Goal: Answer question/provide support: Share knowledge or assist other users

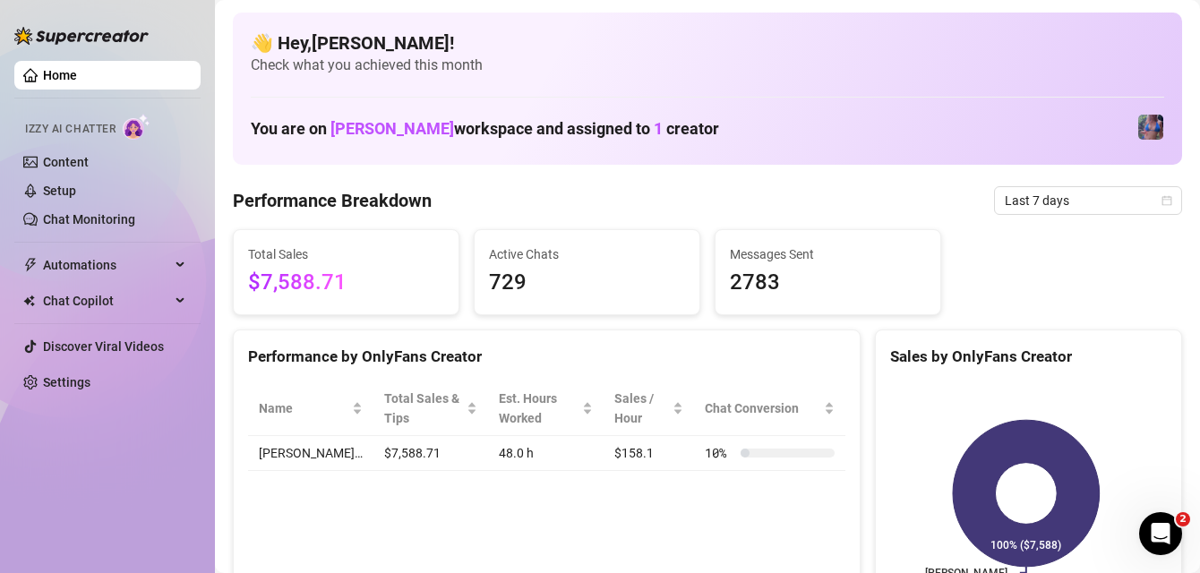
click at [1136, 245] on div "Total Sales $7,588.71 Active Chats 729 Messages Sent 2783" at bounding box center [708, 272] width 964 height 86
click at [1065, 200] on span "Last 7 days" at bounding box center [1088, 200] width 167 height 27
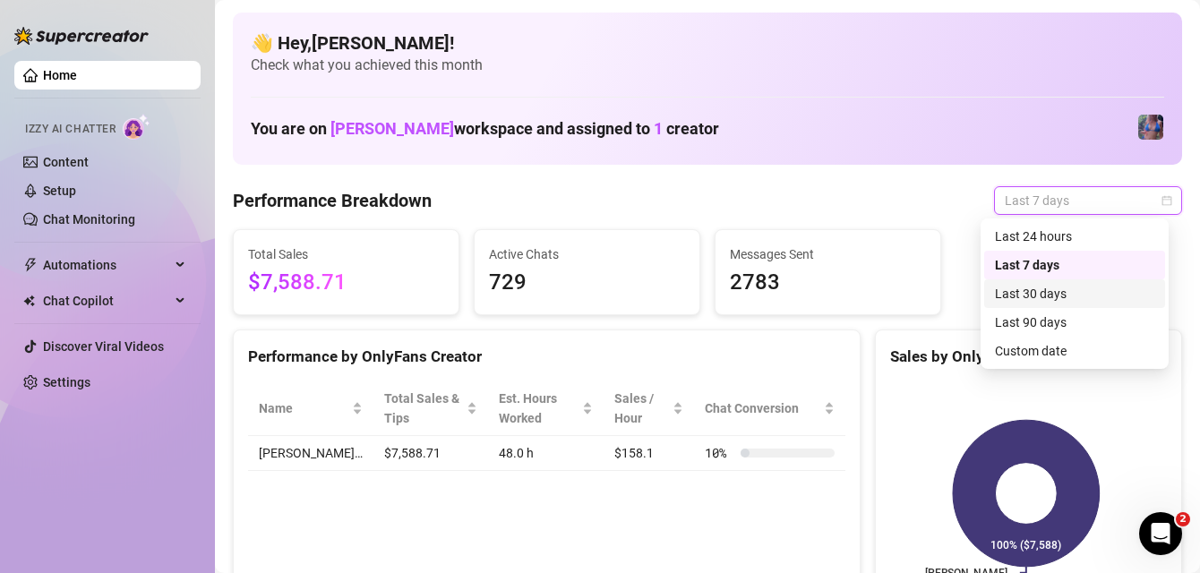
click at [1018, 286] on div "Last 30 days" at bounding box center [1074, 294] width 159 height 20
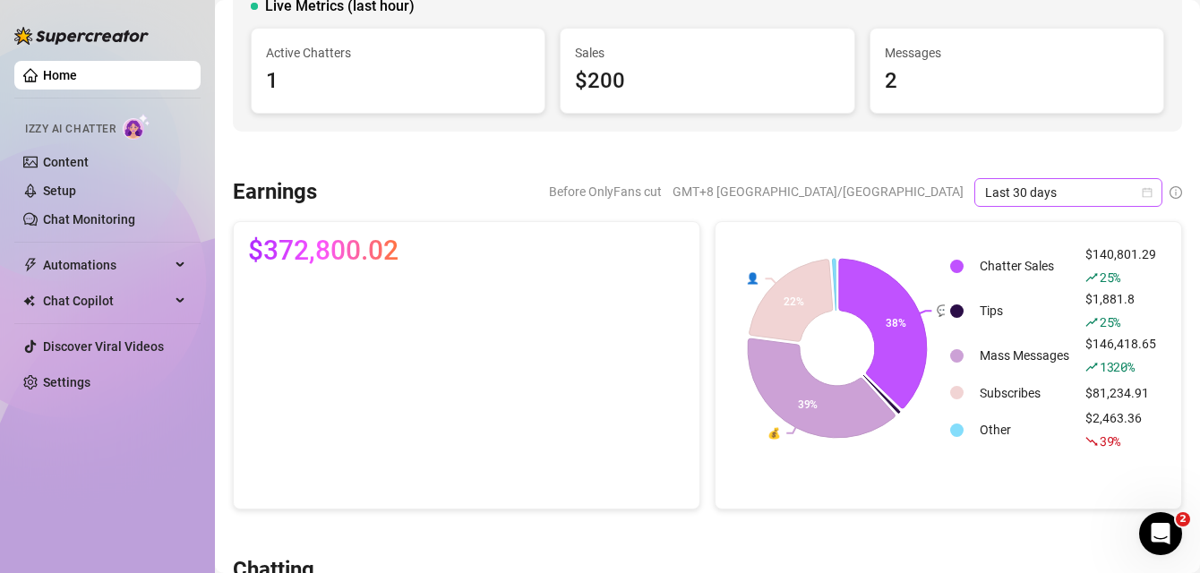
scroll to position [138, 0]
click at [1059, 188] on span "Last 30 days" at bounding box center [1068, 194] width 167 height 27
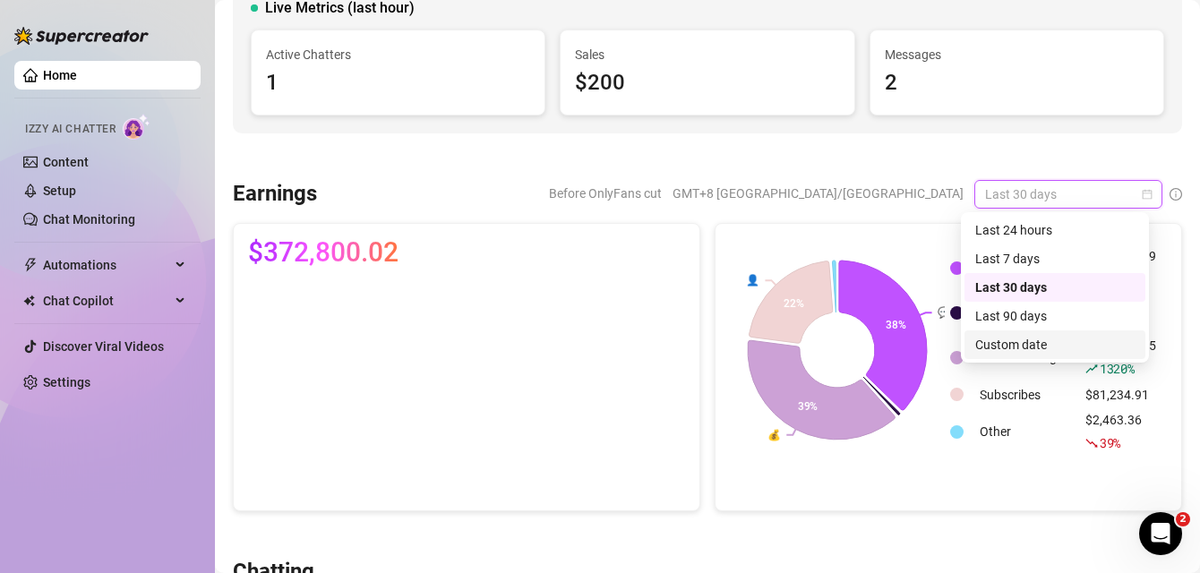
click at [1011, 344] on div "Custom date" at bounding box center [1055, 345] width 159 height 20
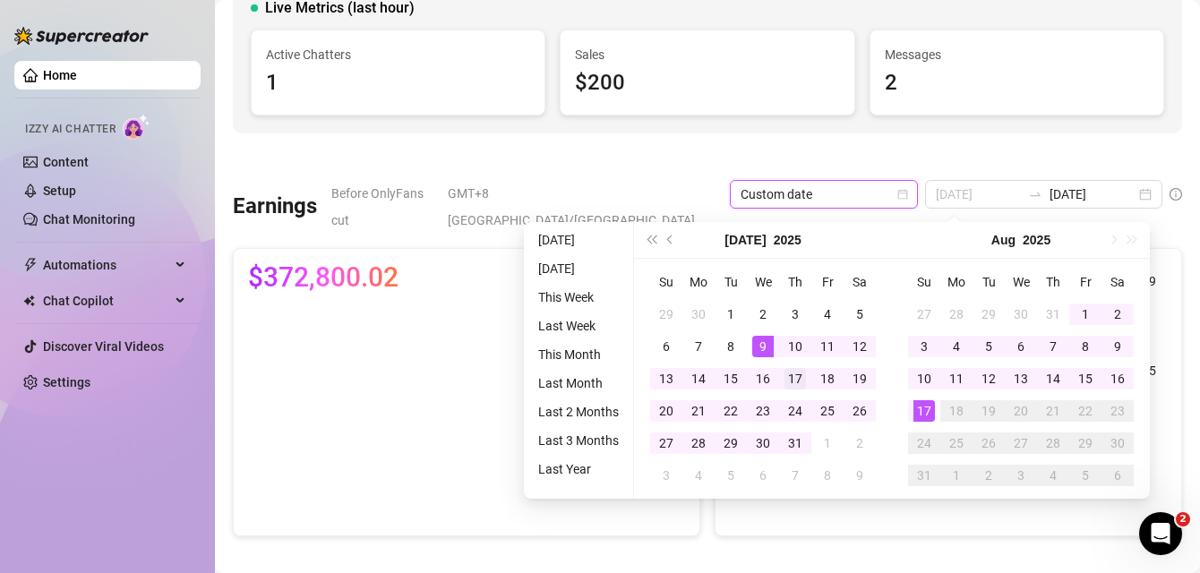
type input "2025-07-17"
click at [802, 376] on div "17" at bounding box center [796, 379] width 22 height 22
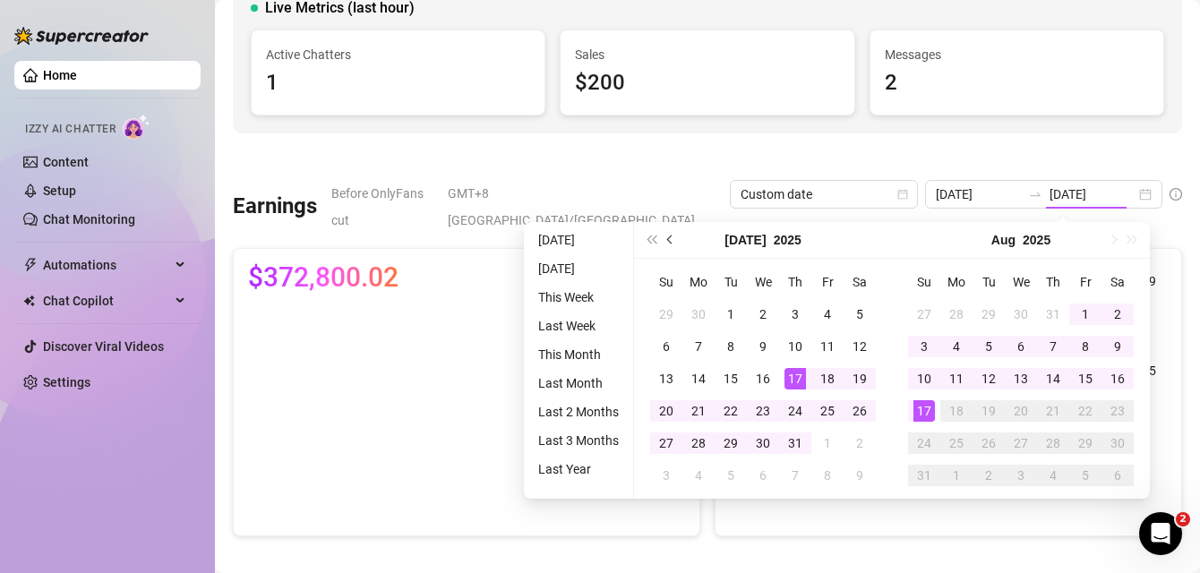
click at [668, 237] on span "Previous month (PageUp)" at bounding box center [671, 240] width 9 height 9
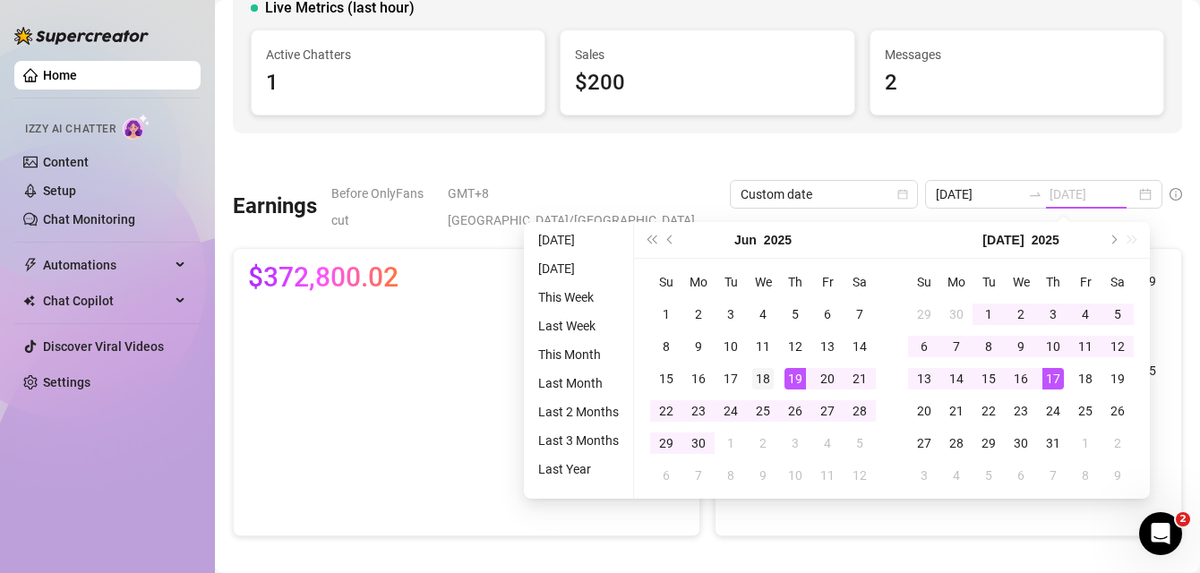
type input "2025-06-18"
click at [758, 375] on div "18" at bounding box center [764, 379] width 22 height 22
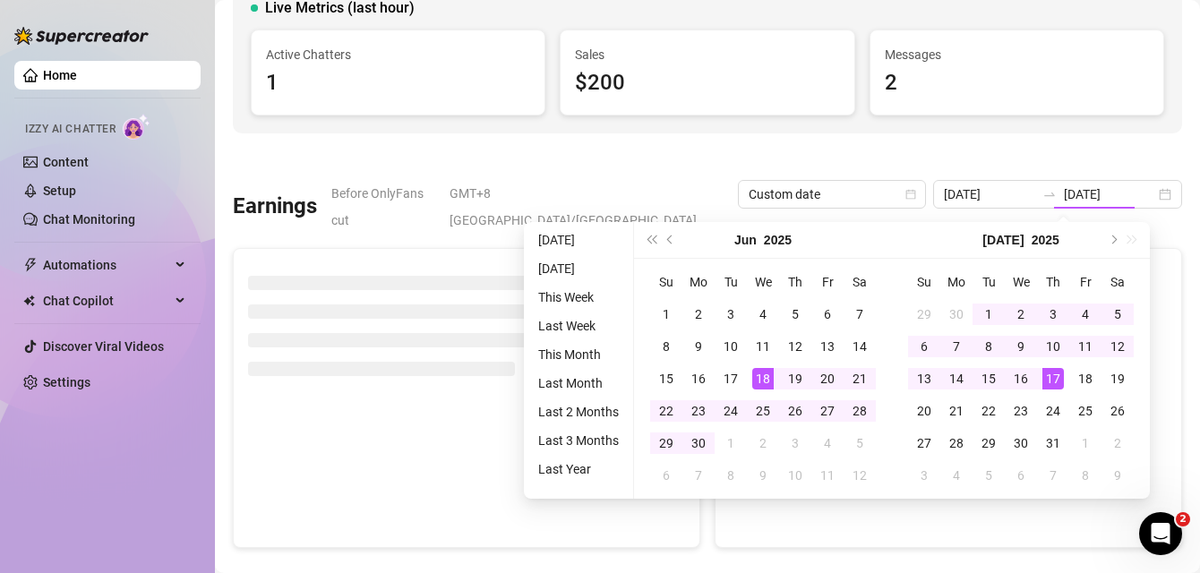
type input "2025-06-18"
type input "2025-07-17"
type input "2025-06-18"
type input "2025-07-17"
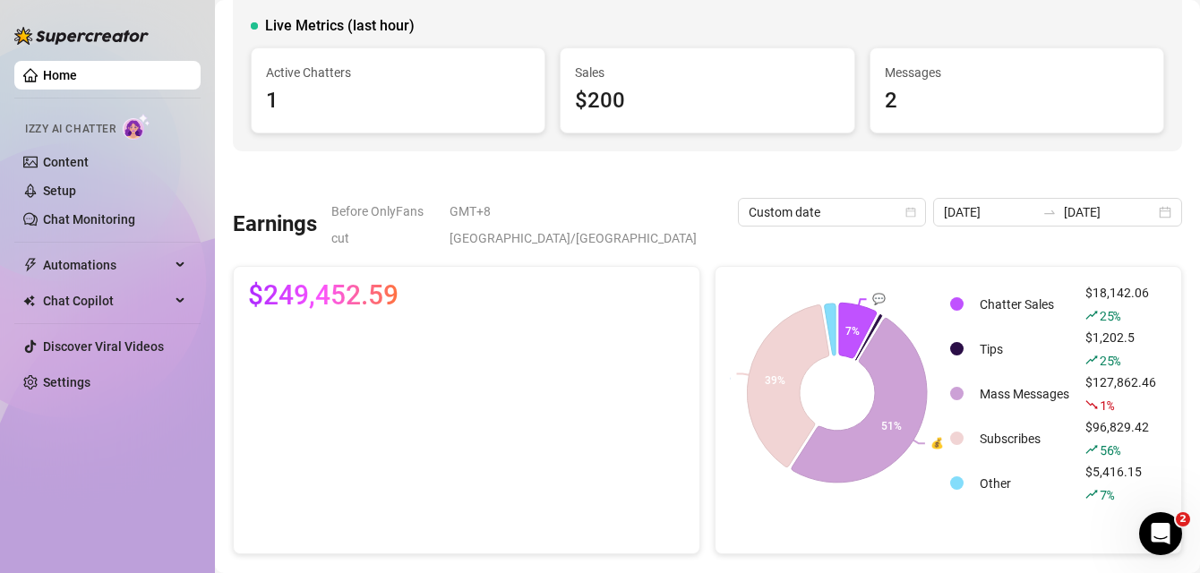
scroll to position [101, 0]
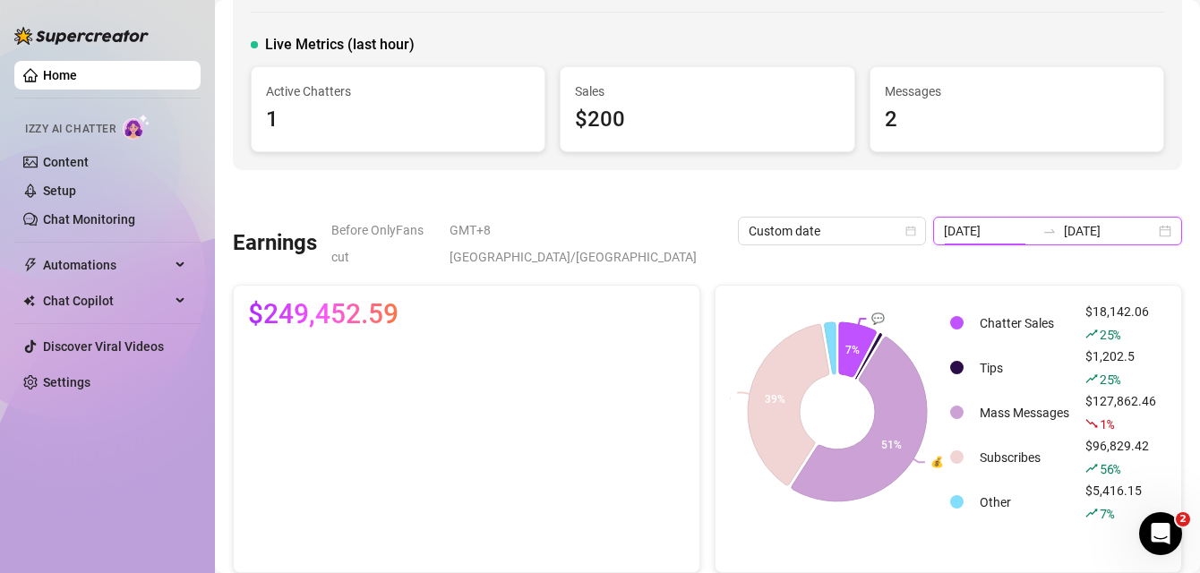
click at [1006, 233] on input "2025-06-18" at bounding box center [989, 231] width 91 height 20
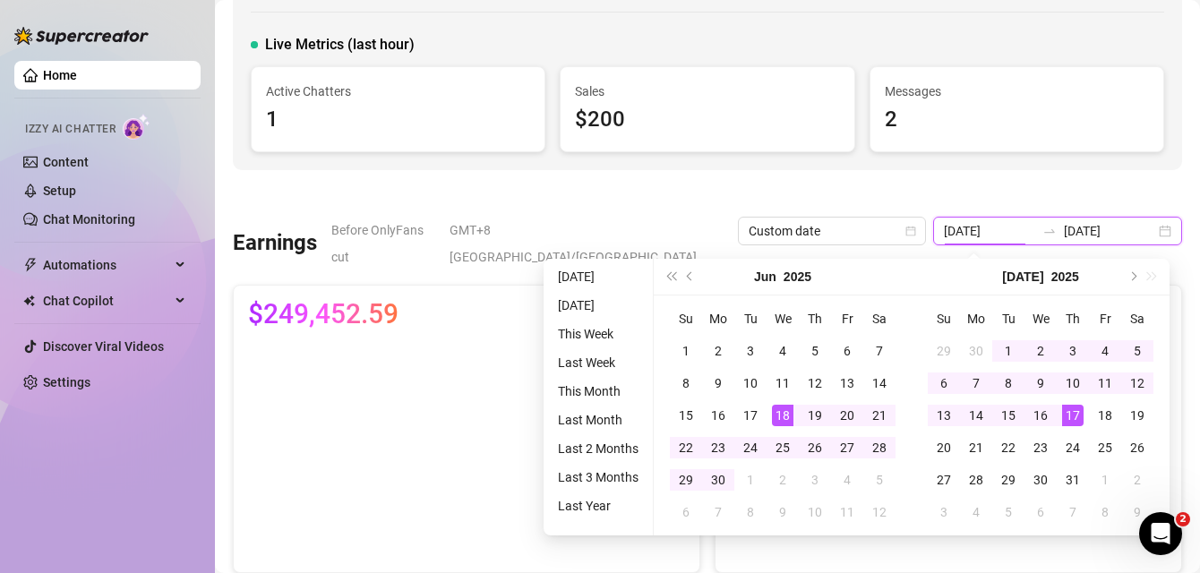
type input "2025-06-18"
click at [1058, 164] on div "Jaylie (jaylietori) Top 0.01 % 🙂 Edit Creator's Bio Live Metrics (last hour) Ac…" at bounding box center [708, 40] width 950 height 259
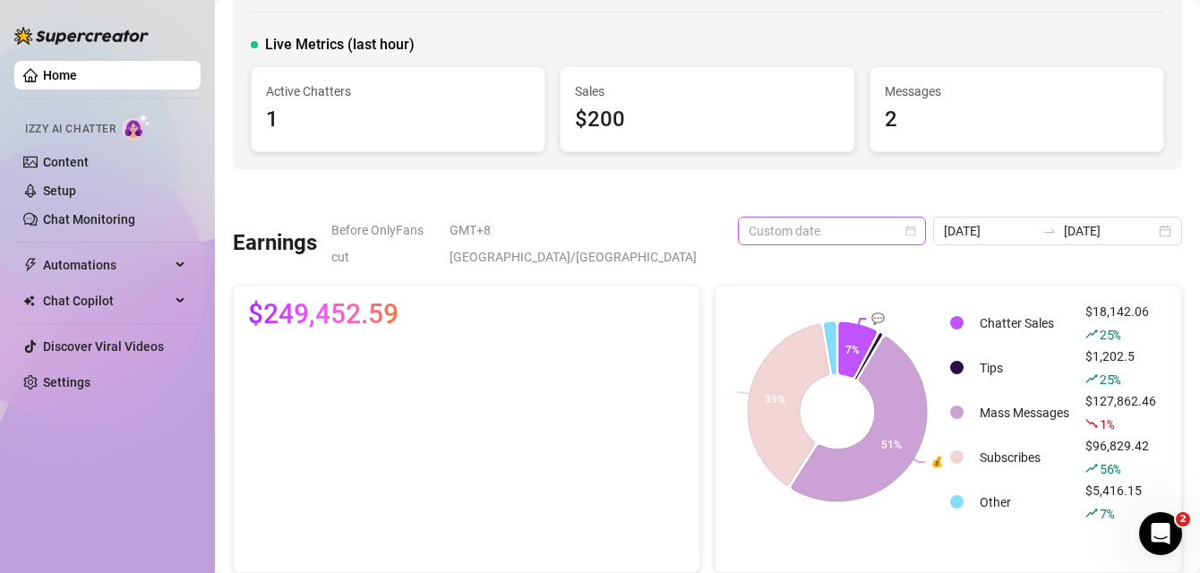
click at [865, 230] on span "Custom date" at bounding box center [832, 231] width 167 height 27
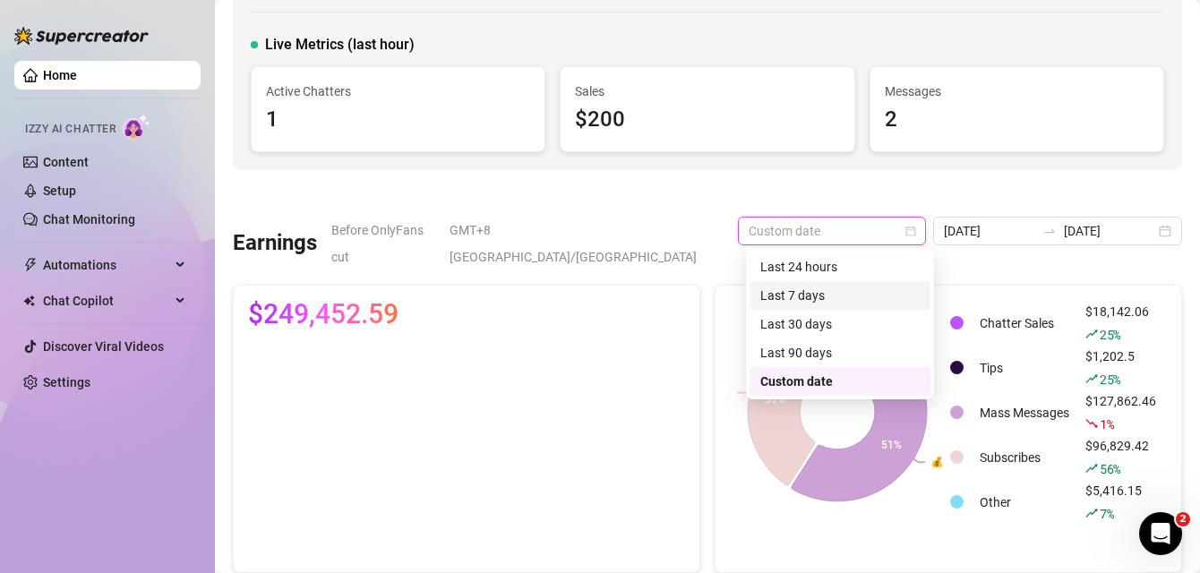
click at [813, 292] on div "Last 7 days" at bounding box center [840, 296] width 159 height 20
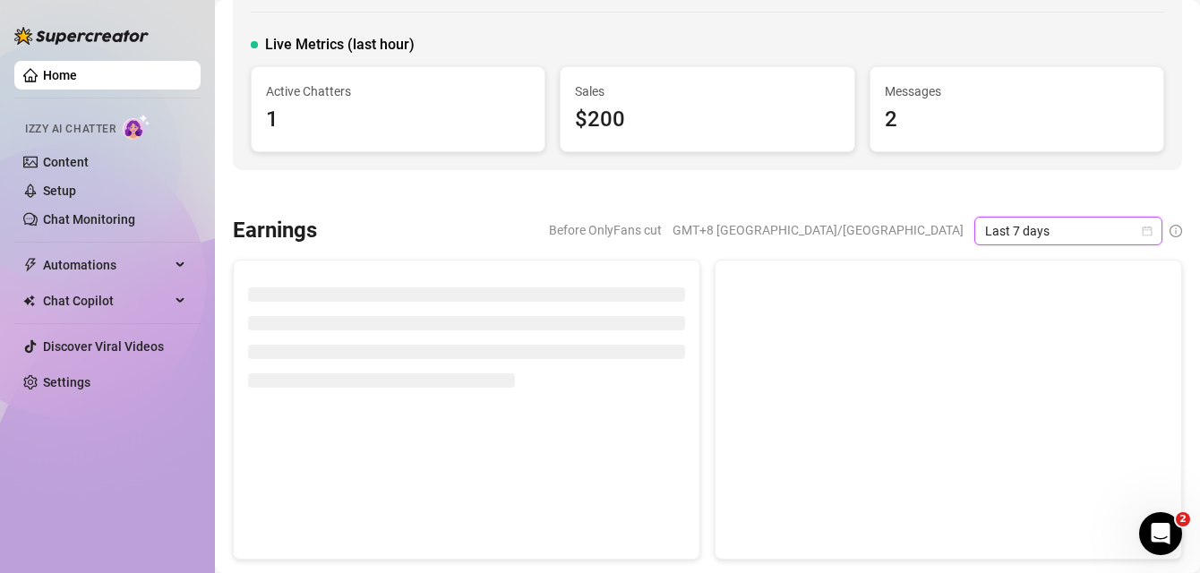
click at [1045, 237] on span "Last 7 days" at bounding box center [1068, 231] width 167 height 27
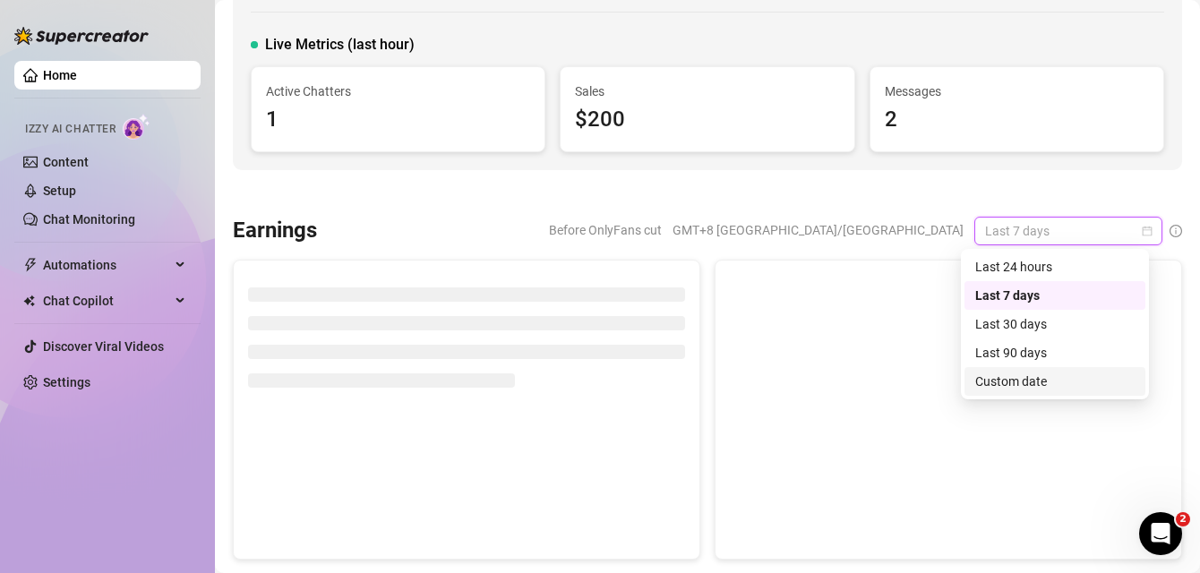
click at [1013, 373] on div "Custom date" at bounding box center [1055, 382] width 159 height 20
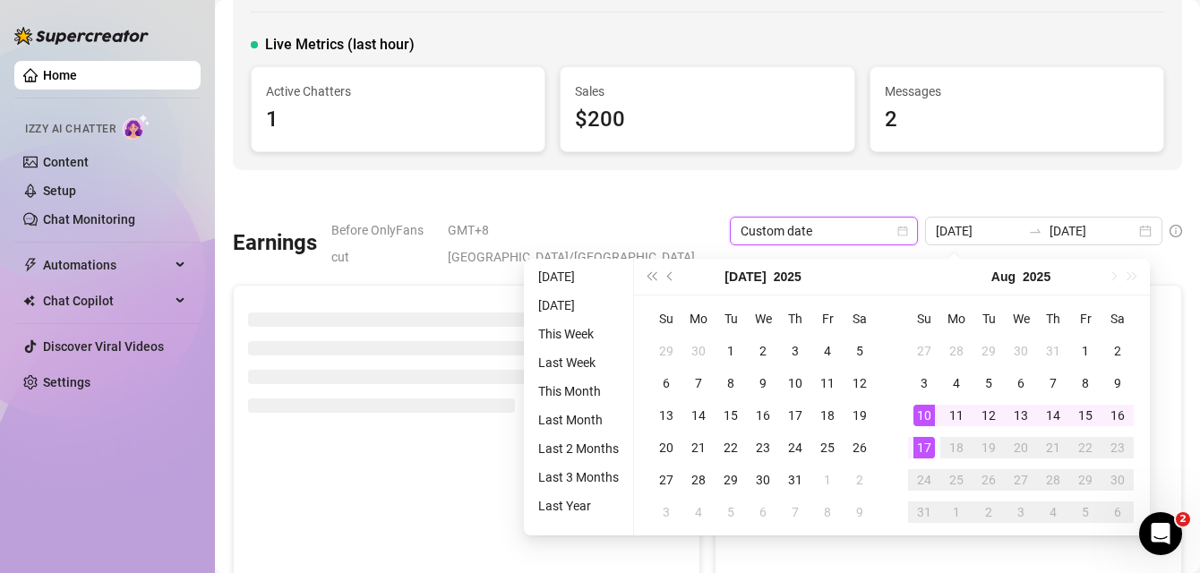
type input "2025-08-17"
click at [925, 445] on div "17" at bounding box center [925, 448] width 22 height 22
click at [926, 443] on div "17" at bounding box center [925, 448] width 22 height 22
type input "2025-08-17"
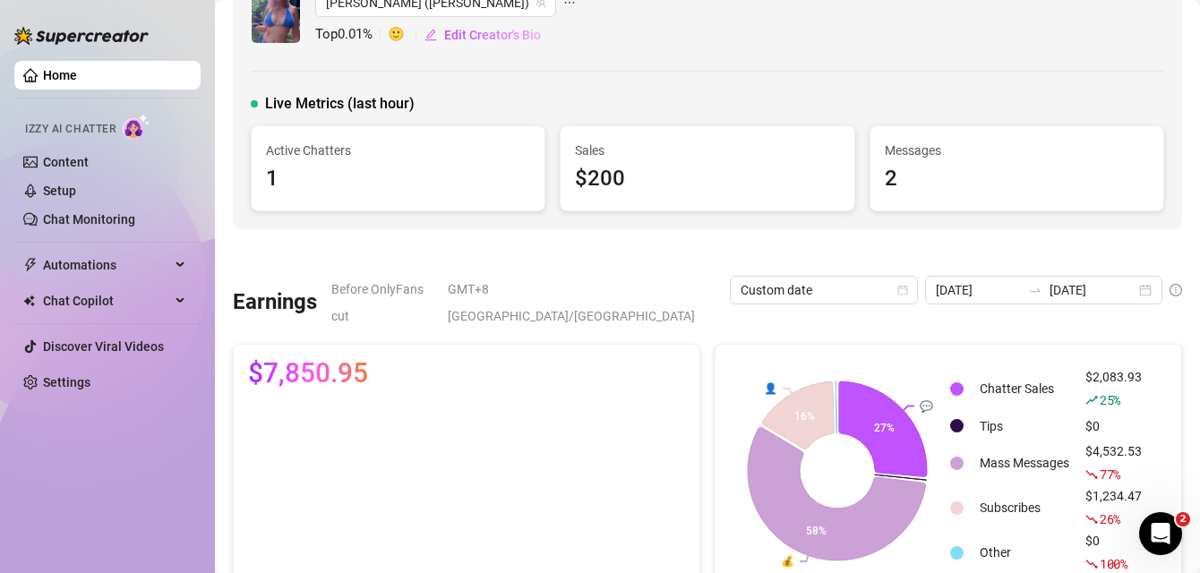
scroll to position [0, 0]
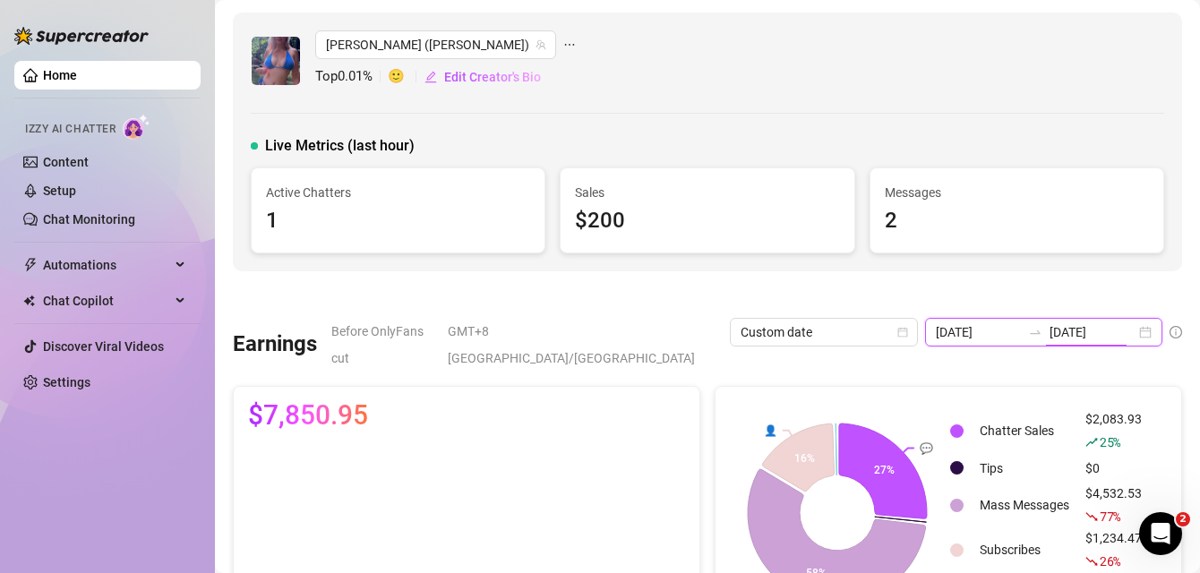
click at [1050, 331] on input "2025-08-17" at bounding box center [1093, 333] width 86 height 20
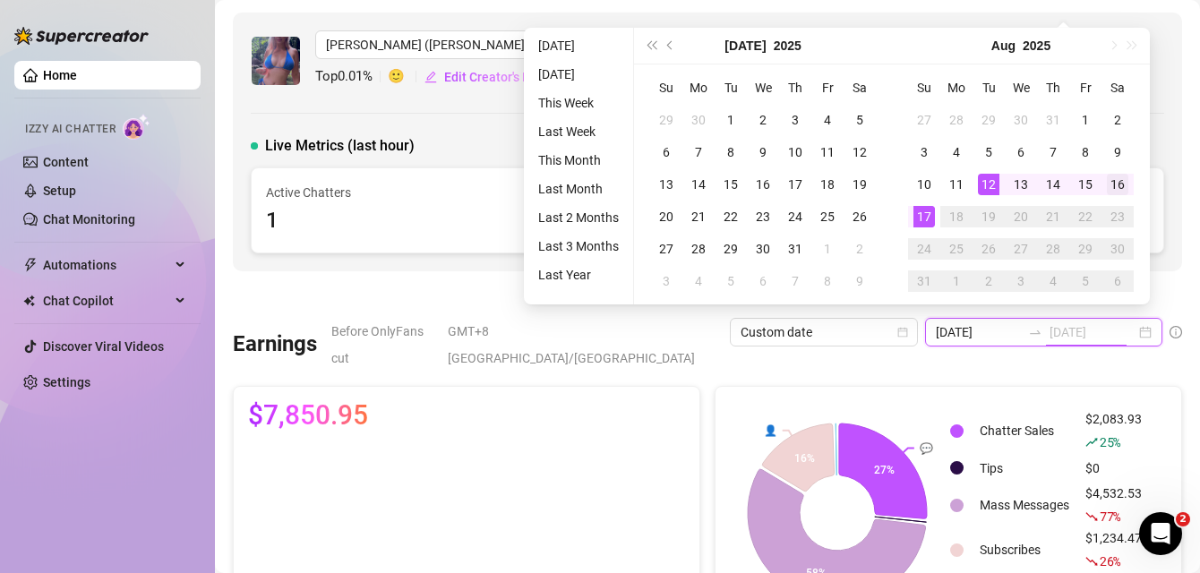
type input "2025-08-16"
click at [1123, 179] on div "16" at bounding box center [1118, 185] width 22 height 22
type input "2025-08-16"
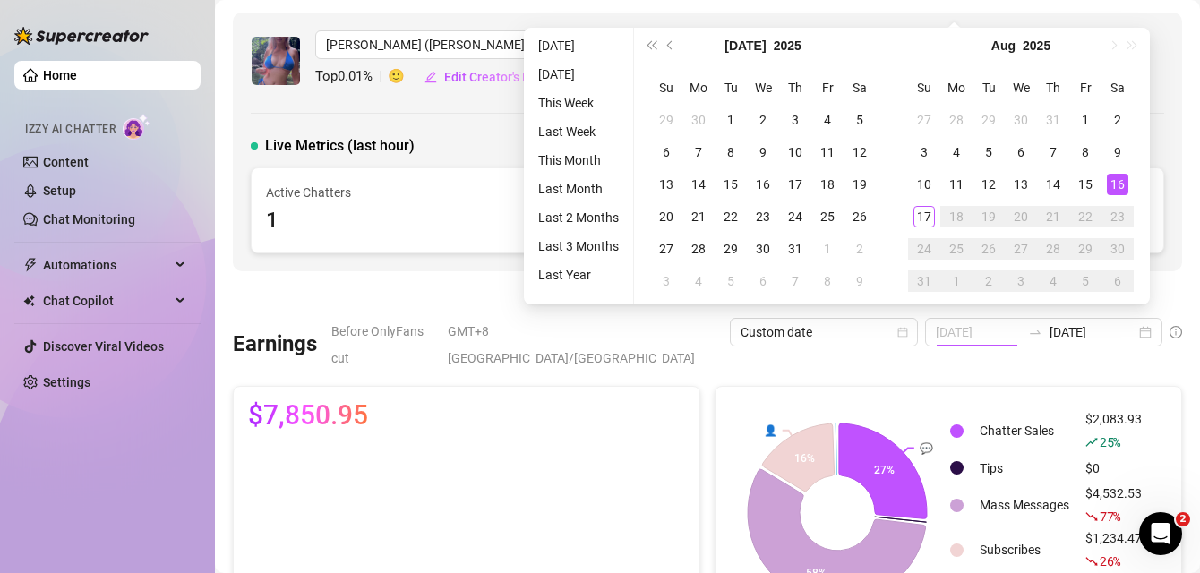
click at [1119, 186] on div "16" at bounding box center [1118, 185] width 22 height 22
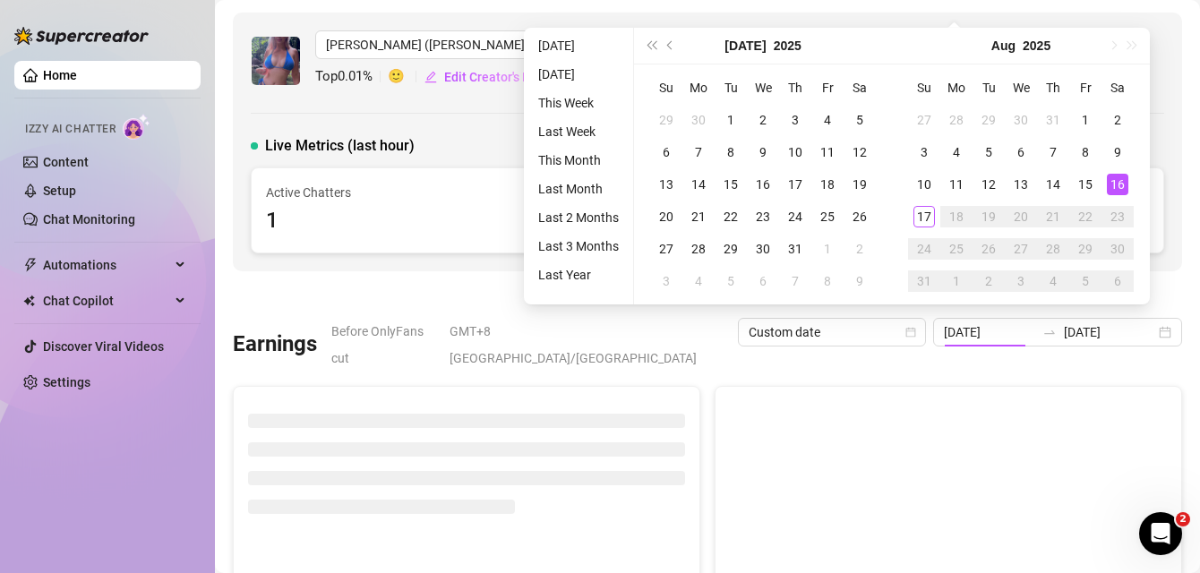
type input "2025-08-16"
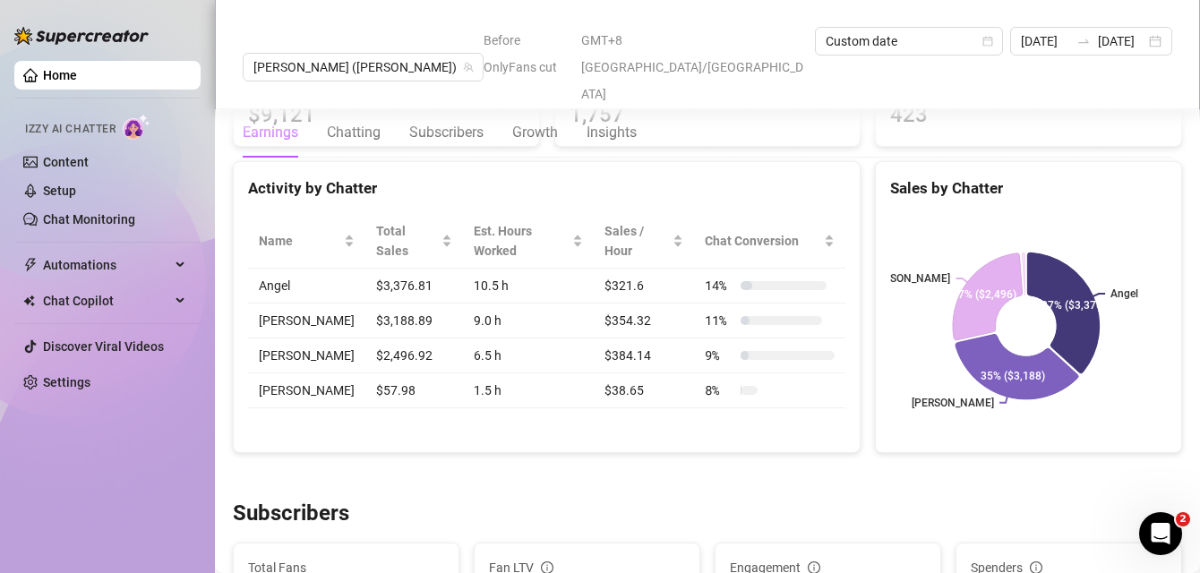
scroll to position [704, 0]
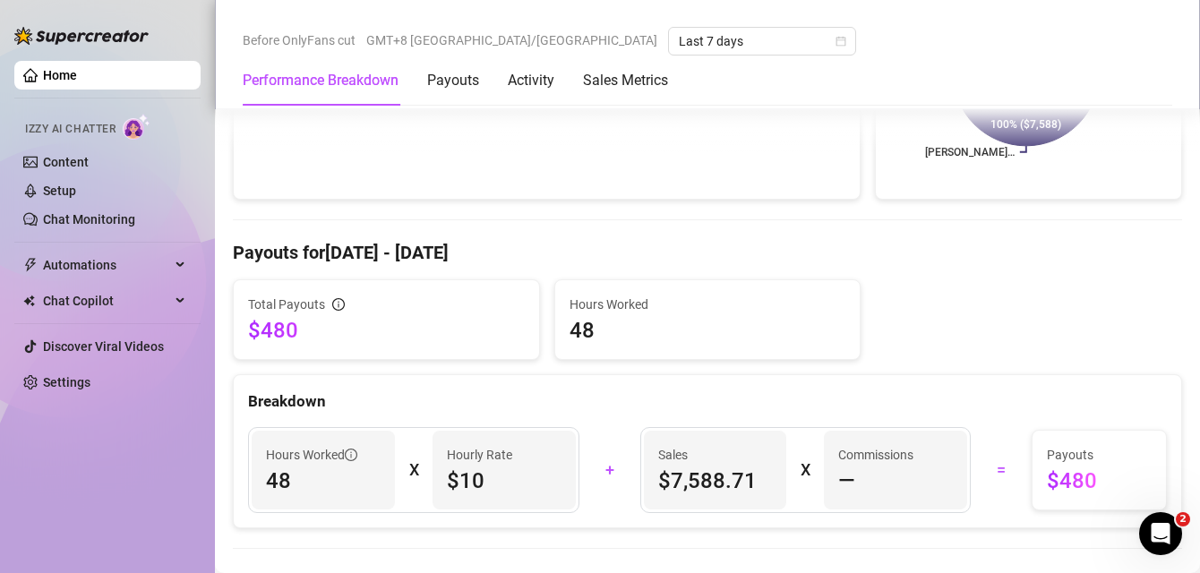
scroll to position [419, 0]
click at [43, 68] on link "Home" at bounding box center [60, 75] width 34 height 14
click at [46, 75] on link "Home" at bounding box center [60, 75] width 34 height 14
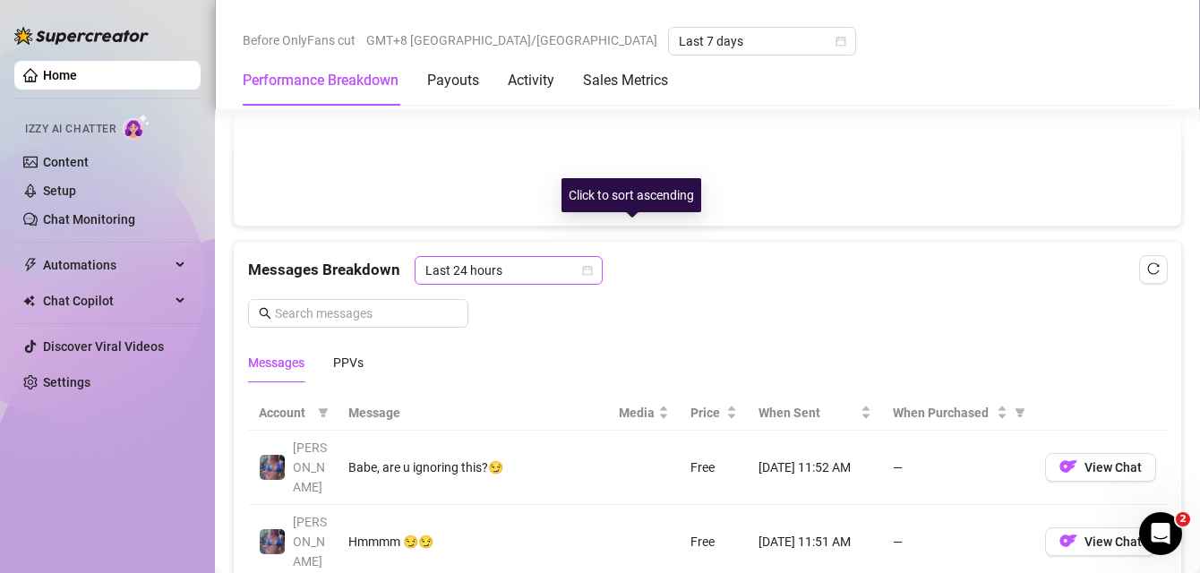
scroll to position [1411, 0]
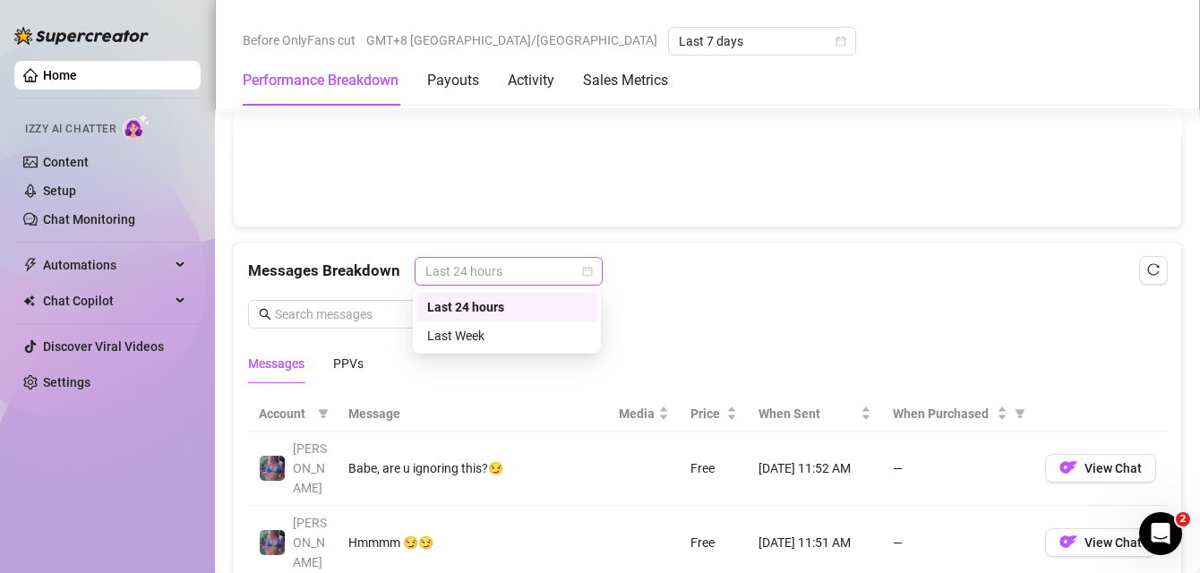
click at [495, 265] on span "Last 24 hours" at bounding box center [509, 271] width 167 height 27
click at [499, 335] on div "Last Week" at bounding box center [506, 336] width 159 height 20
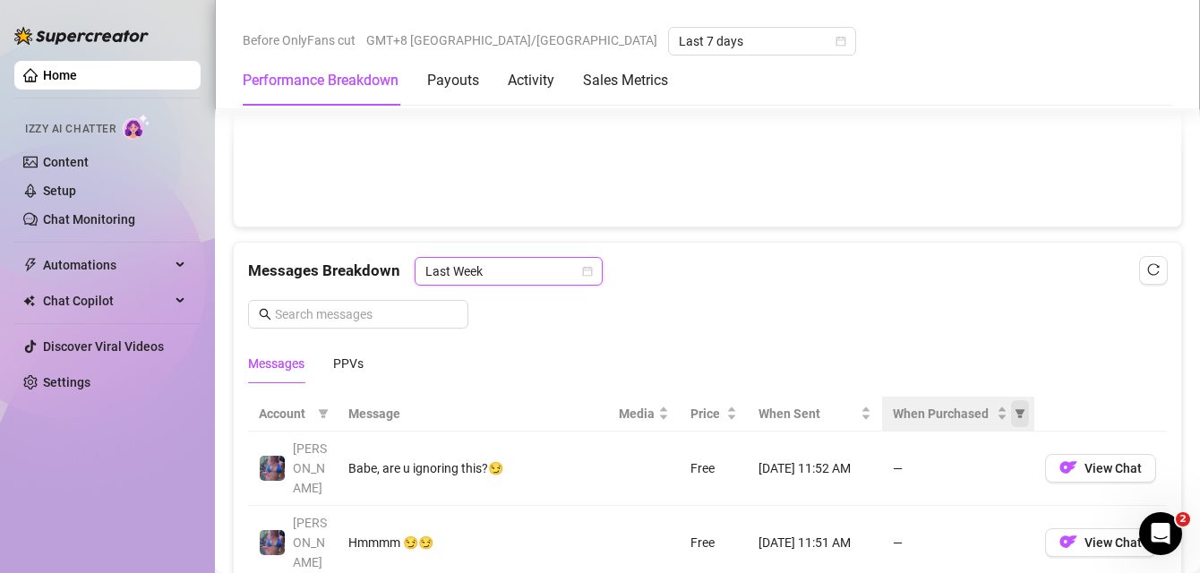
click at [1015, 413] on span "When Purchased" at bounding box center [1020, 413] width 18 height 27
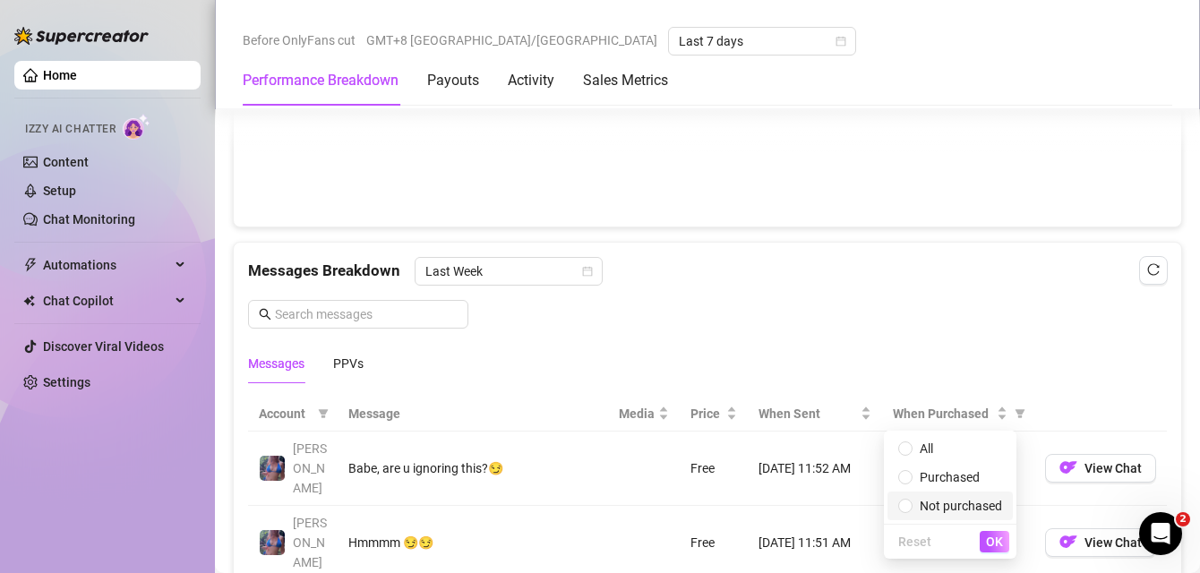
click at [957, 508] on span "Not purchased" at bounding box center [961, 506] width 82 height 14
radio input "true"
click at [994, 539] on span "OK" at bounding box center [994, 542] width 17 height 14
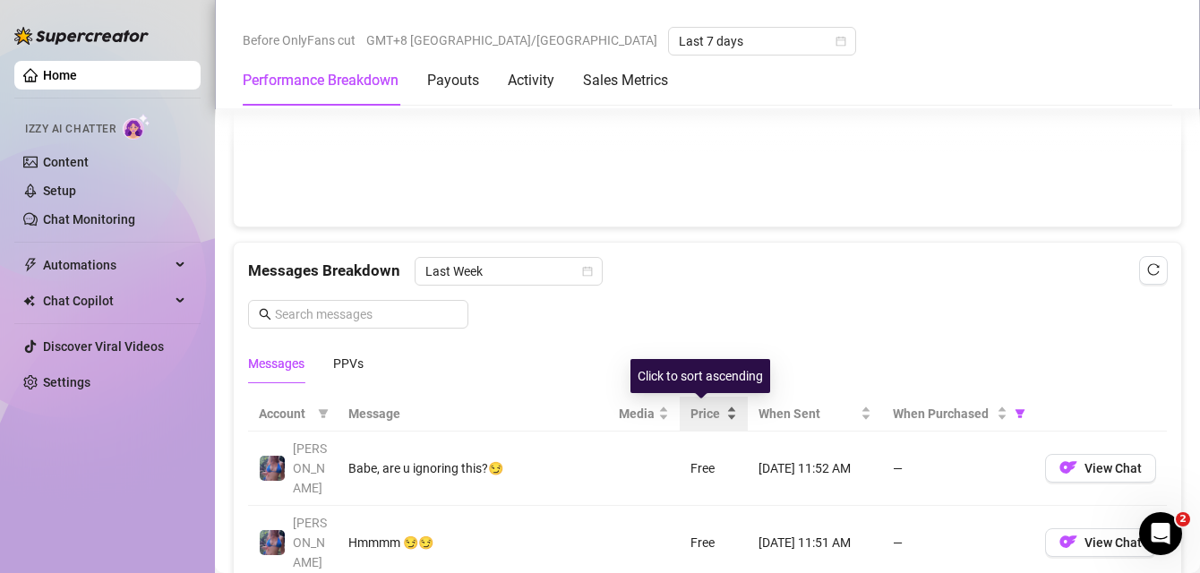
click at [718, 408] on div "Price" at bounding box center [714, 414] width 47 height 20
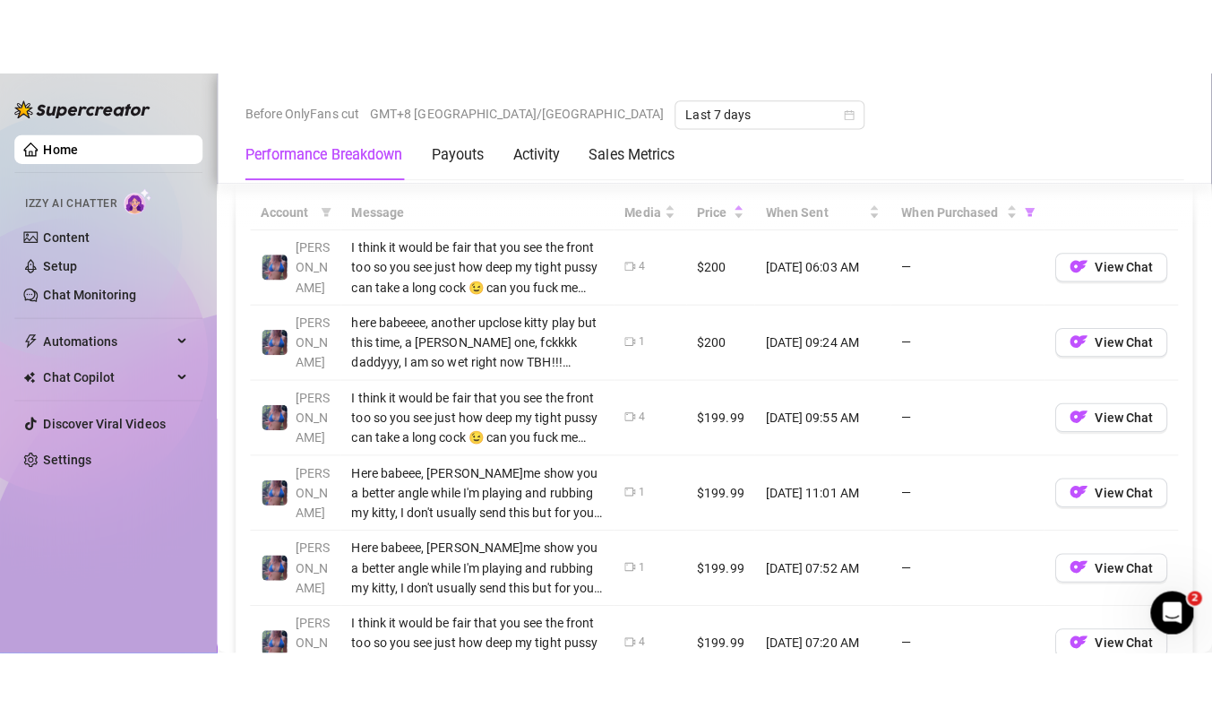
scroll to position [1692, 0]
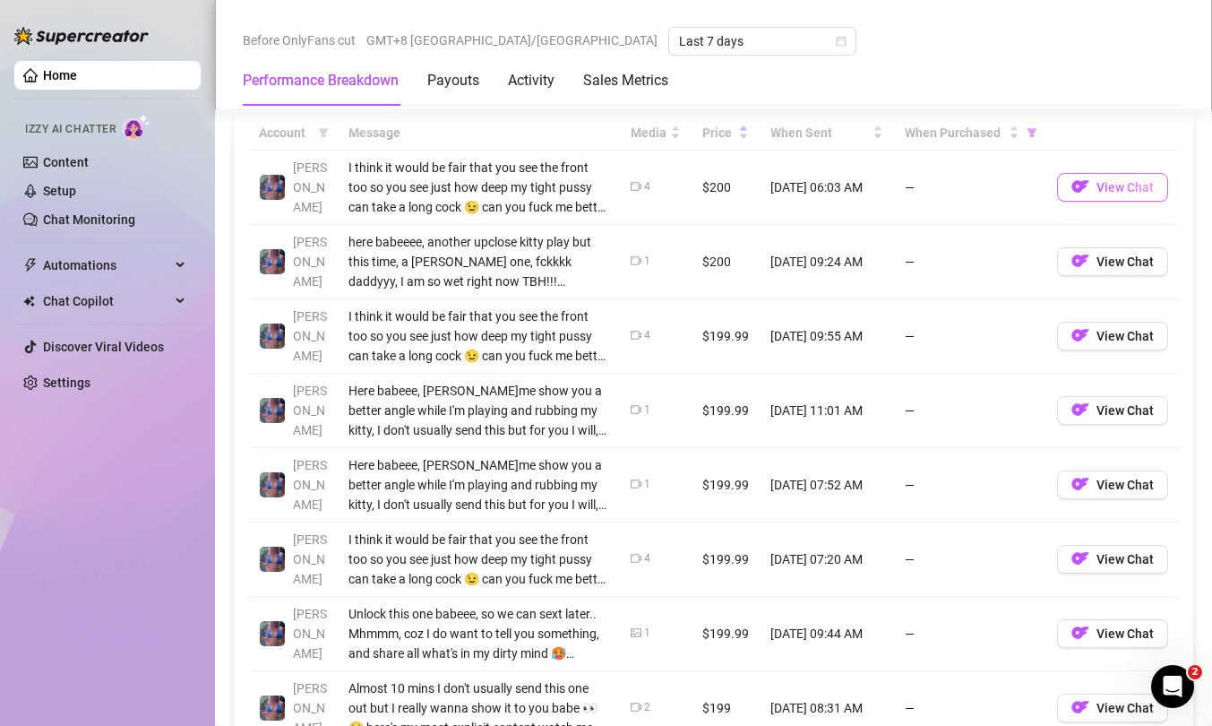
click at [1100, 190] on span "View Chat" at bounding box center [1125, 187] width 57 height 14
click at [1101, 269] on button "View Chat" at bounding box center [1112, 261] width 111 height 29
click at [1083, 330] on button "View Chat" at bounding box center [1112, 336] width 111 height 29
click at [1079, 410] on button "View Chat" at bounding box center [1112, 410] width 111 height 29
click at [1102, 479] on span "View Chat" at bounding box center [1125, 484] width 57 height 14
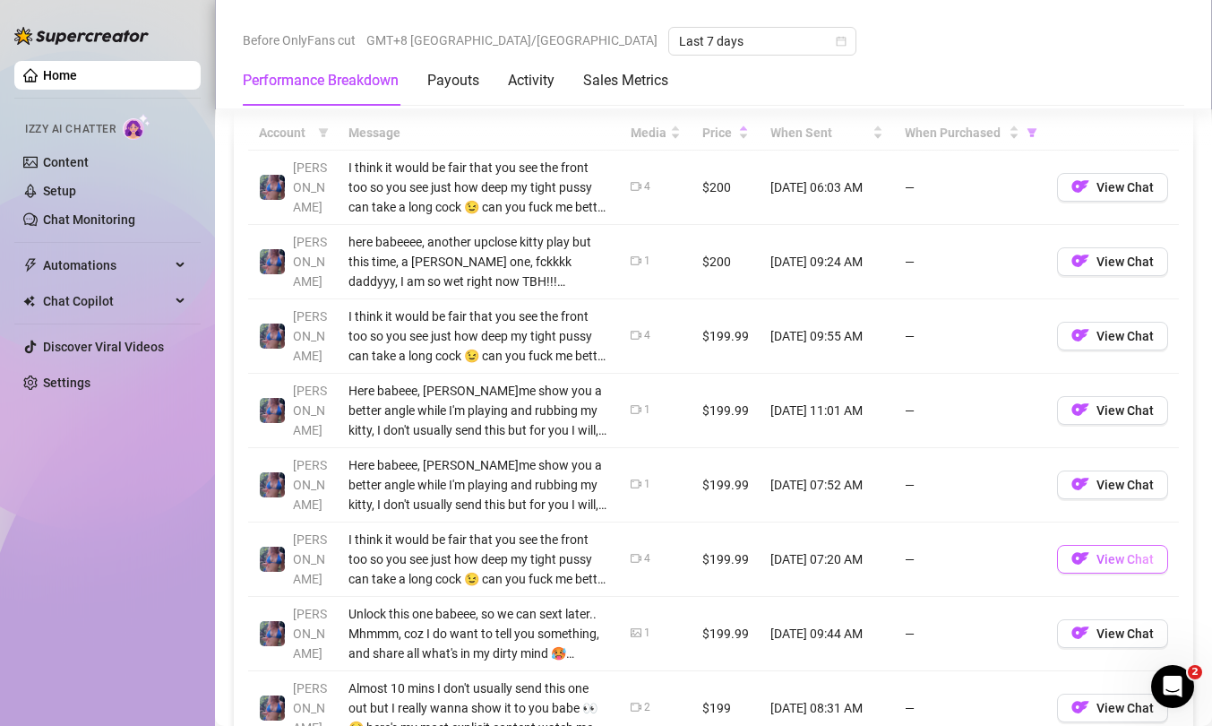
click at [1109, 565] on span "View Chat" at bounding box center [1125, 559] width 57 height 14
click at [1111, 572] on span "View Chat" at bounding box center [1125, 633] width 57 height 14
click at [1097, 572] on span "View Chat" at bounding box center [1125, 708] width 57 height 14
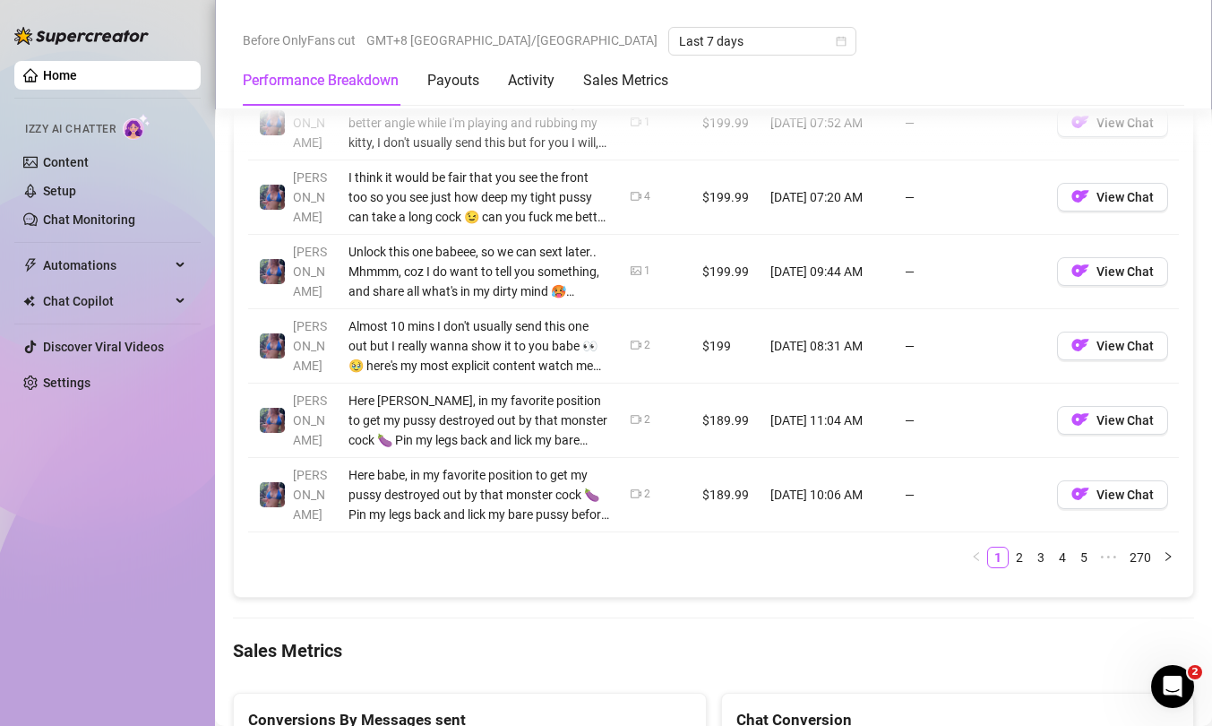
scroll to position [2059, 0]
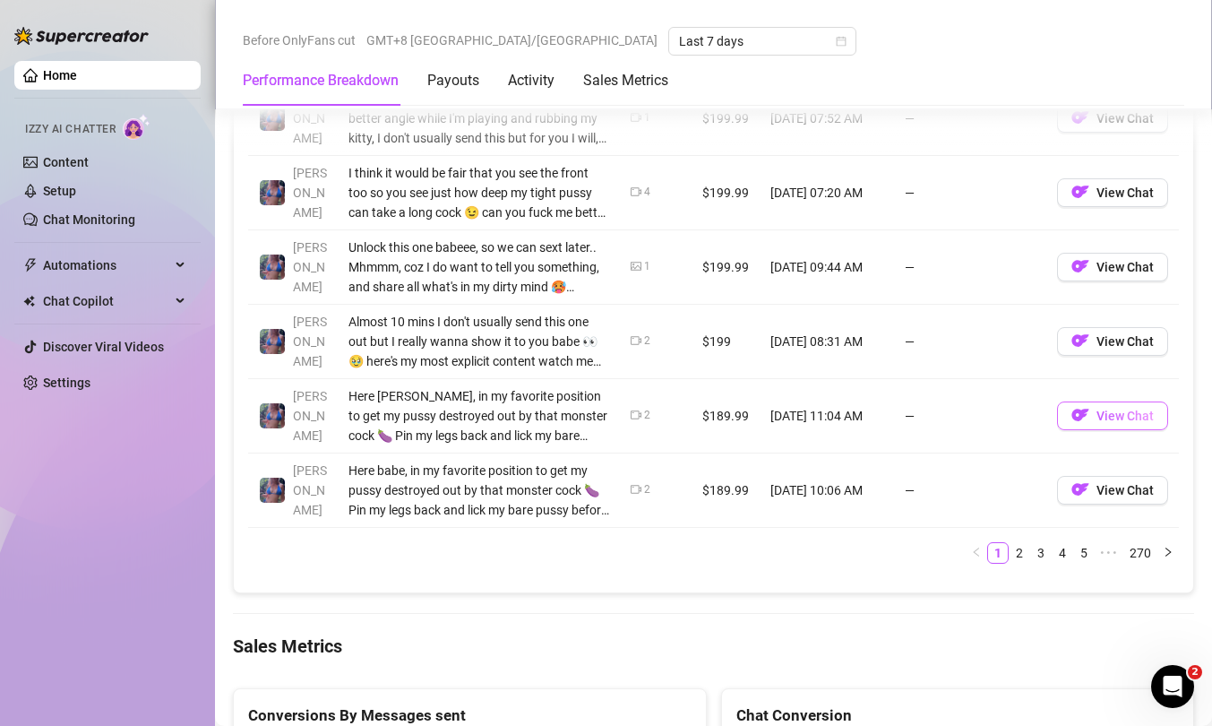
click at [1074, 414] on img "button" at bounding box center [1080, 415] width 18 height 18
click at [1071, 495] on img "button" at bounding box center [1080, 489] width 18 height 18
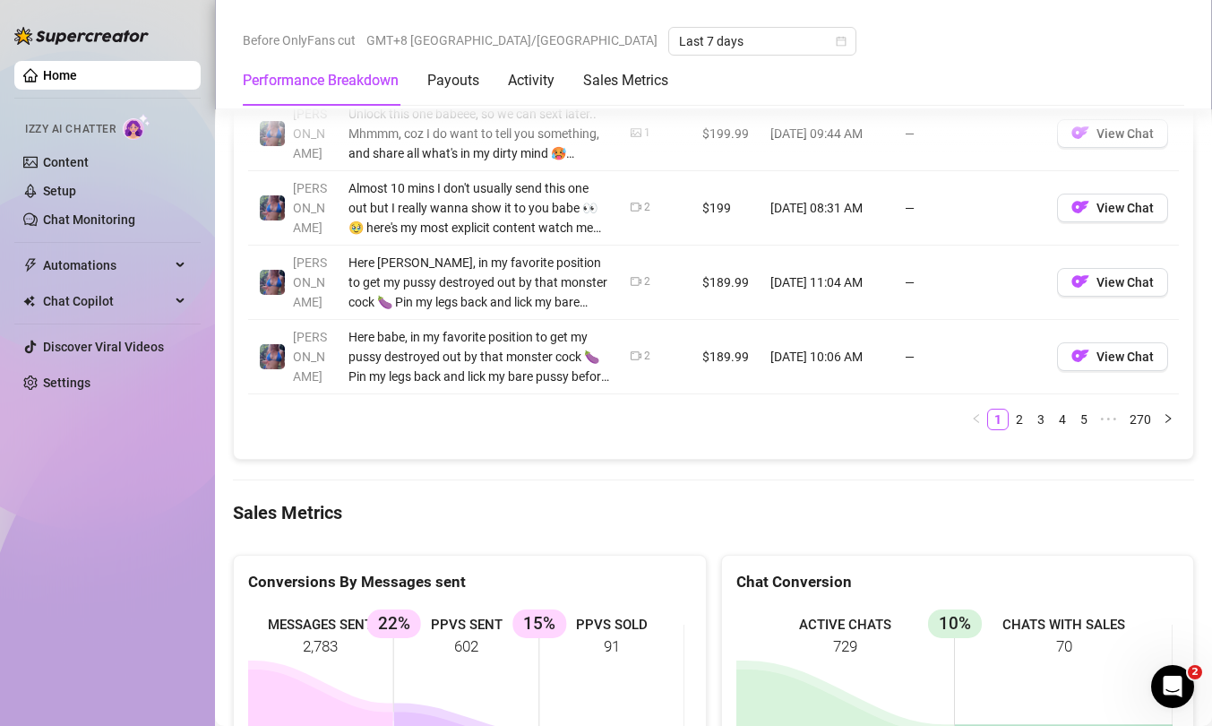
scroll to position [2190, 0]
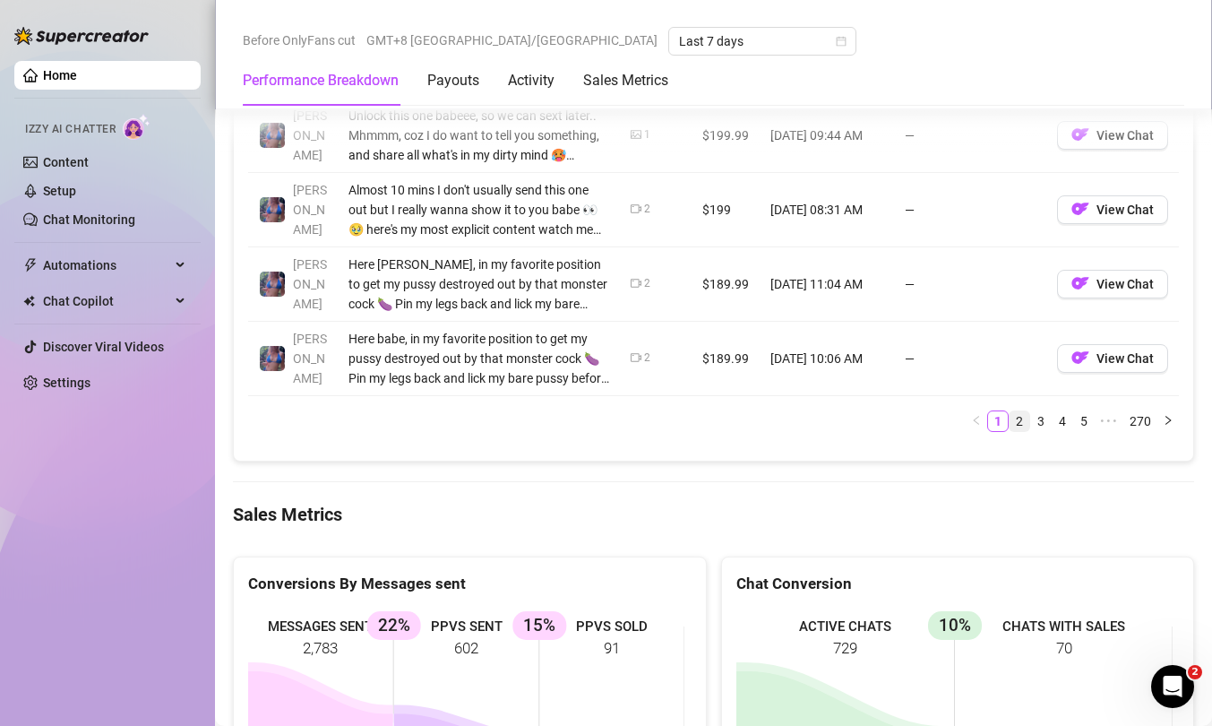
click at [1010, 425] on link "2" at bounding box center [1020, 421] width 20 height 20
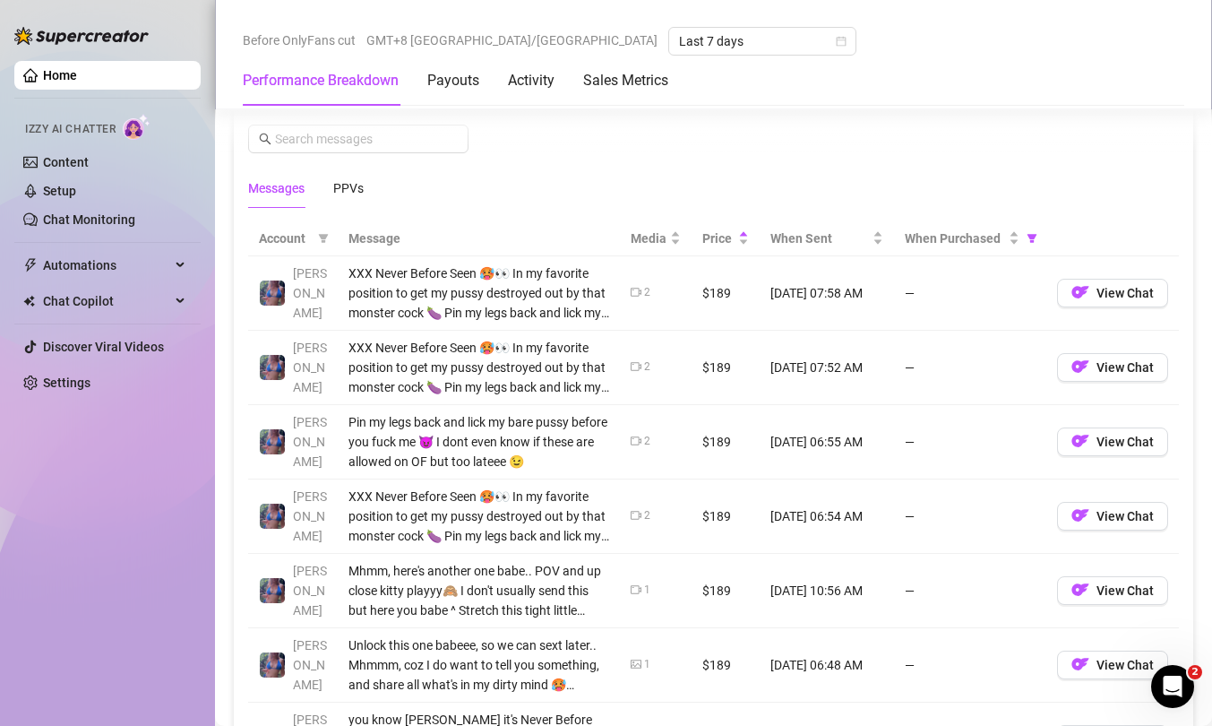
scroll to position [1531, 0]
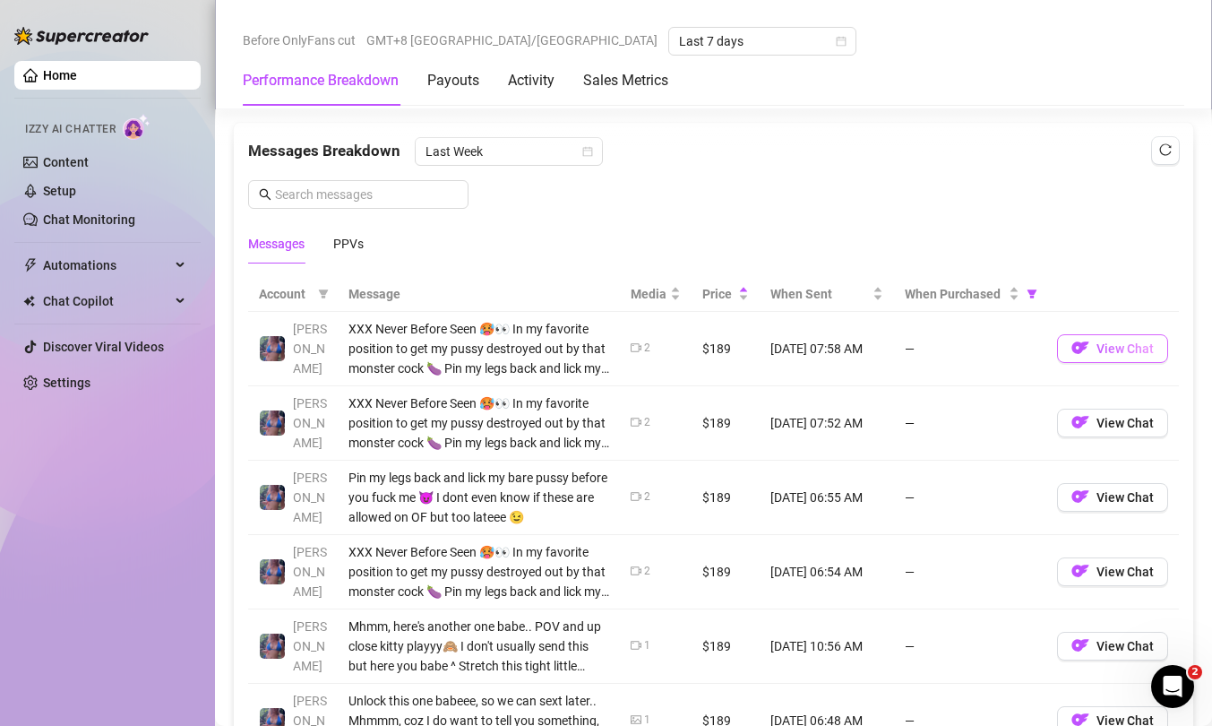
click at [1097, 348] on span "View Chat" at bounding box center [1125, 348] width 57 height 14
click at [1077, 421] on button "View Chat" at bounding box center [1112, 423] width 111 height 29
click at [1113, 491] on span "View Chat" at bounding box center [1125, 497] width 57 height 14
click at [1097, 565] on span "View Chat" at bounding box center [1125, 571] width 57 height 14
click at [1101, 572] on span "View Chat" at bounding box center [1125, 646] width 57 height 14
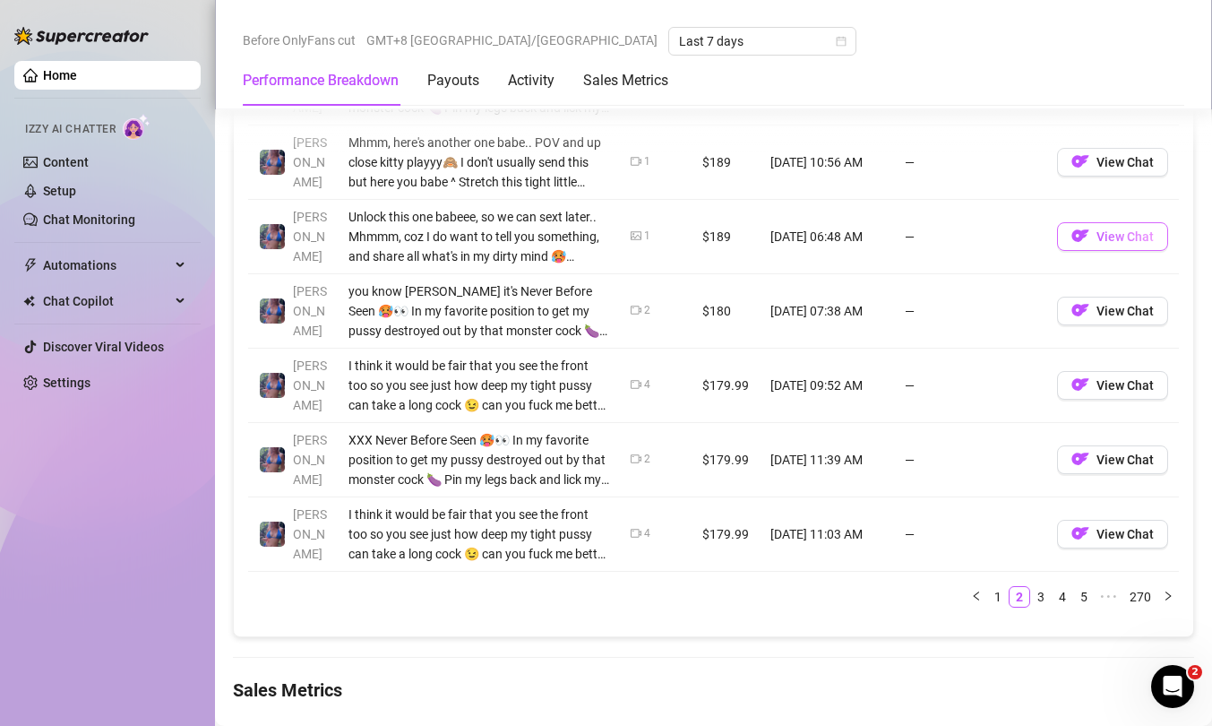
scroll to position [2016, 0]
click at [1097, 228] on span "View Chat" at bounding box center [1125, 235] width 57 height 14
click at [1097, 314] on span "View Chat" at bounding box center [1125, 310] width 57 height 14
click at [1102, 383] on span "View Chat" at bounding box center [1125, 384] width 57 height 14
click at [1111, 466] on button "View Chat" at bounding box center [1112, 458] width 111 height 29
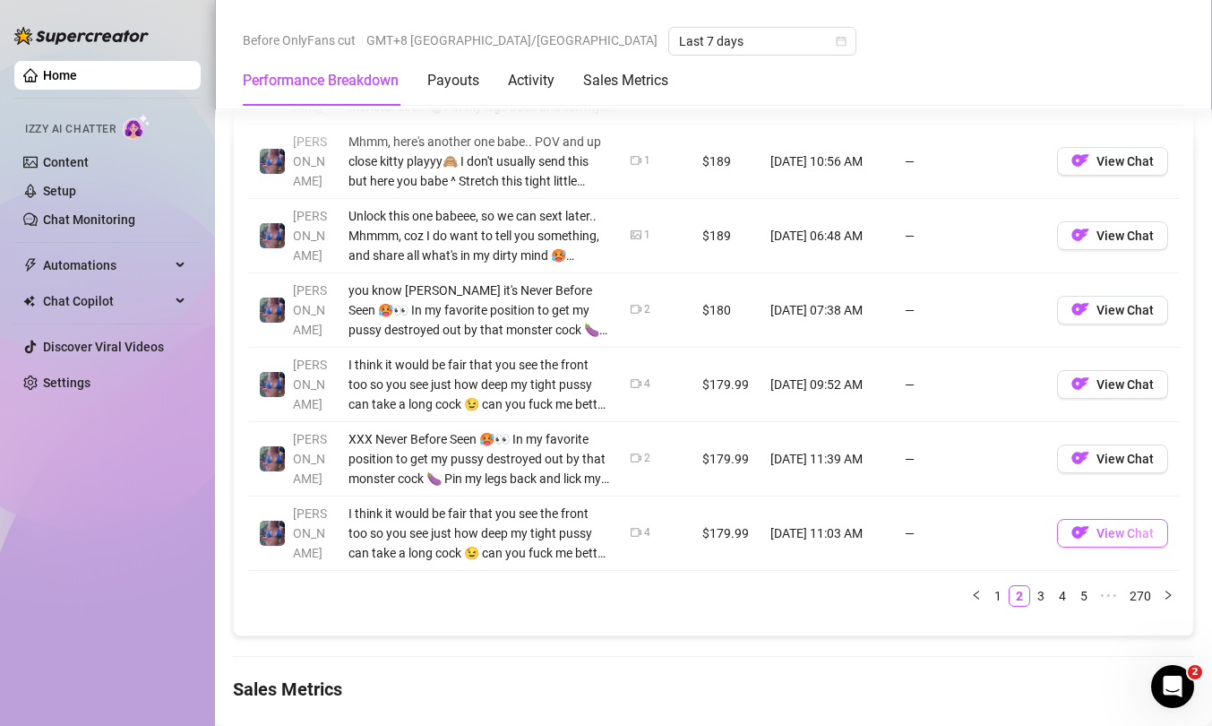
click at [1099, 531] on span "View Chat" at bounding box center [1125, 533] width 57 height 14
click at [1032, 572] on link "3" at bounding box center [1041, 596] width 20 height 20
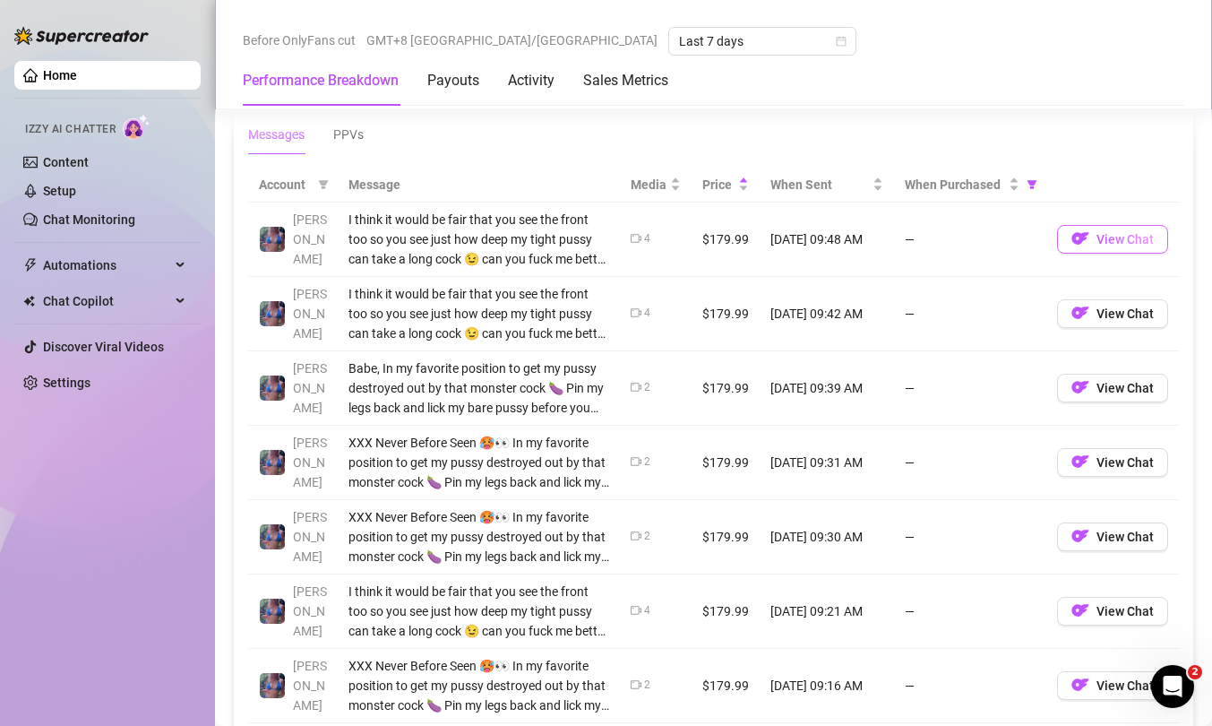
scroll to position [1644, 0]
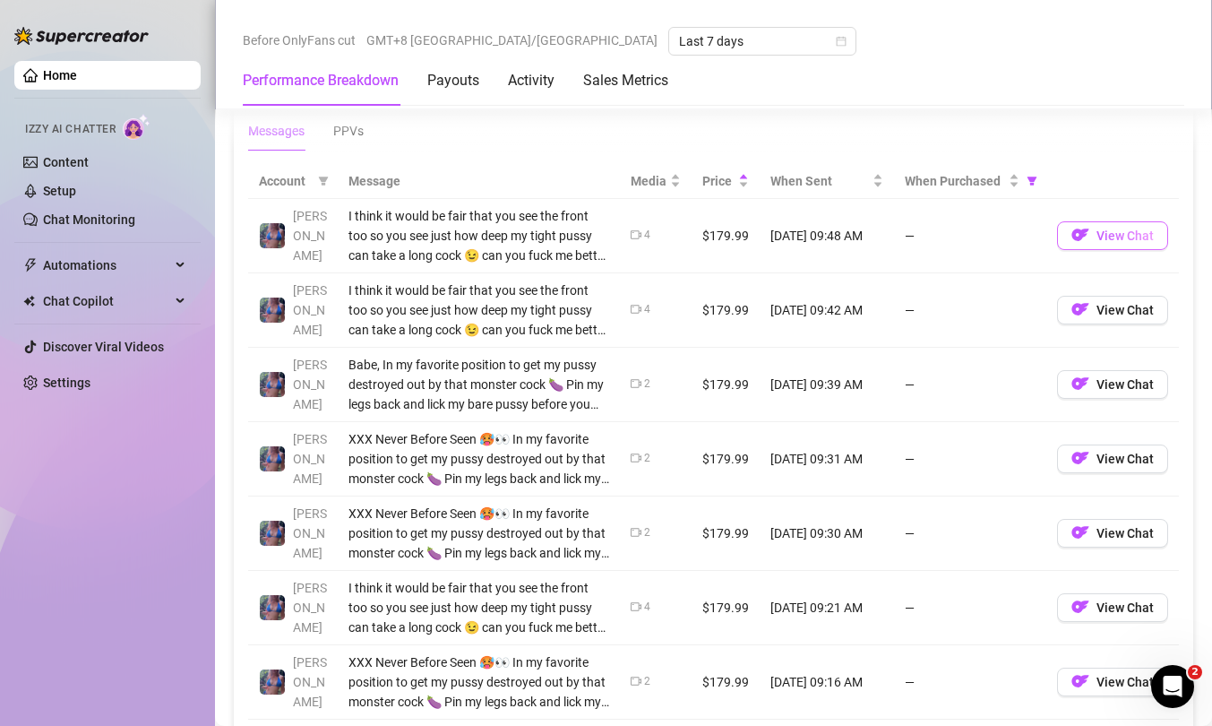
click at [1097, 238] on span "View Chat" at bounding box center [1125, 235] width 57 height 14
click at [1080, 316] on button "View Chat" at bounding box center [1112, 310] width 111 height 29
click at [1097, 377] on span "View Chat" at bounding box center [1125, 384] width 57 height 14
click at [1097, 455] on span "View Chat" at bounding box center [1125, 459] width 57 height 14
click at [1081, 537] on button "View Chat" at bounding box center [1112, 533] width 111 height 29
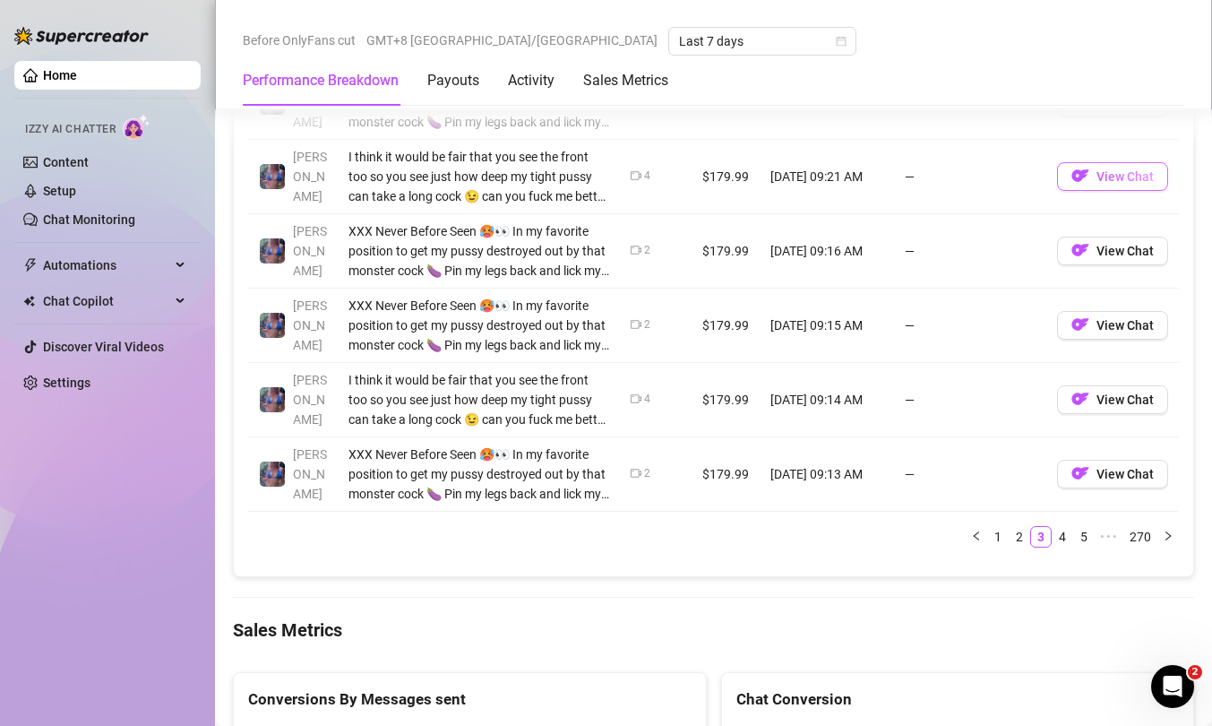
scroll to position [2084, 0]
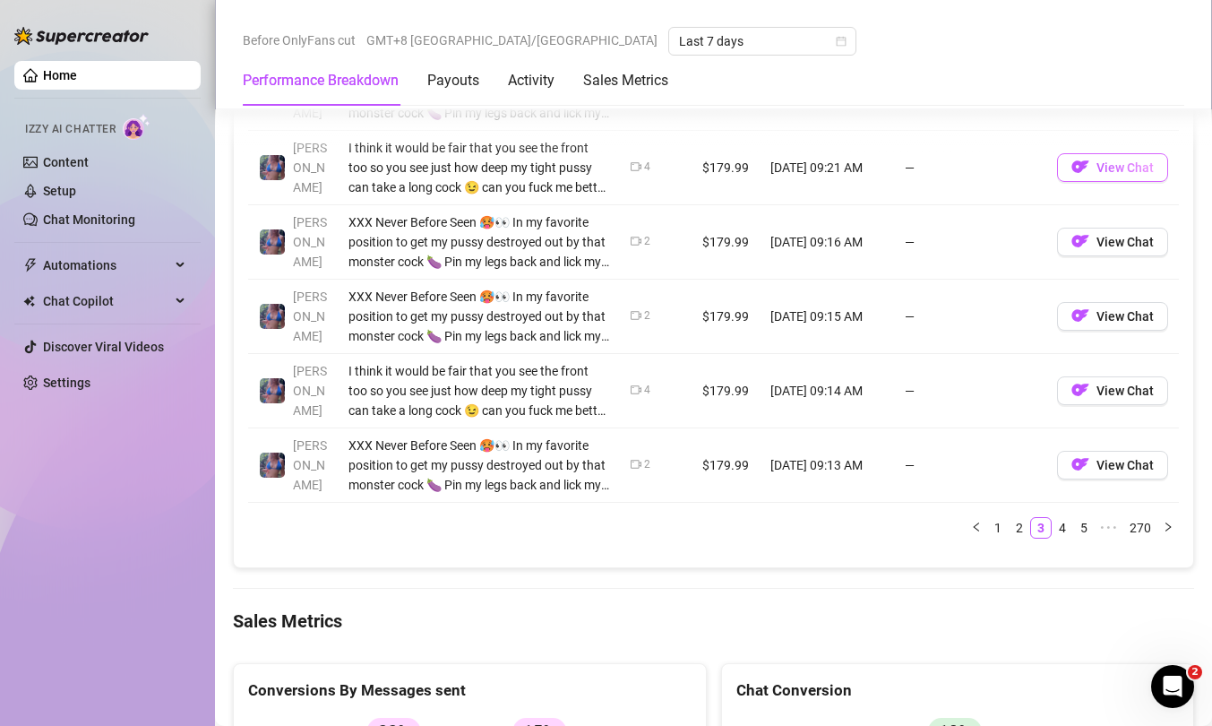
click at [1076, 164] on img "button" at bounding box center [1080, 167] width 18 height 18
click at [1097, 235] on span "View Chat" at bounding box center [1125, 242] width 57 height 14
click at [1107, 319] on span "View Chat" at bounding box center [1125, 316] width 57 height 14
click at [1071, 383] on img "button" at bounding box center [1080, 390] width 18 height 18
click at [1082, 469] on button "View Chat" at bounding box center [1112, 465] width 111 height 29
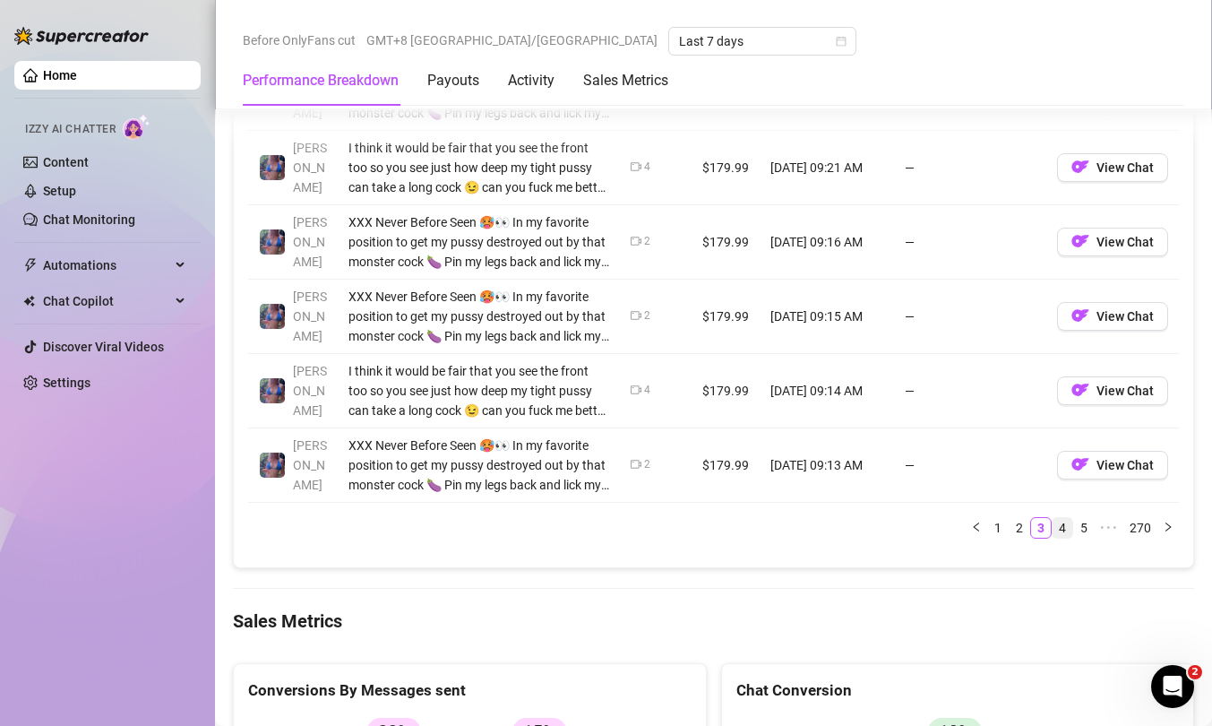
click at [1053, 523] on link "4" at bounding box center [1063, 528] width 20 height 20
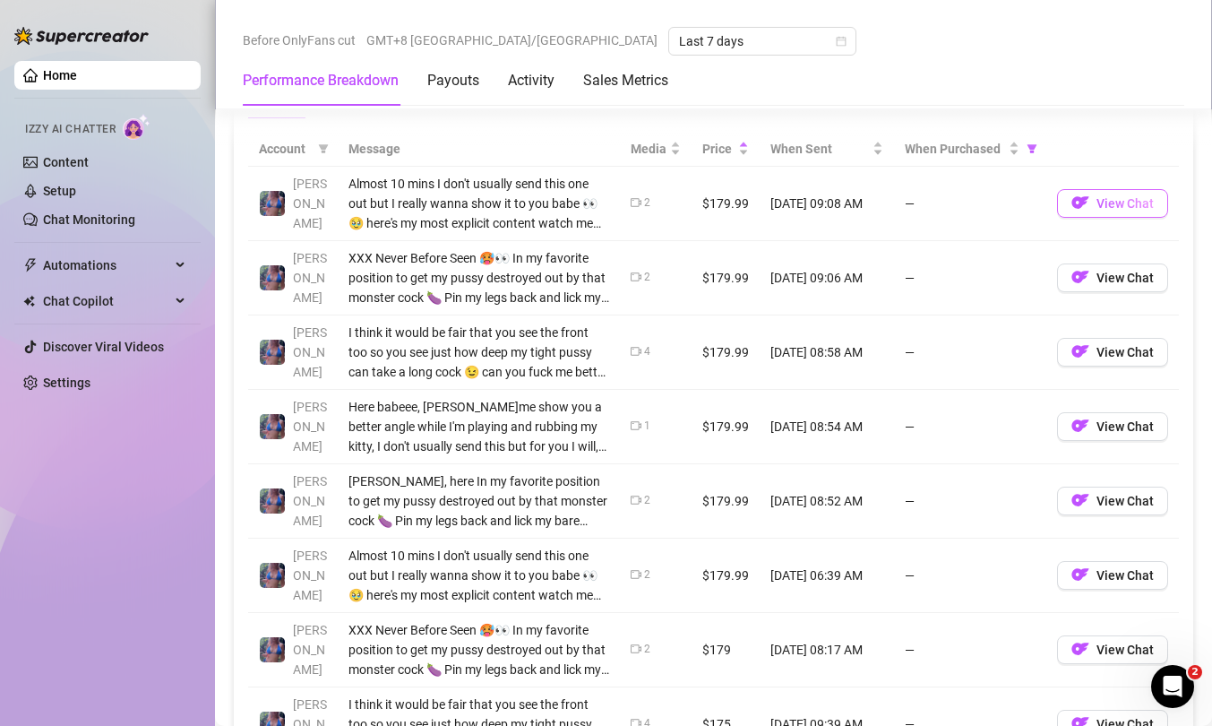
scroll to position [1678, 0]
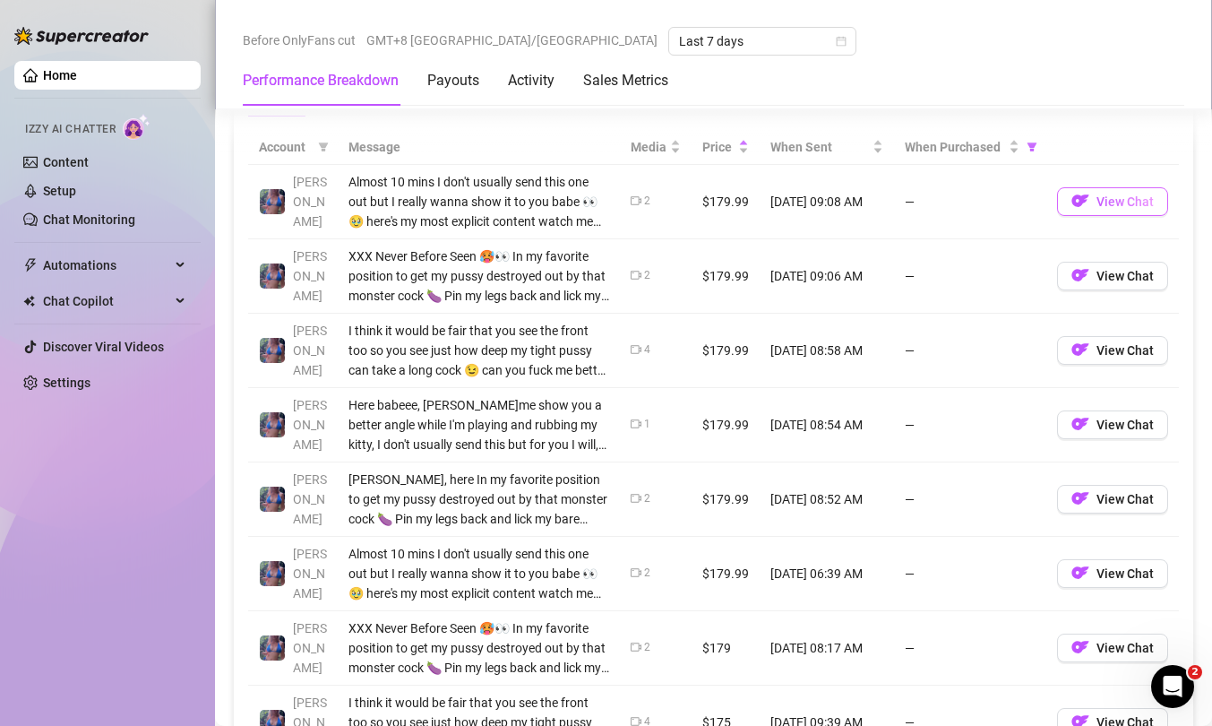
click at [1110, 199] on span "View Chat" at bounding box center [1125, 201] width 57 height 14
drag, startPoint x: 1057, startPoint y: 271, endPoint x: 1023, endPoint y: 262, distance: 35.0
click at [1057, 271] on button "View Chat" at bounding box center [1112, 276] width 111 height 29
click at [1110, 357] on button "View Chat" at bounding box center [1112, 350] width 111 height 29
click at [1072, 424] on img "button" at bounding box center [1080, 424] width 18 height 18
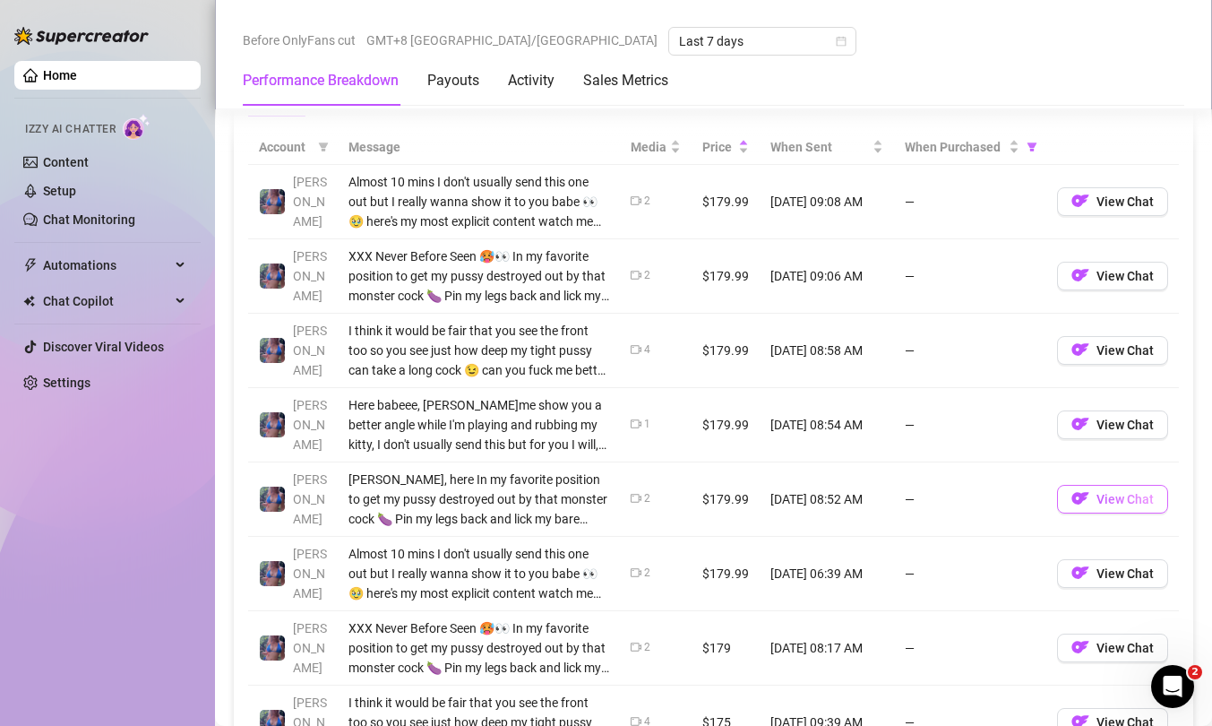
click at [1123, 501] on span "View Chat" at bounding box center [1125, 499] width 57 height 14
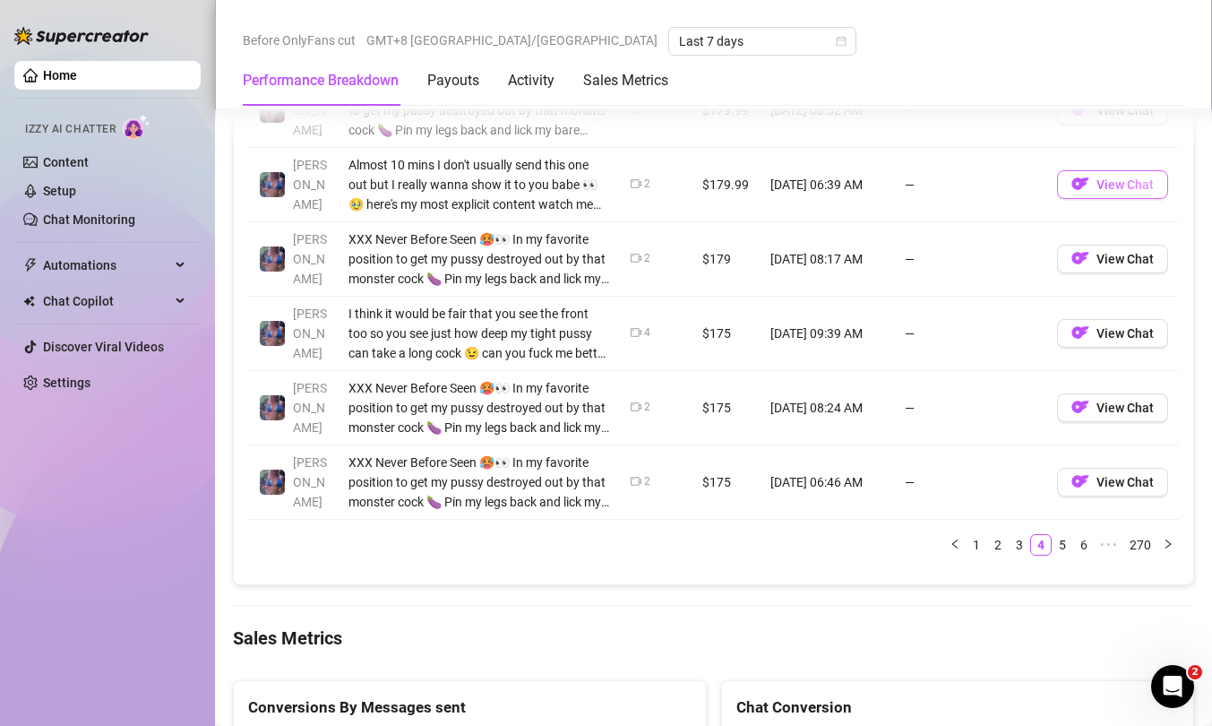
scroll to position [2069, 0]
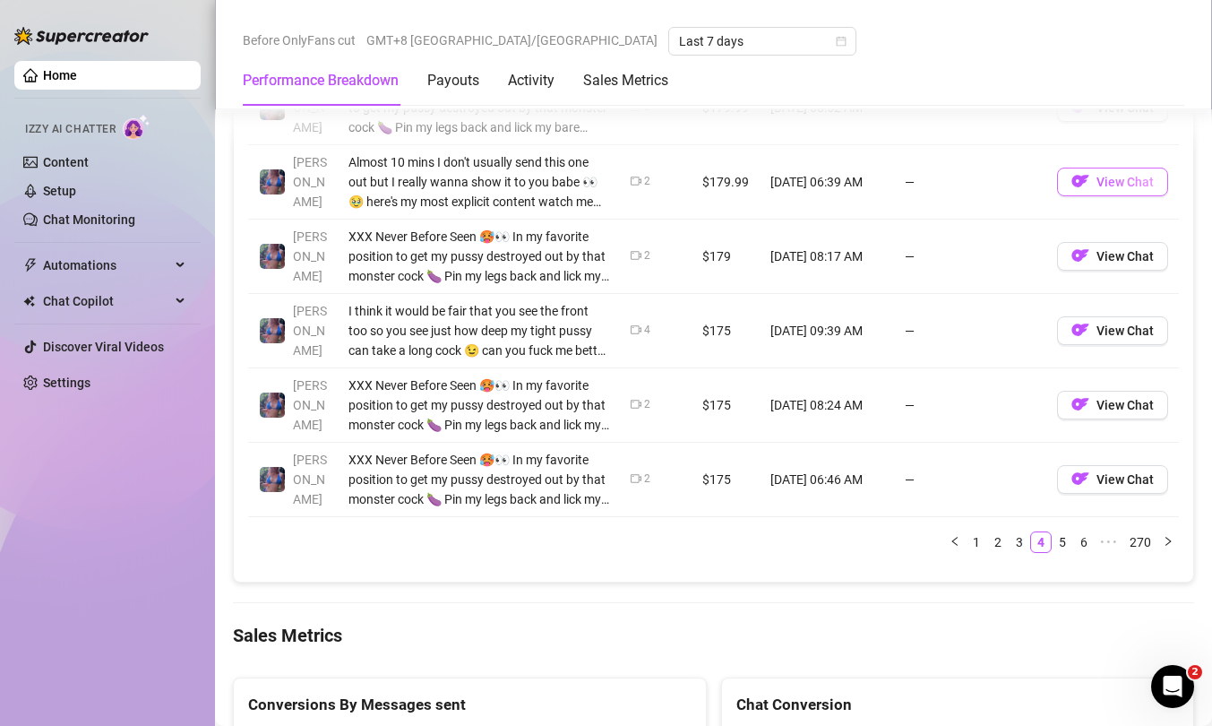
click at [1071, 182] on img "button" at bounding box center [1080, 181] width 18 height 18
click at [1075, 247] on img "button" at bounding box center [1080, 255] width 18 height 18
click at [1130, 334] on span "View Chat" at bounding box center [1125, 330] width 57 height 14
click at [1071, 402] on img "button" at bounding box center [1080, 404] width 18 height 18
click at [1097, 479] on span "View Chat" at bounding box center [1125, 479] width 57 height 14
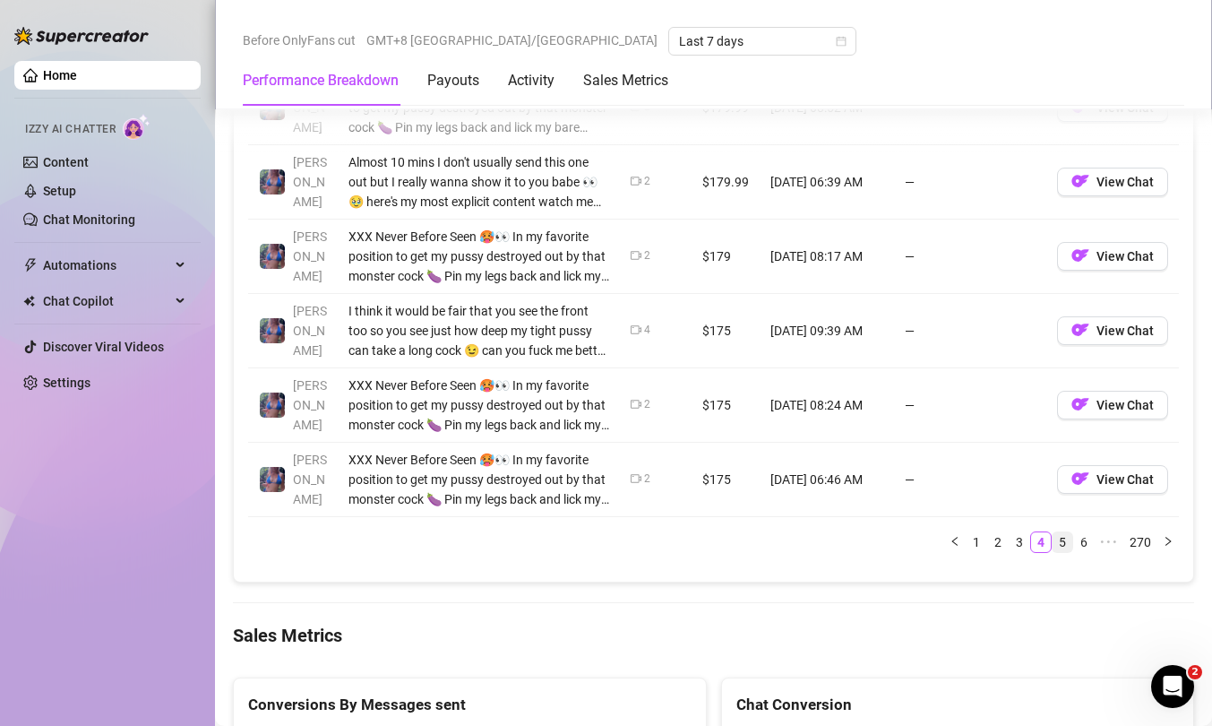
click at [1053, 539] on link "5" at bounding box center [1063, 542] width 20 height 20
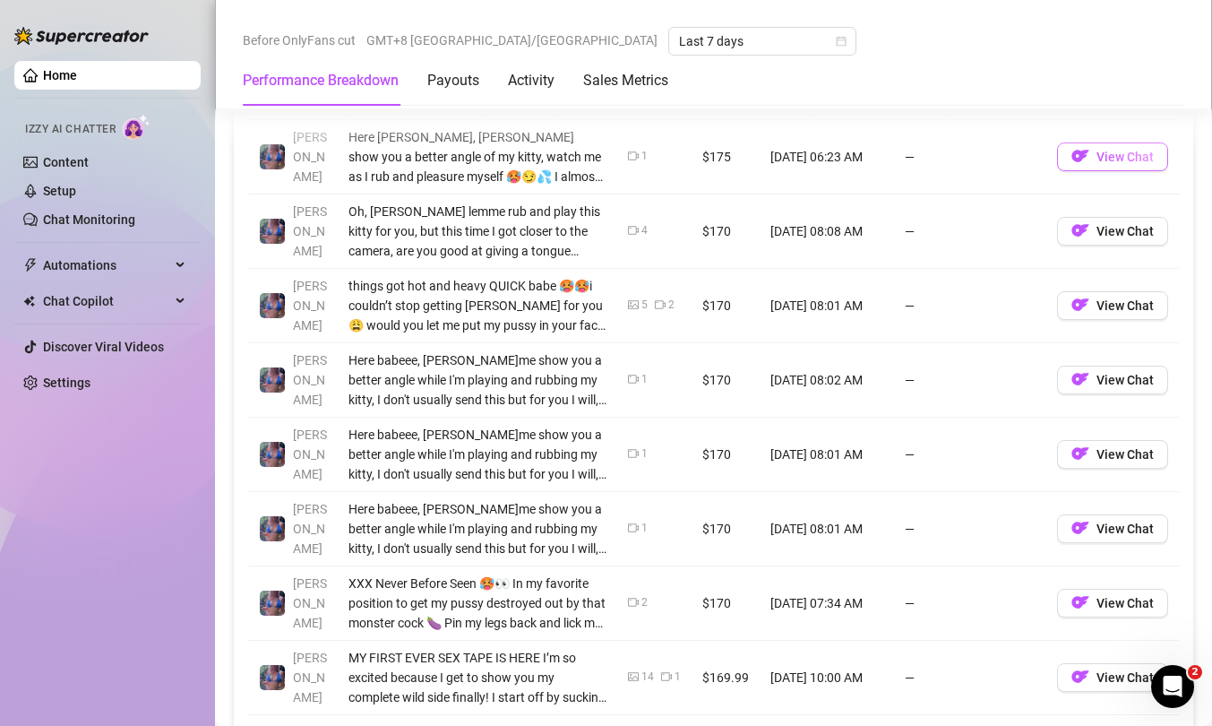
scroll to position [1721, 0]
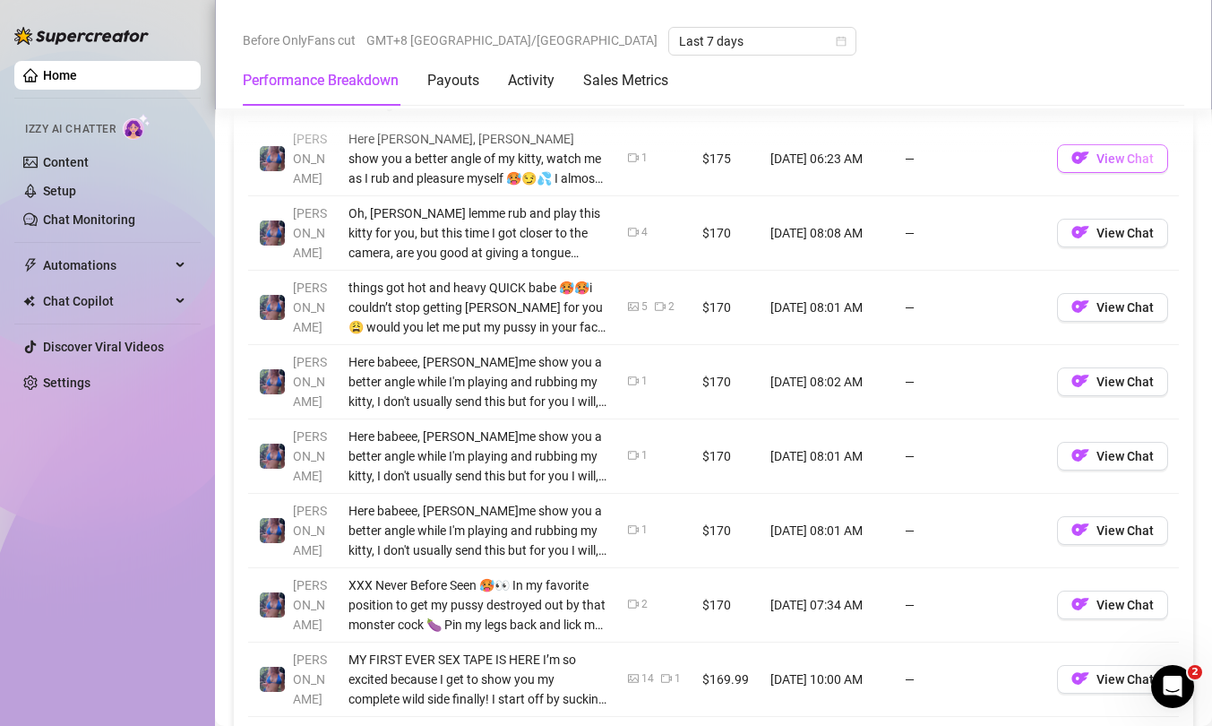
click at [1113, 165] on span "View Chat" at bounding box center [1125, 158] width 57 height 14
click at [1084, 240] on button "View Chat" at bounding box center [1112, 233] width 111 height 29
click at [1097, 303] on span "View Chat" at bounding box center [1125, 307] width 57 height 14
click at [1111, 383] on span "View Chat" at bounding box center [1125, 381] width 57 height 14
click at [1071, 452] on img "button" at bounding box center [1080, 455] width 18 height 18
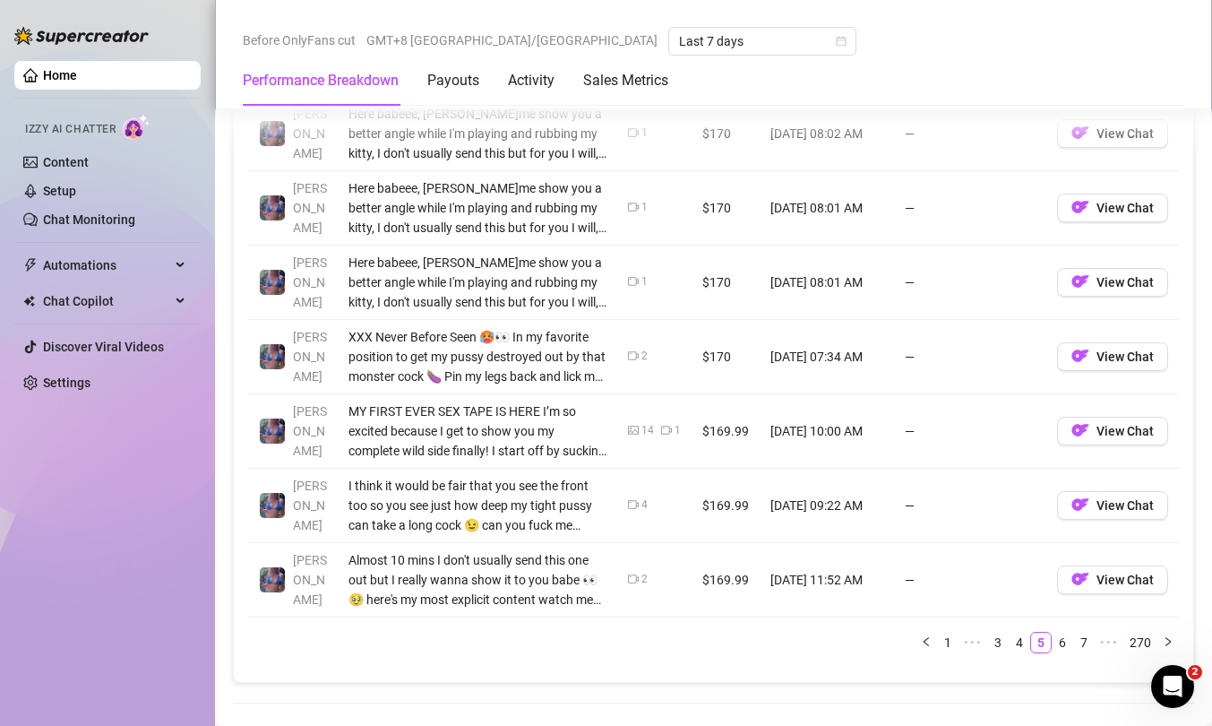
scroll to position [1967, 0]
click at [1097, 279] on span "View Chat" at bounding box center [1125, 284] width 57 height 14
click at [1110, 361] on span "View Chat" at bounding box center [1125, 358] width 57 height 14
click at [1110, 434] on span "View Chat" at bounding box center [1125, 433] width 57 height 14
click at [1121, 519] on button "View Chat" at bounding box center [1112, 507] width 111 height 29
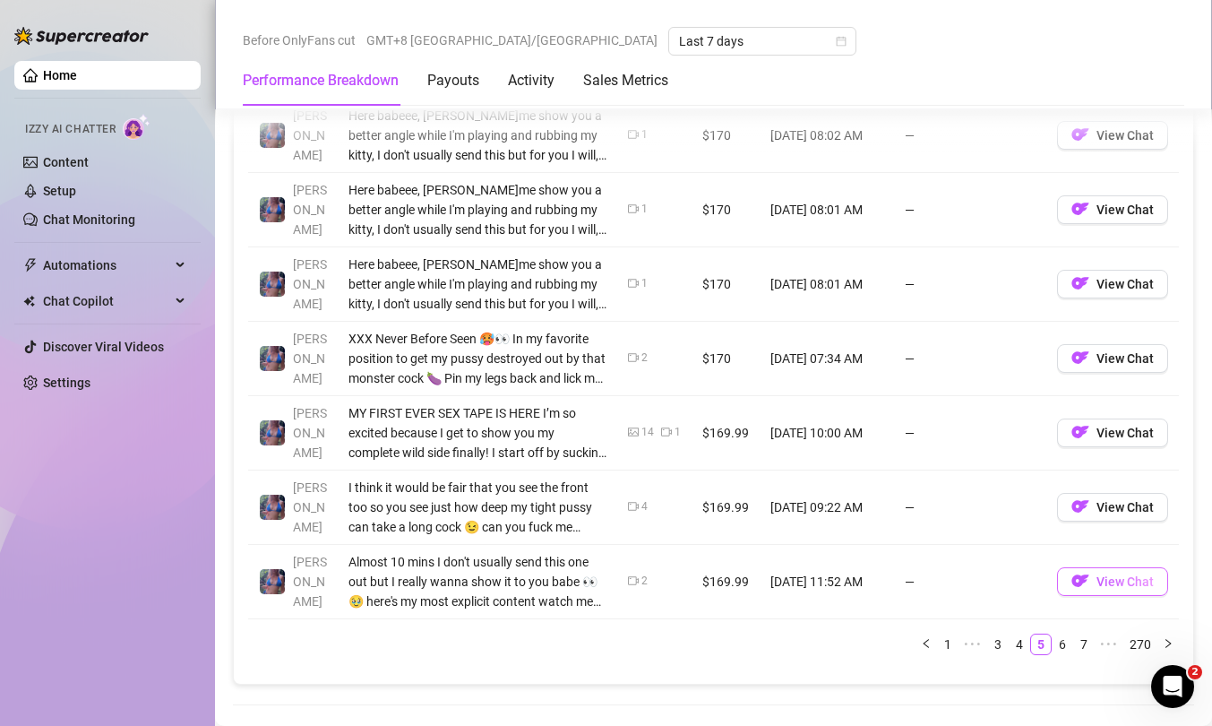
click at [1113, 572] on span "View Chat" at bounding box center [1125, 581] width 57 height 14
click at [1103, 512] on span "View Chat" at bounding box center [1125, 507] width 57 height 14
click at [1071, 512] on img "button" at bounding box center [1080, 506] width 18 height 18
click at [1082, 572] on button "View Chat" at bounding box center [1112, 581] width 111 height 29
click at [1111, 419] on button "View Chat" at bounding box center [1112, 432] width 111 height 29
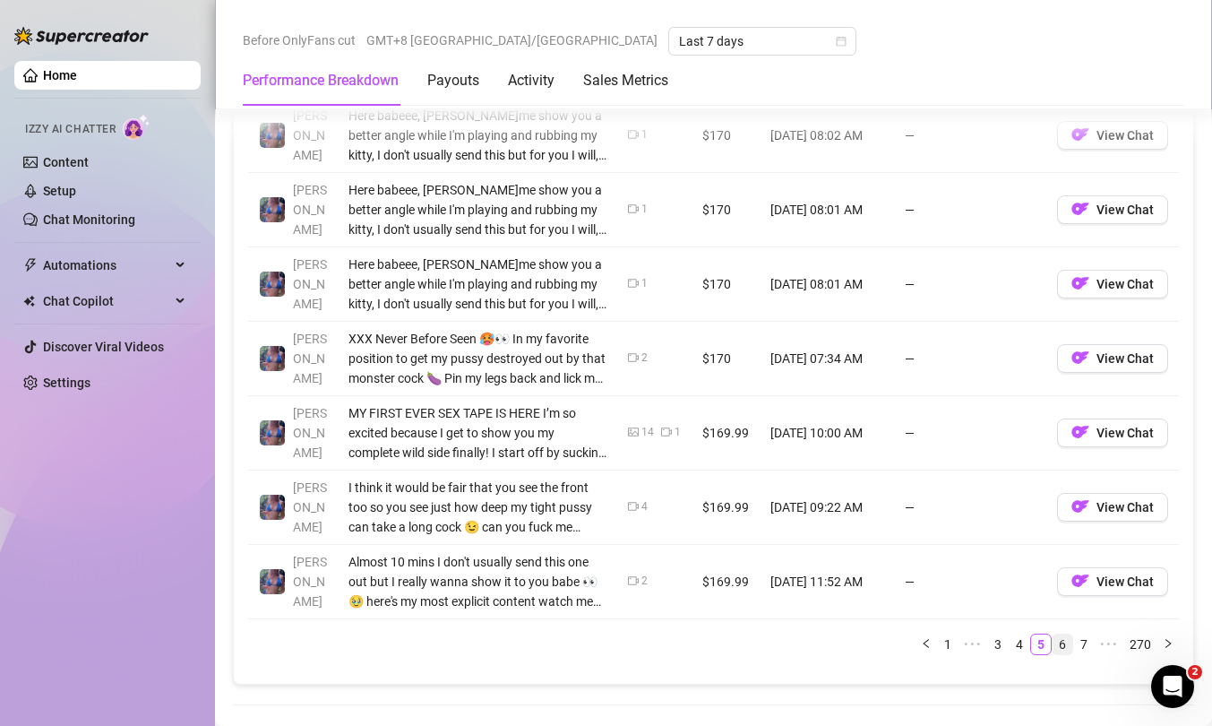
click at [1054, 572] on link "6" at bounding box center [1063, 644] width 20 height 20
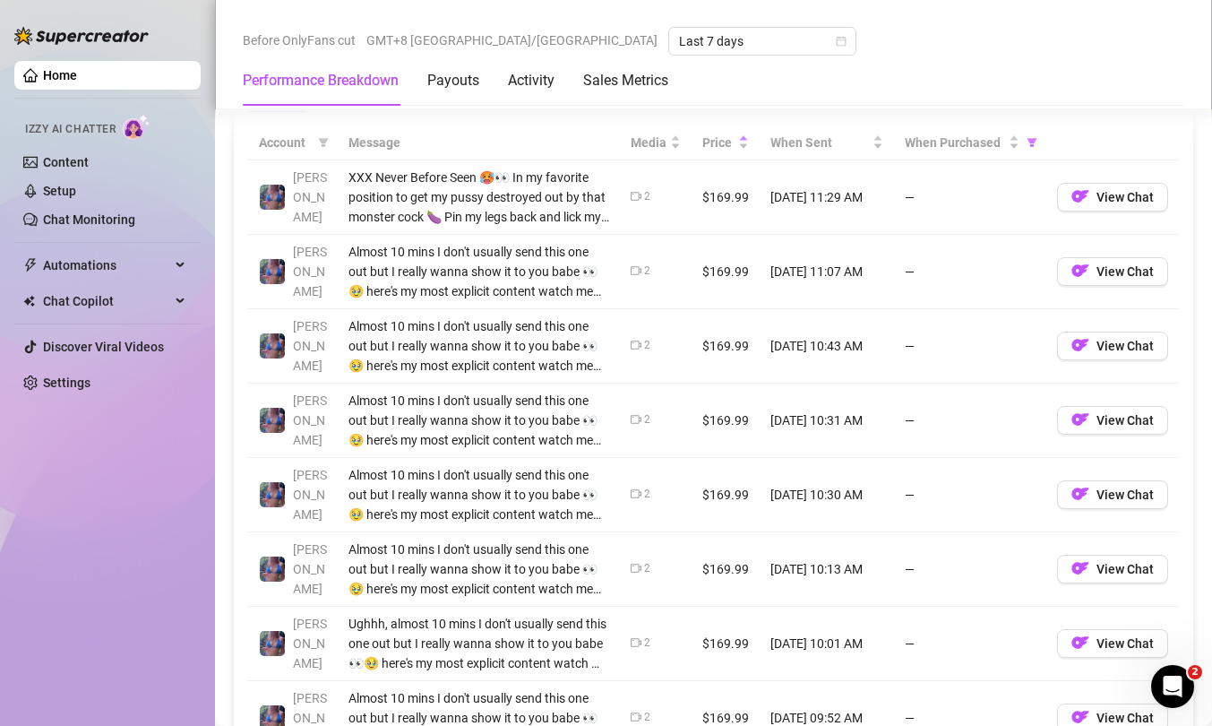
scroll to position [1688, 0]
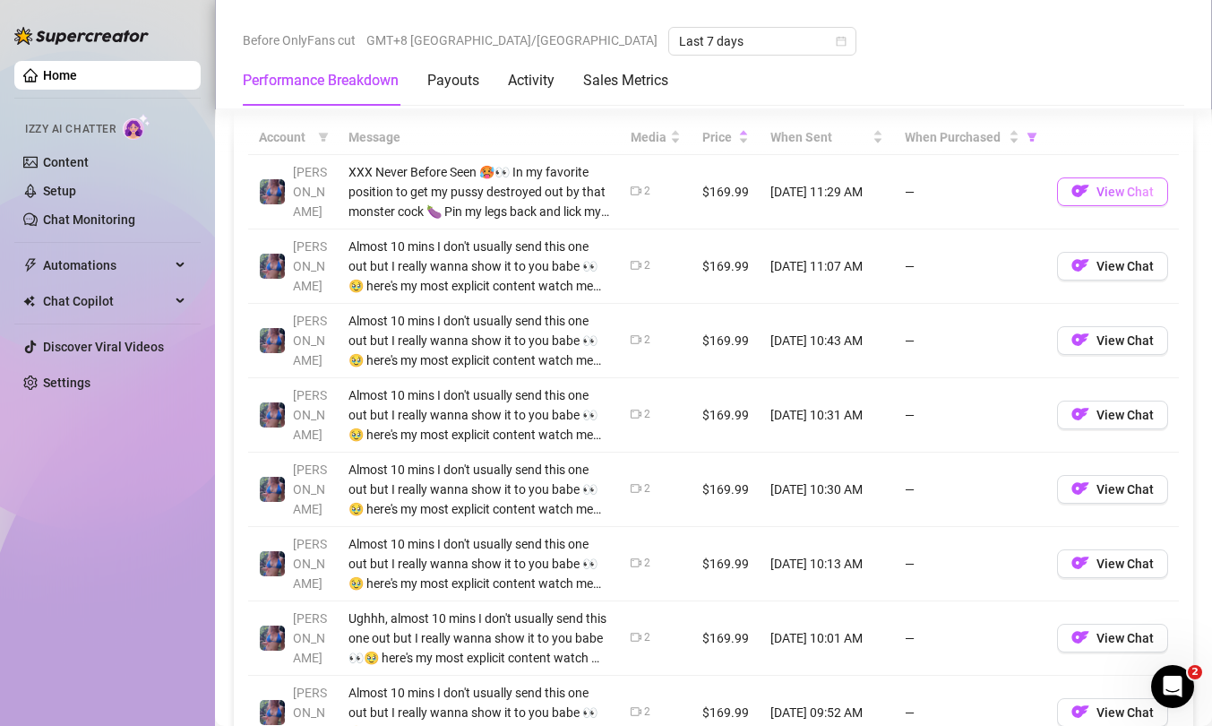
click at [1107, 192] on span "View Chat" at bounding box center [1125, 192] width 57 height 14
click at [1078, 260] on button "View Chat" at bounding box center [1112, 266] width 111 height 29
click at [1120, 342] on span "View Chat" at bounding box center [1125, 340] width 57 height 14
click at [1134, 419] on span "View Chat" at bounding box center [1125, 415] width 57 height 14
click at [1114, 488] on span "View Chat" at bounding box center [1125, 489] width 57 height 14
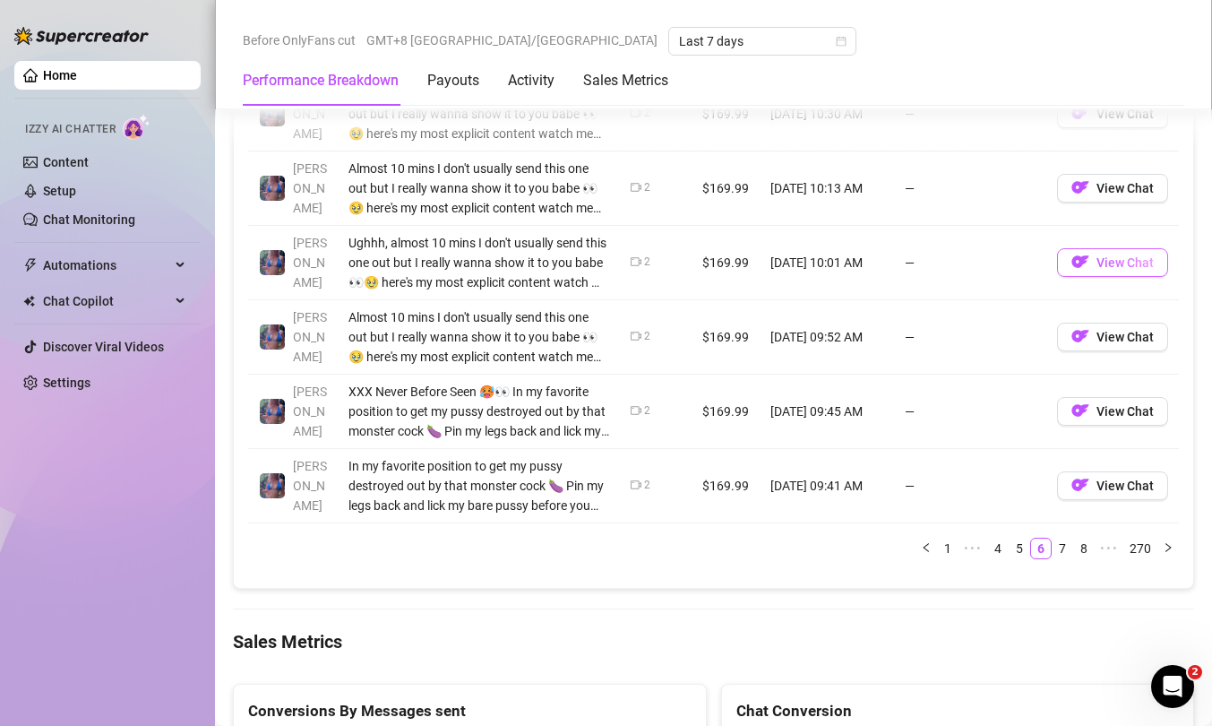
scroll to position [2071, 0]
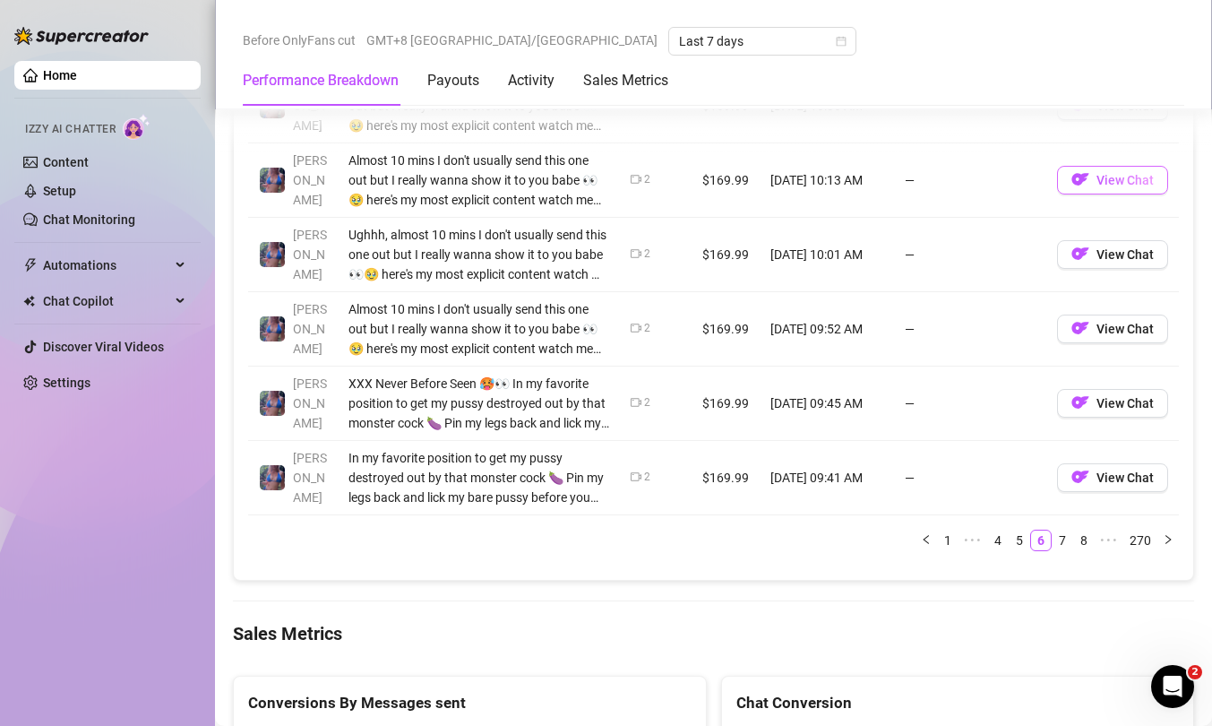
click at [1097, 183] on span "View Chat" at bounding box center [1125, 180] width 57 height 14
click at [1123, 247] on span "View Chat" at bounding box center [1125, 254] width 57 height 14
click at [1127, 332] on span "View Chat" at bounding box center [1125, 329] width 57 height 14
click at [1098, 390] on button "View Chat" at bounding box center [1112, 403] width 111 height 29
click at [1082, 474] on button "View Chat" at bounding box center [1112, 477] width 111 height 29
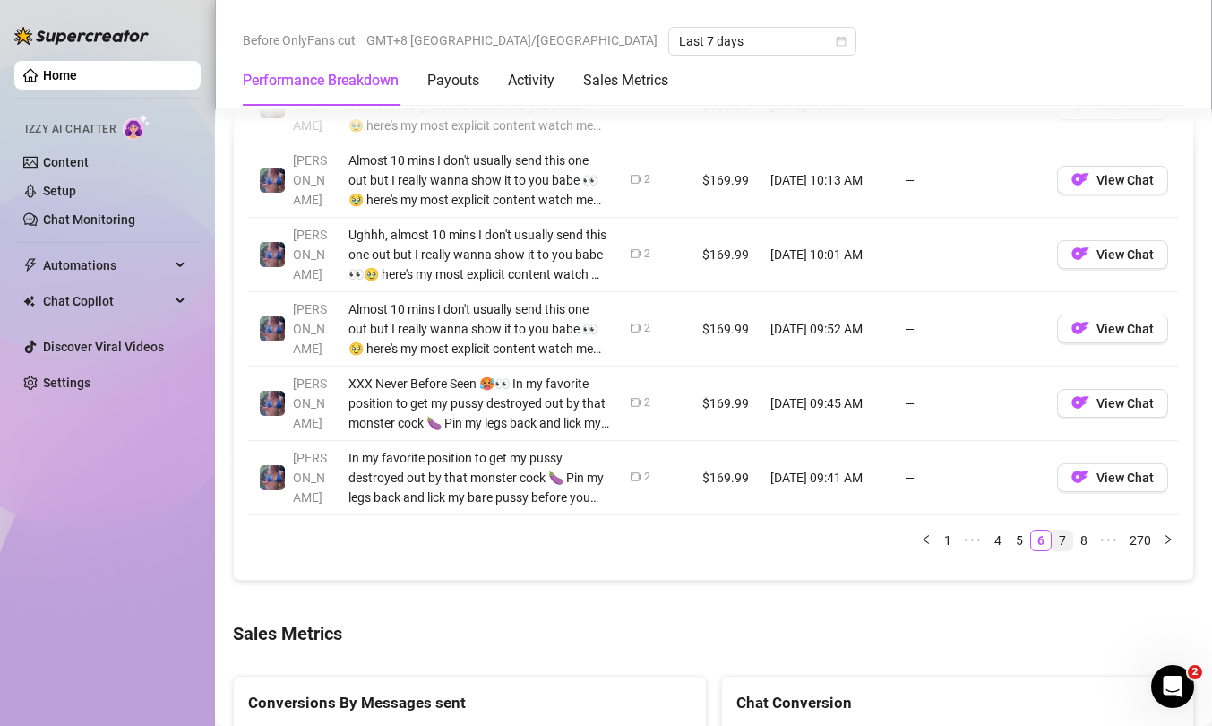
click at [1053, 541] on link "7" at bounding box center [1063, 540] width 20 height 20
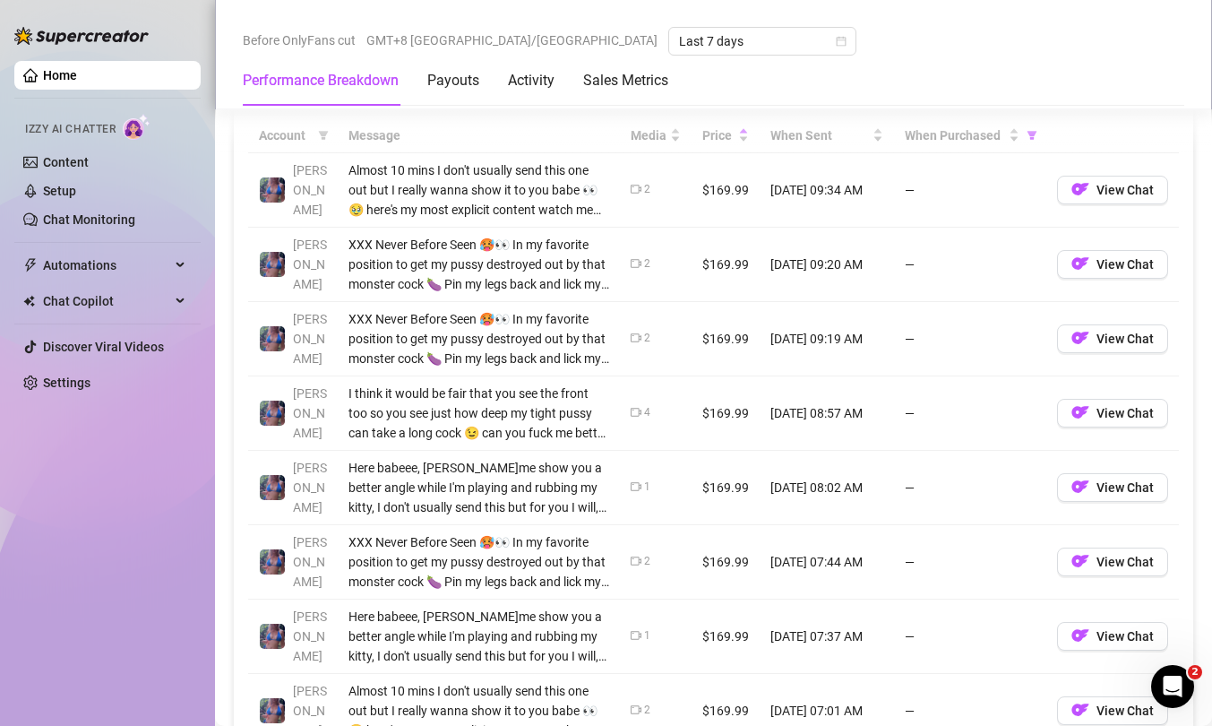
scroll to position [1696, 0]
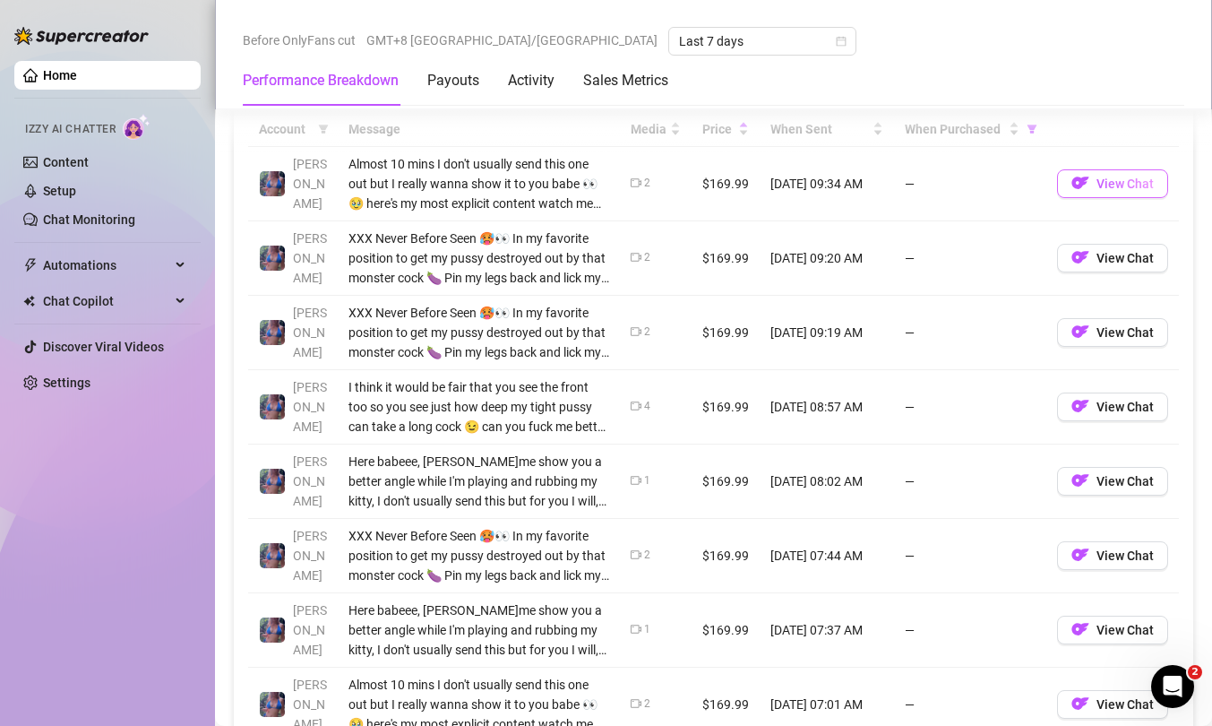
click at [1103, 180] on span "View Chat" at bounding box center [1125, 183] width 57 height 14
click at [1071, 251] on img "button" at bounding box center [1080, 257] width 18 height 18
click at [1078, 327] on button "View Chat" at bounding box center [1112, 332] width 111 height 29
click at [1112, 398] on button "View Chat" at bounding box center [1112, 406] width 111 height 29
click at [1105, 487] on span "View Chat" at bounding box center [1125, 481] width 57 height 14
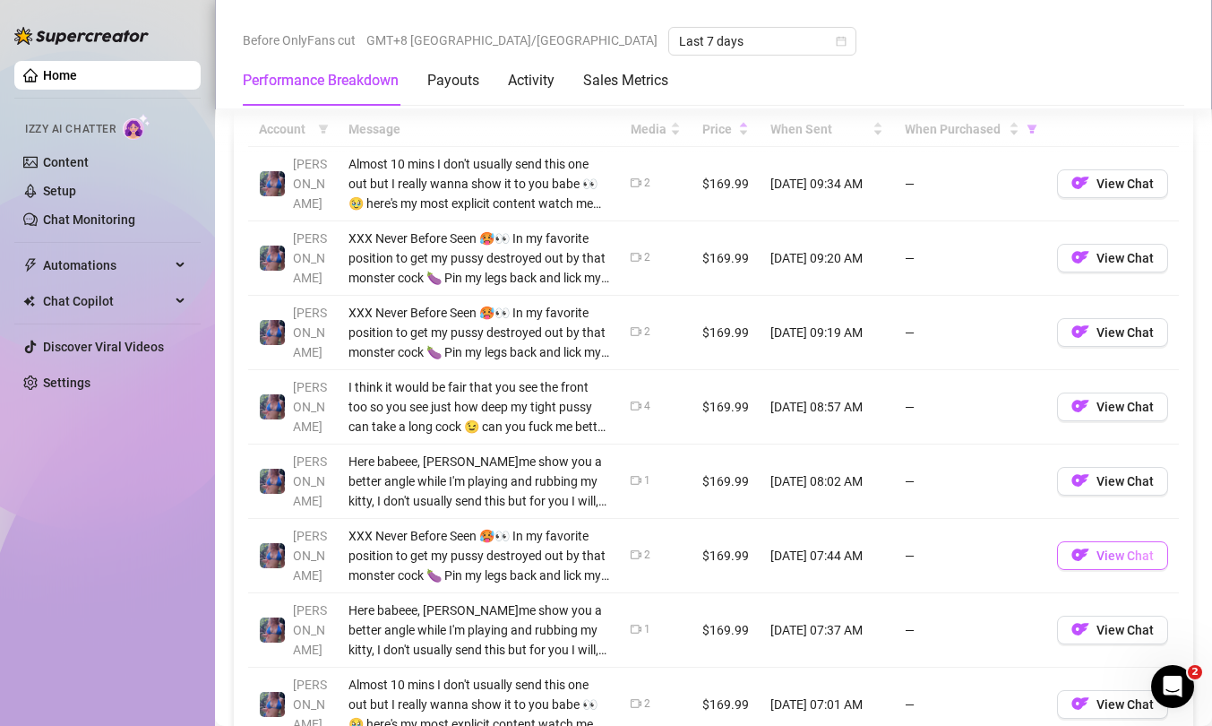
click at [1115, 557] on span "View Chat" at bounding box center [1125, 555] width 57 height 14
click at [1097, 572] on button "View Chat" at bounding box center [1112, 629] width 111 height 29
click at [1097, 572] on span "View Chat" at bounding box center [1125, 704] width 57 height 14
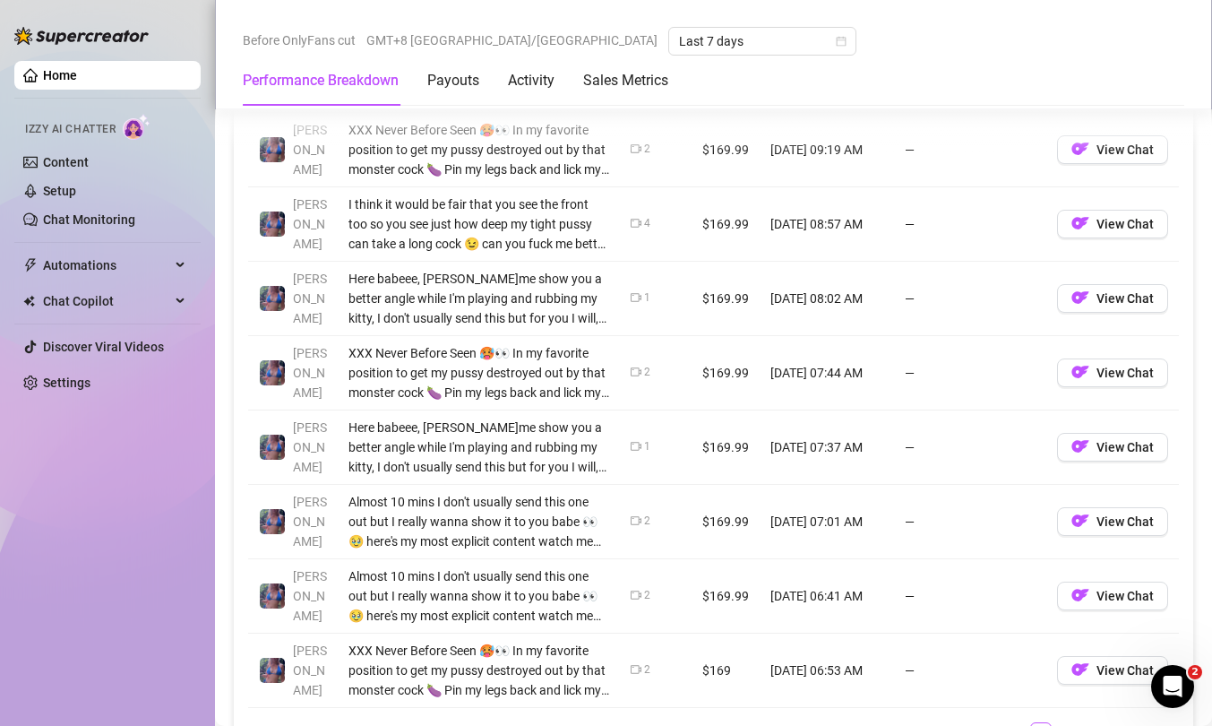
scroll to position [1996, 0]
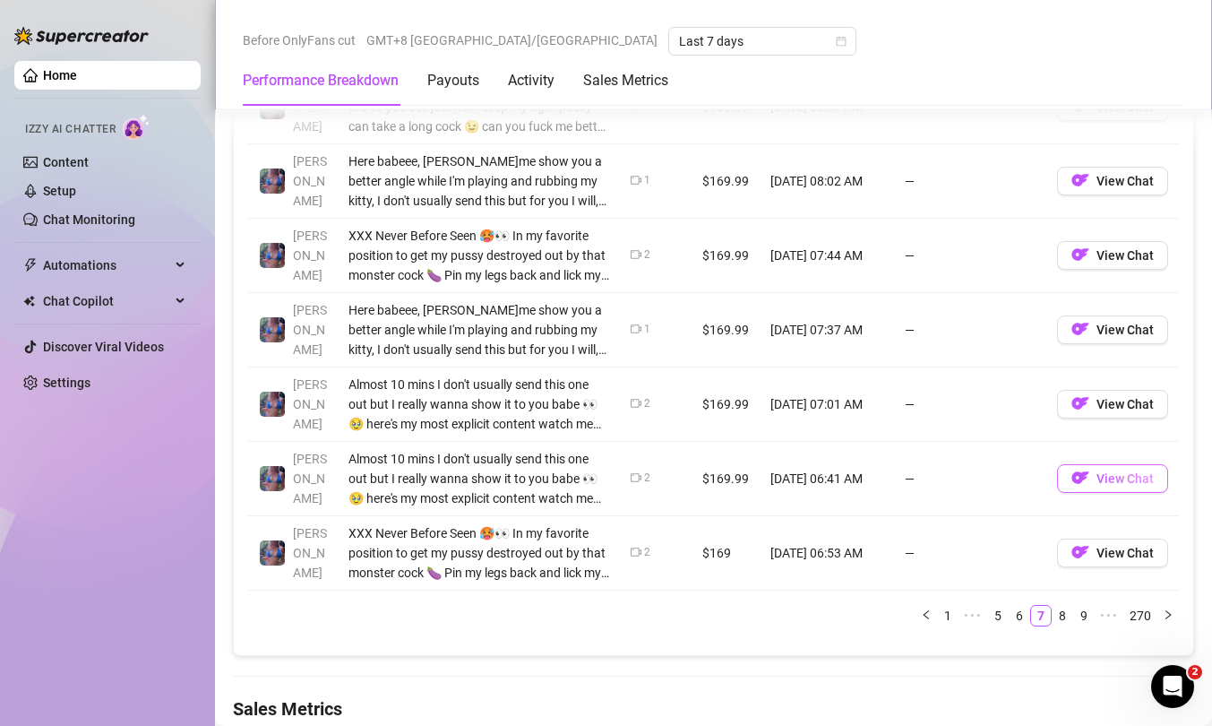
click at [1097, 485] on span "View Chat" at bounding box center [1125, 478] width 57 height 14
click at [1111, 551] on span "View Chat" at bounding box center [1125, 553] width 57 height 14
click at [1053, 572] on link "8" at bounding box center [1063, 616] width 20 height 20
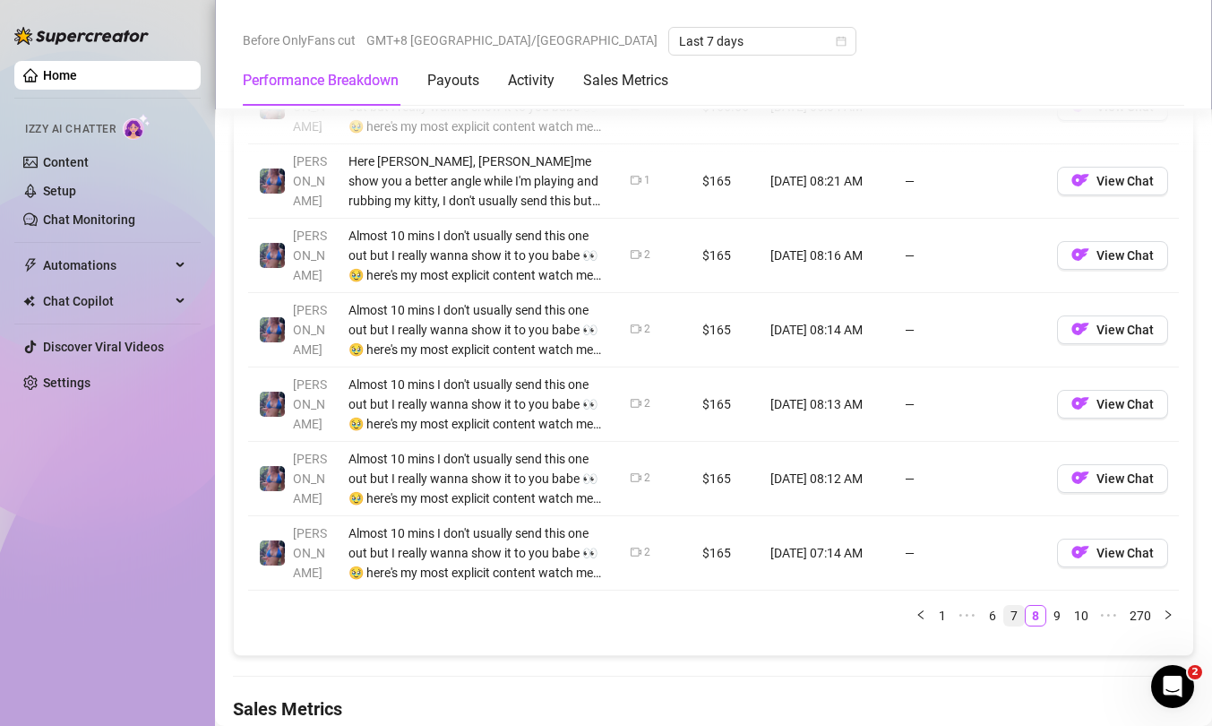
click at [1006, 572] on link "7" at bounding box center [1014, 616] width 20 height 20
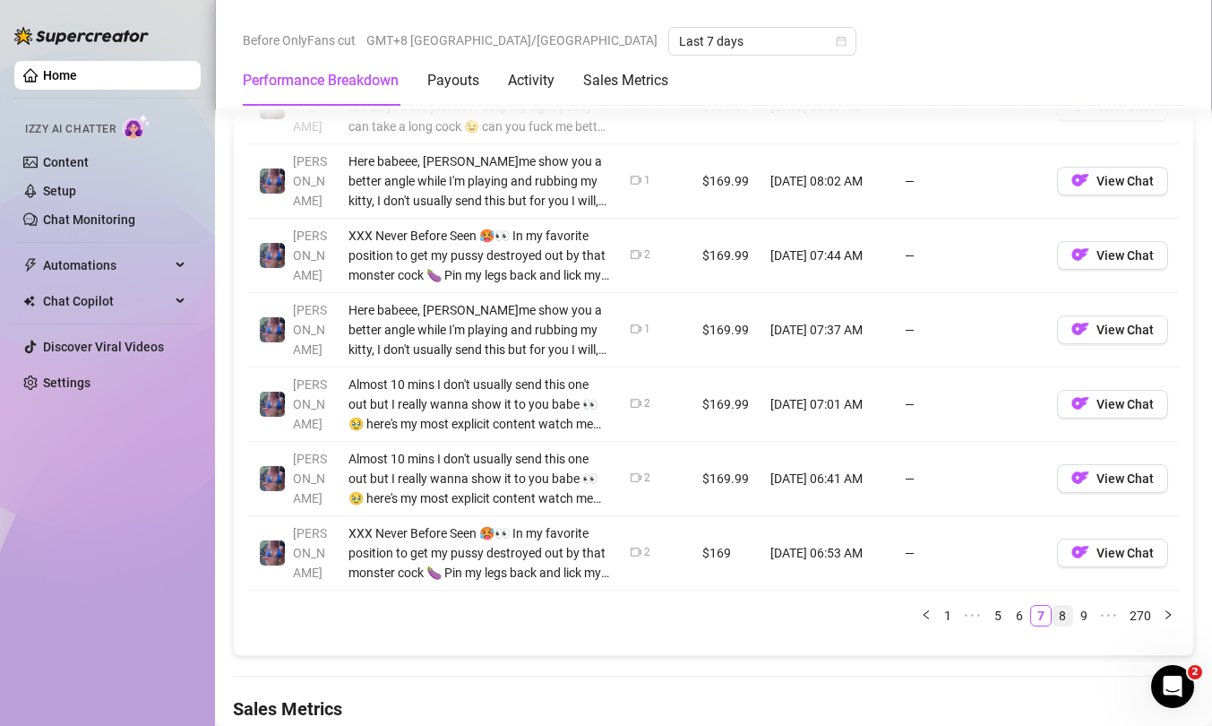
click at [1053, 572] on link "8" at bounding box center [1063, 616] width 20 height 20
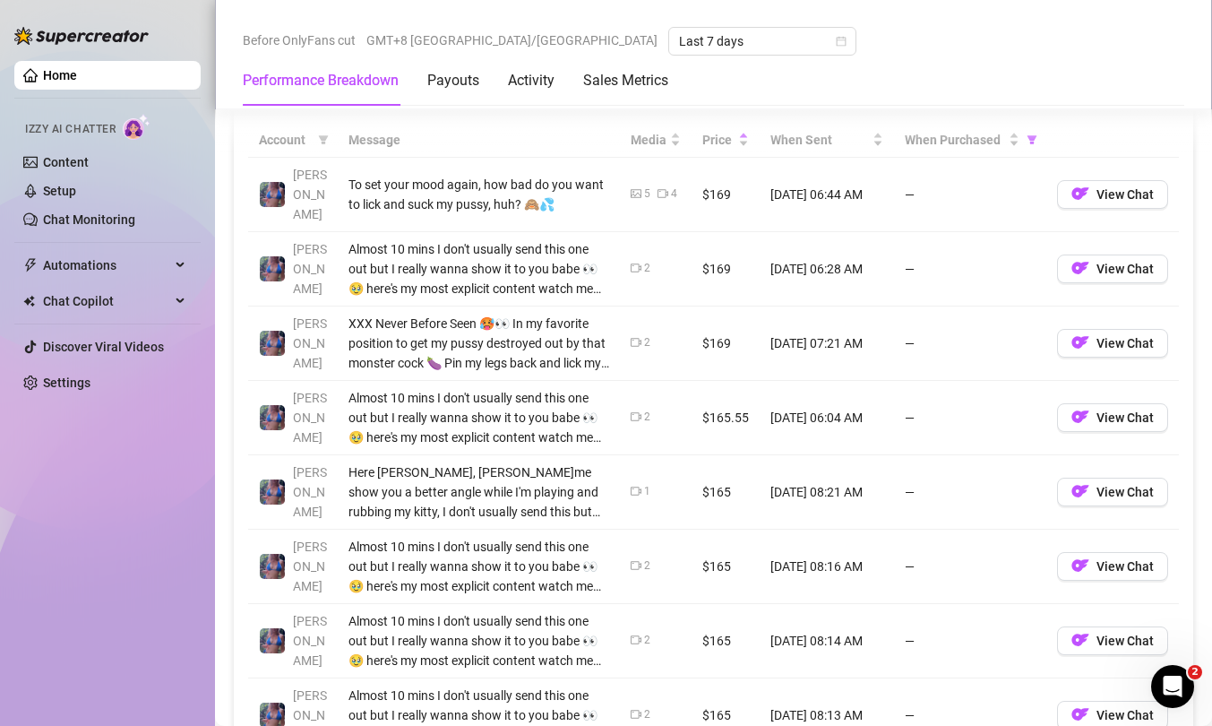
scroll to position [1687, 0]
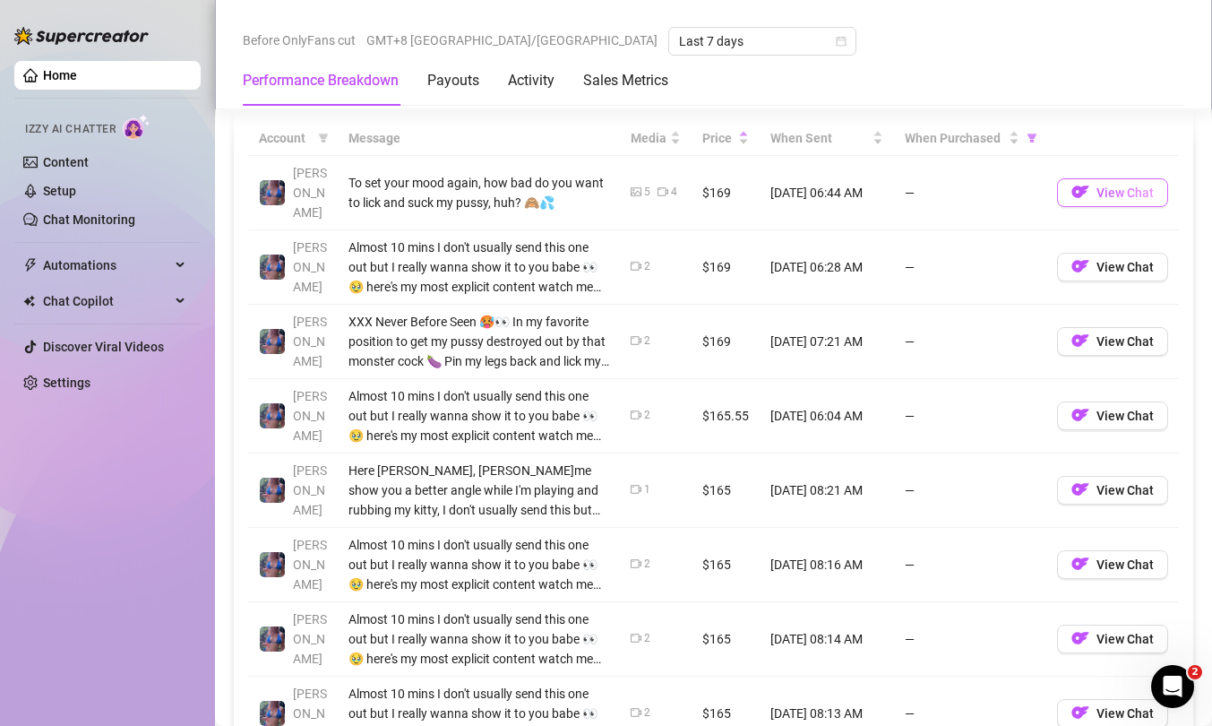
click at [1116, 187] on span "View Chat" at bounding box center [1125, 192] width 57 height 14
click at [1079, 253] on button "View Chat" at bounding box center [1112, 267] width 111 height 29
click at [1116, 334] on span "View Chat" at bounding box center [1125, 341] width 57 height 14
click at [1073, 406] on img "button" at bounding box center [1080, 415] width 18 height 18
click at [1099, 476] on button "View Chat" at bounding box center [1112, 490] width 111 height 29
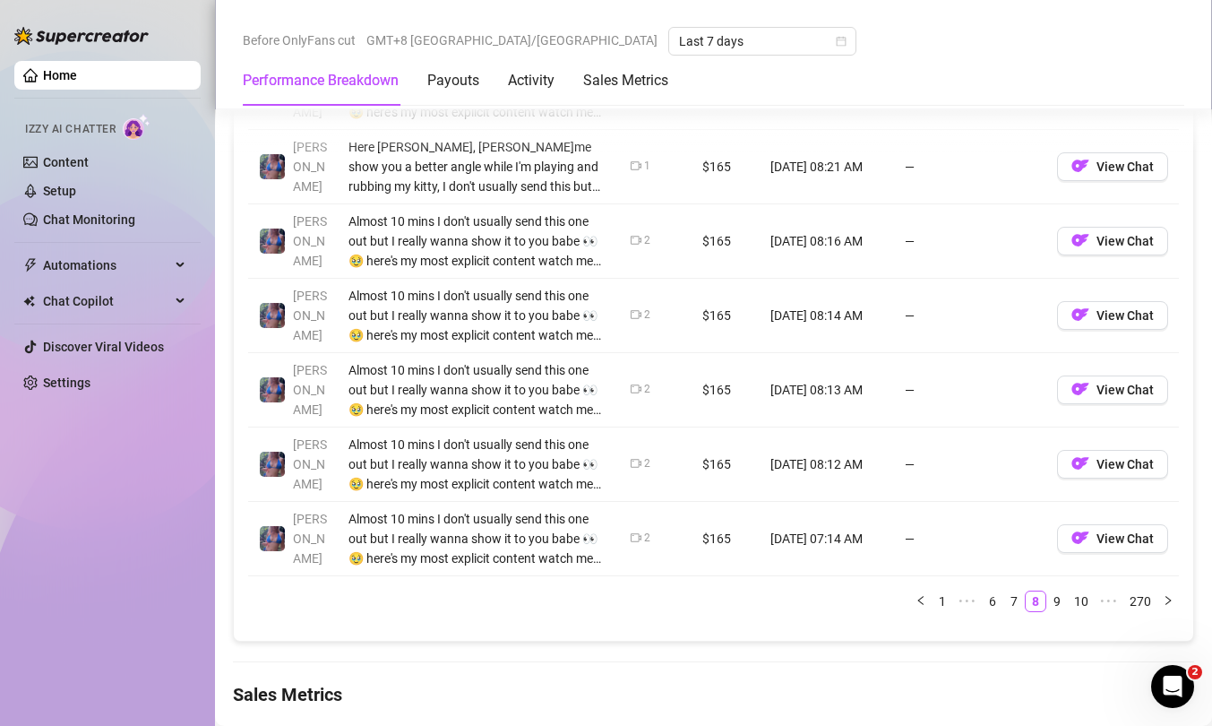
scroll to position [2015, 0]
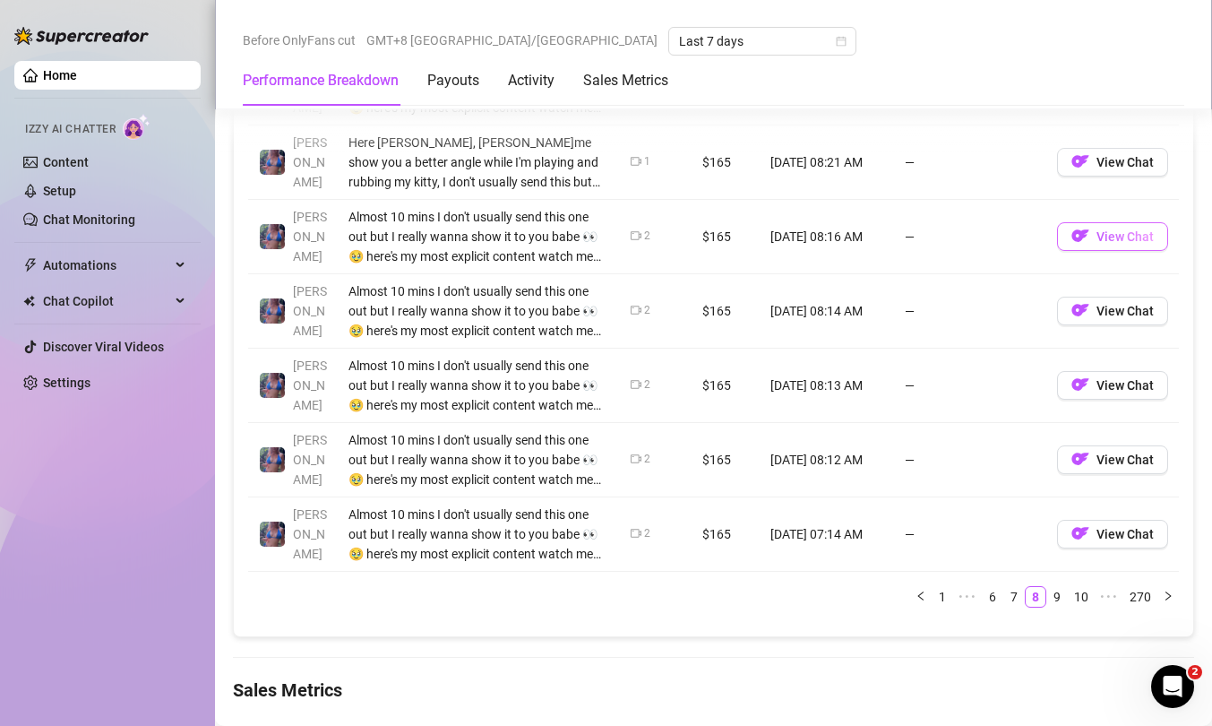
click at [1073, 227] on img "button" at bounding box center [1080, 236] width 18 height 18
click at [1100, 304] on span "View Chat" at bounding box center [1125, 311] width 57 height 14
click at [1076, 374] on span "button" at bounding box center [1080, 385] width 18 height 22
click at [1097, 452] on span "View Chat" at bounding box center [1125, 459] width 57 height 14
click at [1126, 527] on span "View Chat" at bounding box center [1125, 534] width 57 height 14
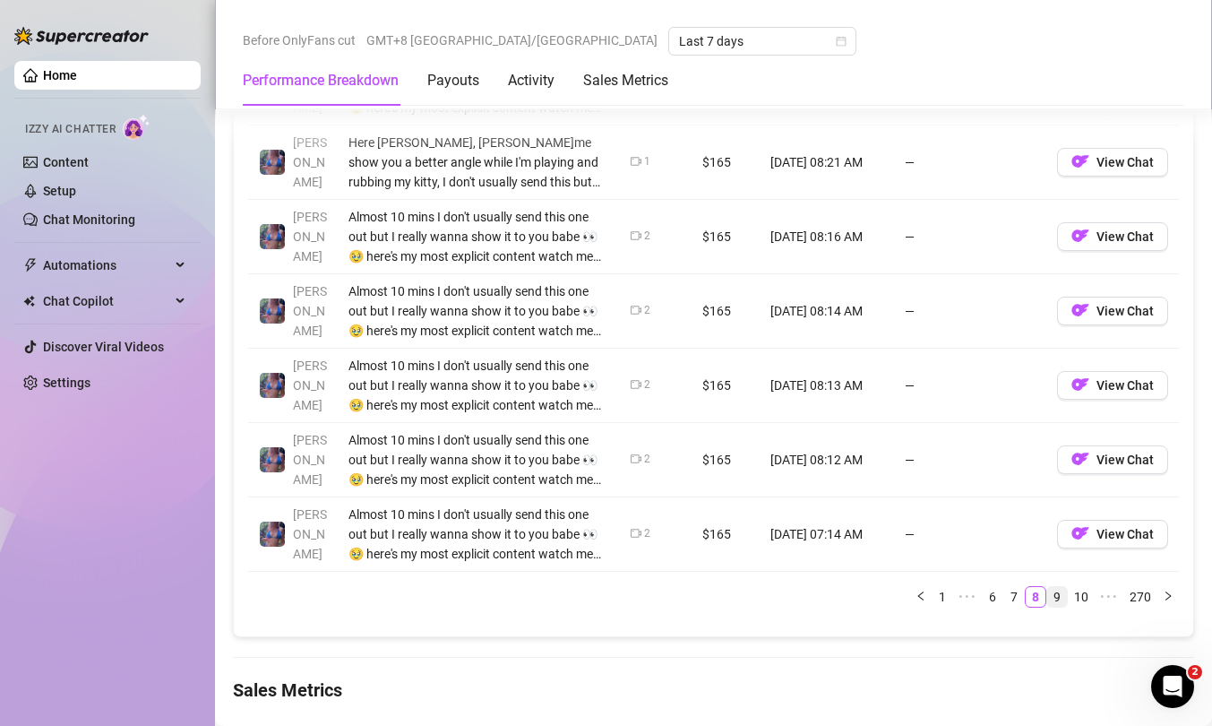
click at [1048, 572] on link "9" at bounding box center [1057, 597] width 20 height 20
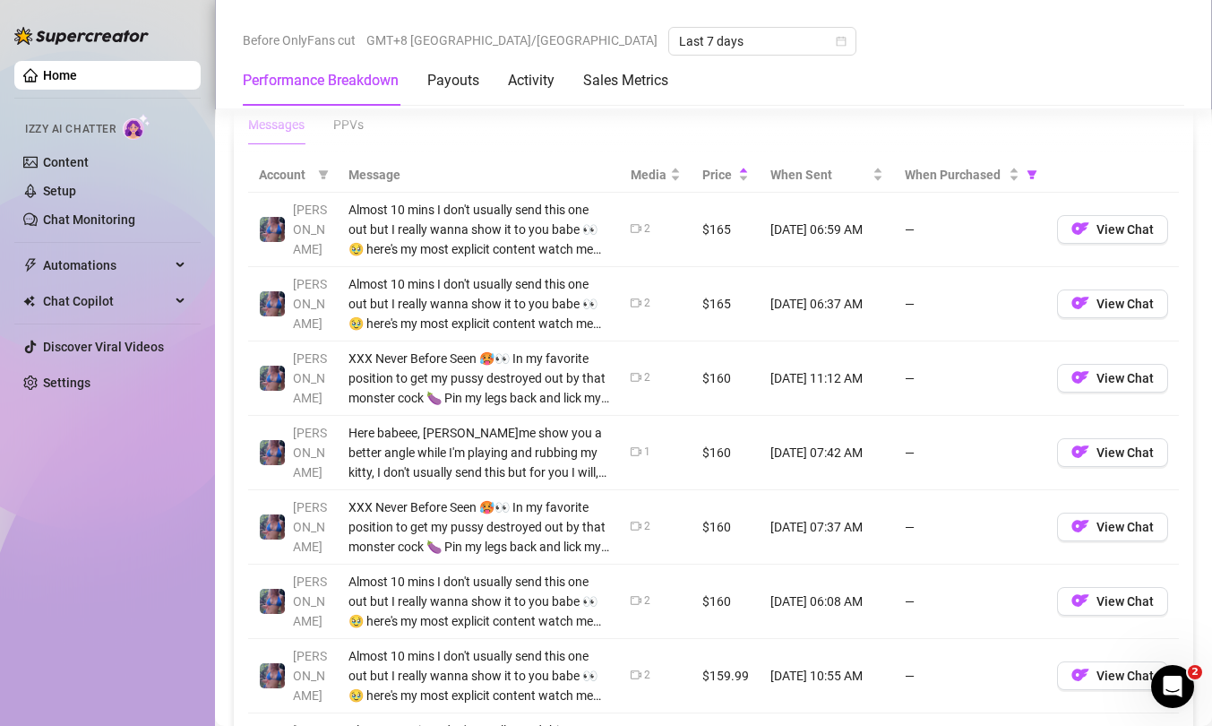
scroll to position [1679, 0]
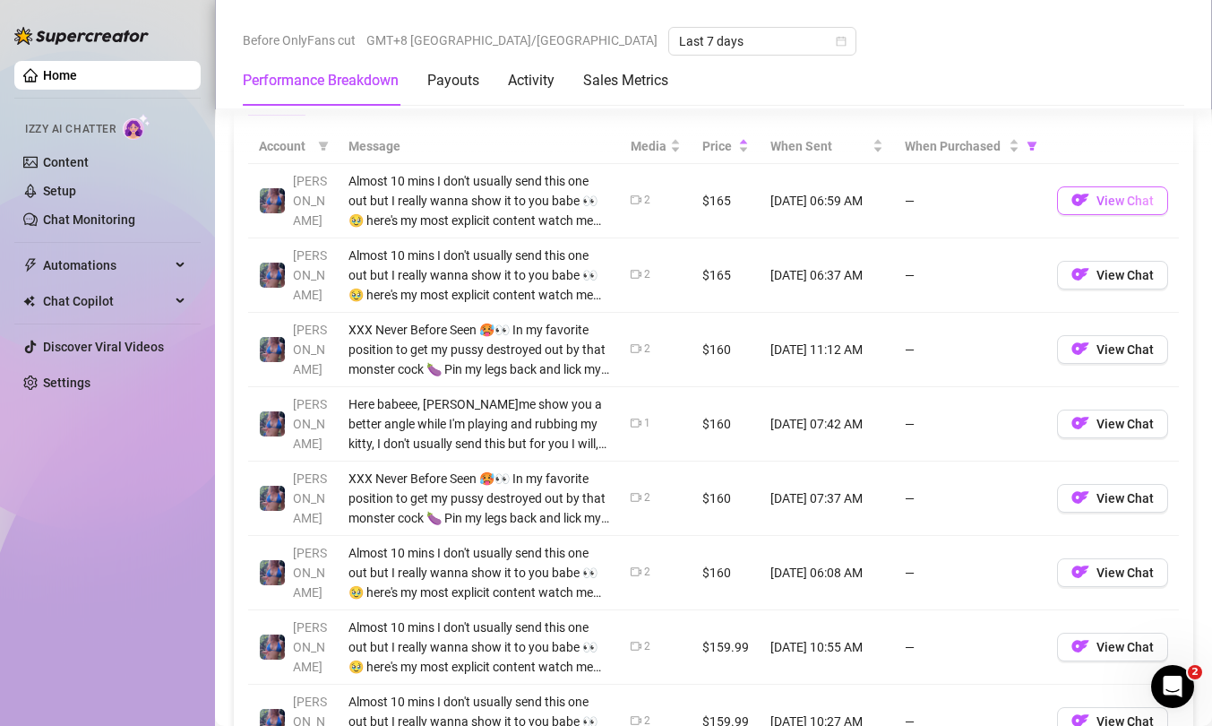
click at [1105, 198] on span "View Chat" at bounding box center [1125, 201] width 57 height 14
click at [1105, 272] on span "View Chat" at bounding box center [1125, 275] width 57 height 14
click at [1097, 356] on span "View Chat" at bounding box center [1125, 349] width 57 height 14
click at [1097, 424] on span "View Chat" at bounding box center [1125, 424] width 57 height 14
click at [1071, 493] on img "button" at bounding box center [1080, 497] width 18 height 18
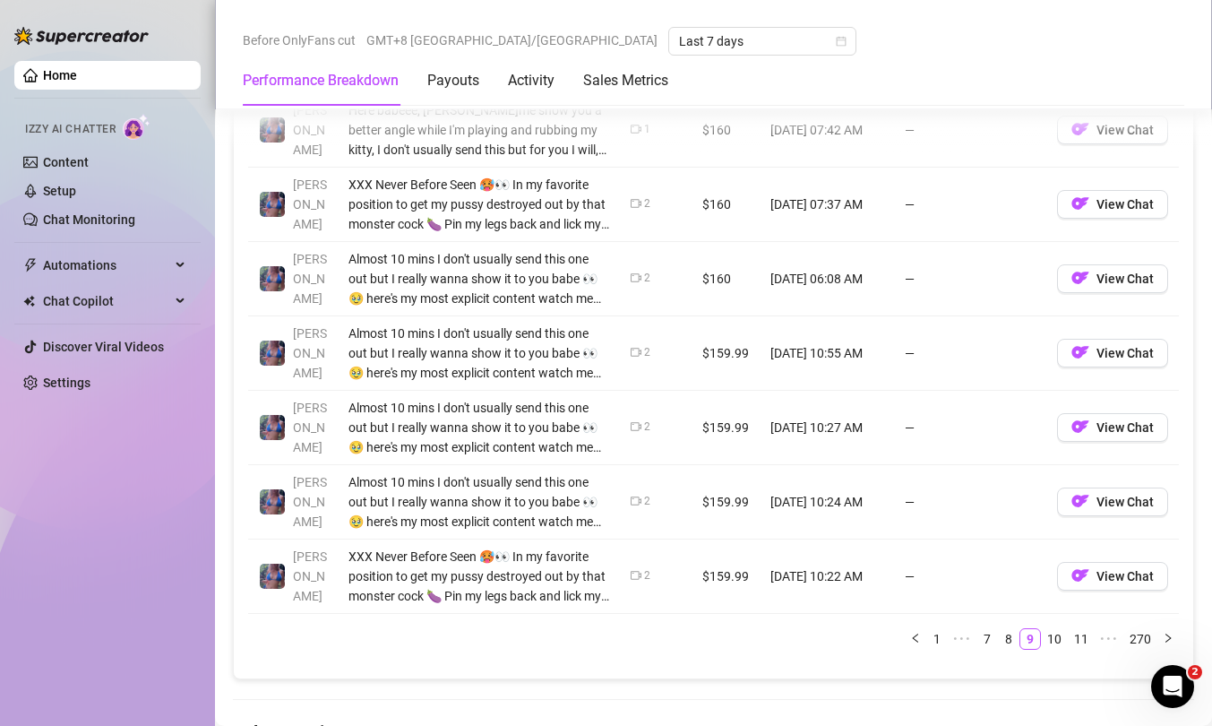
scroll to position [1976, 0]
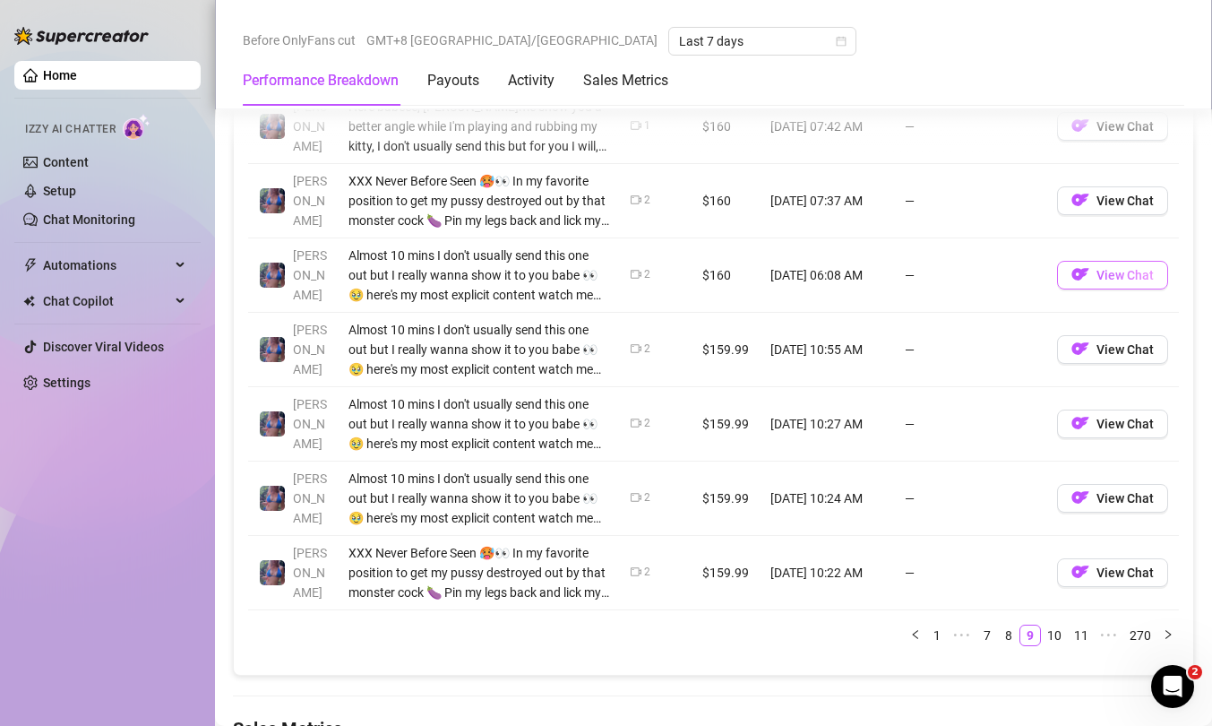
click at [1071, 271] on img "button" at bounding box center [1080, 274] width 18 height 18
click at [1106, 348] on span "View Chat" at bounding box center [1125, 349] width 57 height 14
click at [1097, 421] on span "View Chat" at bounding box center [1125, 424] width 57 height 14
click at [1113, 494] on span "View Chat" at bounding box center [1125, 498] width 57 height 14
click at [1075, 572] on img "button" at bounding box center [1080, 572] width 18 height 18
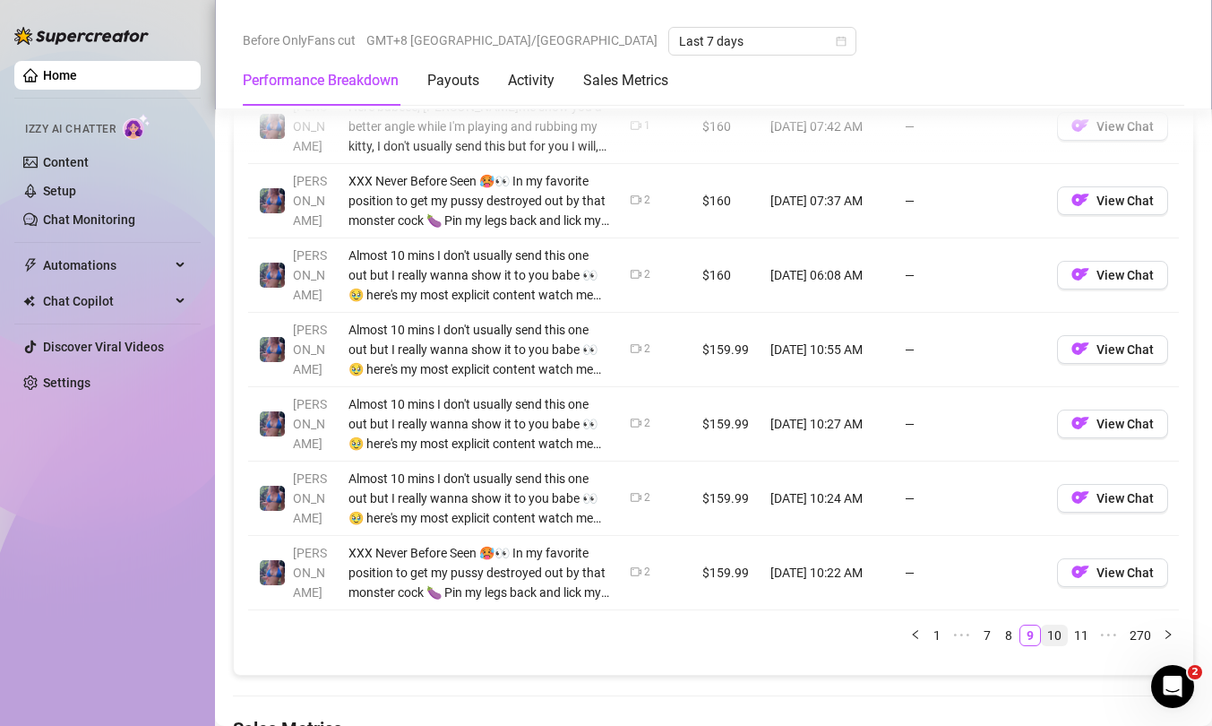
click at [1046, 572] on link "10" at bounding box center [1054, 635] width 25 height 20
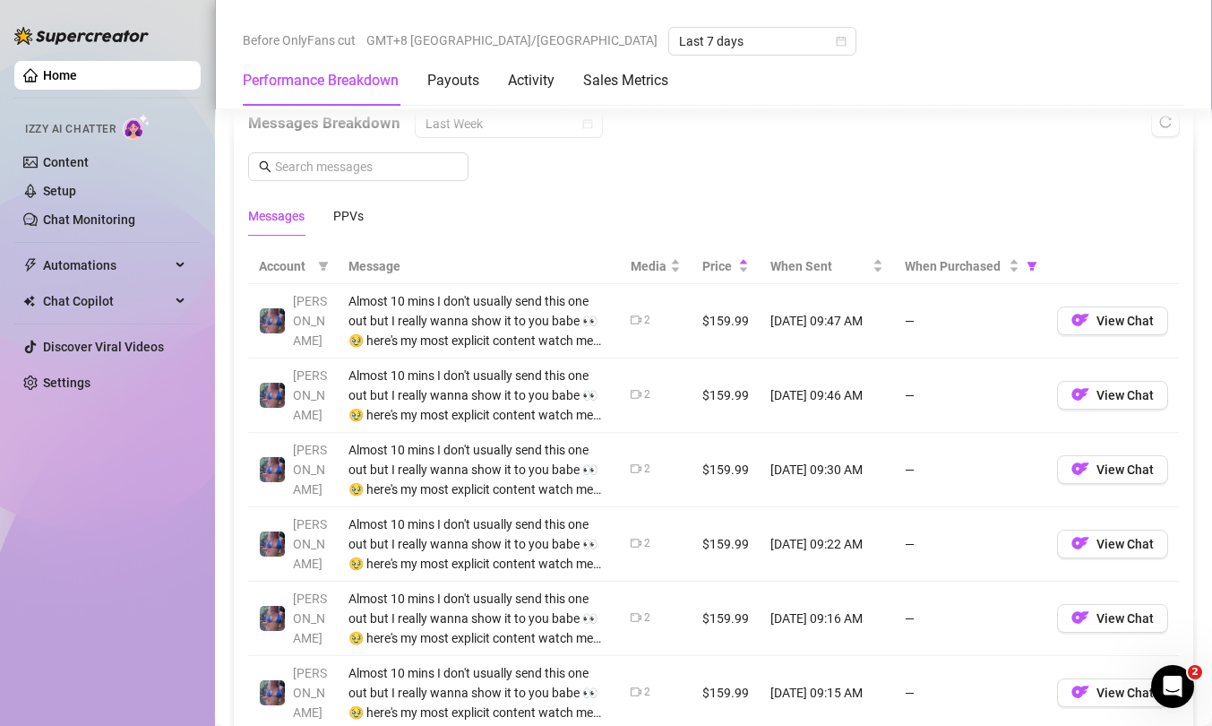
scroll to position [1557, 0]
click at [1109, 325] on span "View Chat" at bounding box center [1125, 322] width 57 height 14
click at [1106, 384] on button "View Chat" at bounding box center [1112, 397] width 111 height 29
click at [1102, 391] on span "View Chat" at bounding box center [1125, 397] width 57 height 14
click at [1126, 467] on span "View Chat" at bounding box center [1125, 471] width 57 height 14
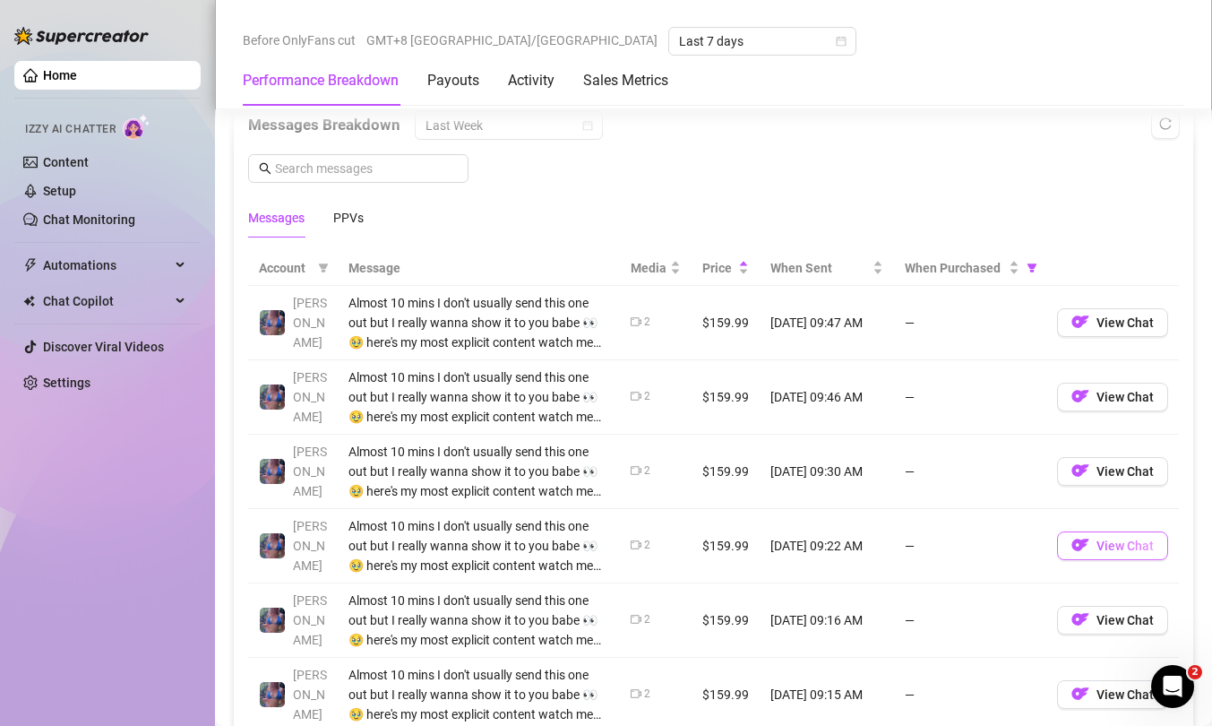
click at [1071, 537] on img "button" at bounding box center [1080, 545] width 18 height 18
click at [1097, 572] on span "View Chat" at bounding box center [1125, 620] width 57 height 14
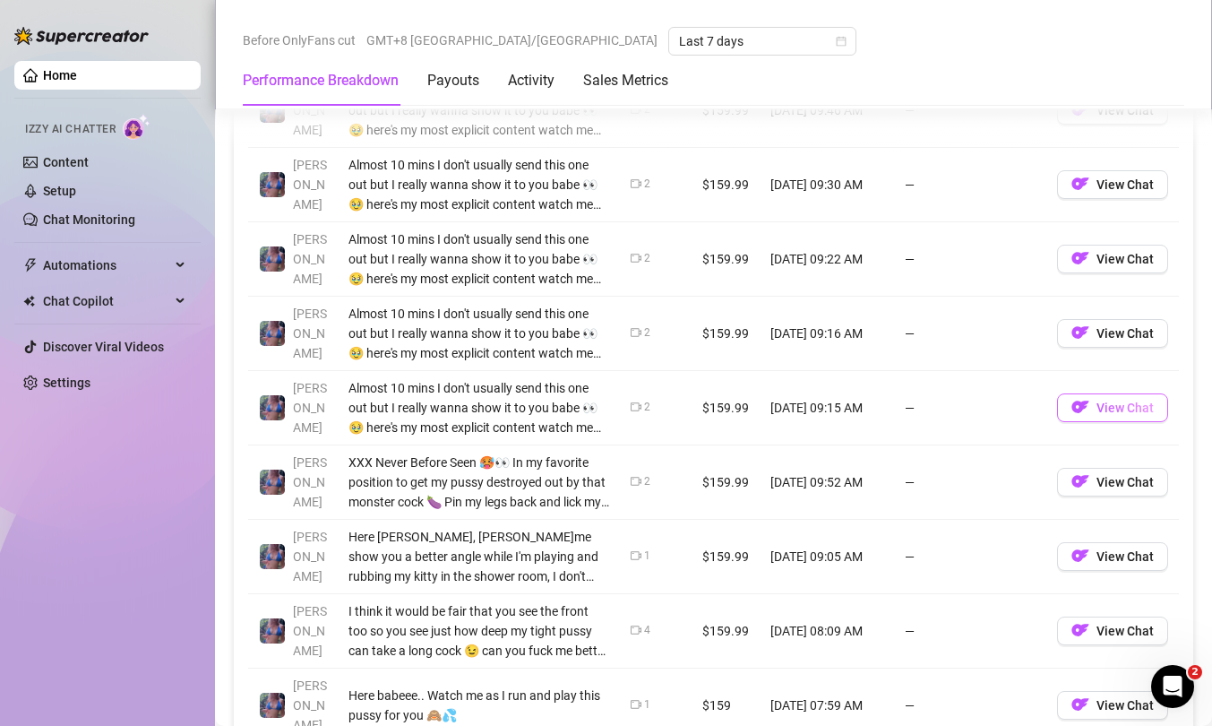
scroll to position [1896, 0]
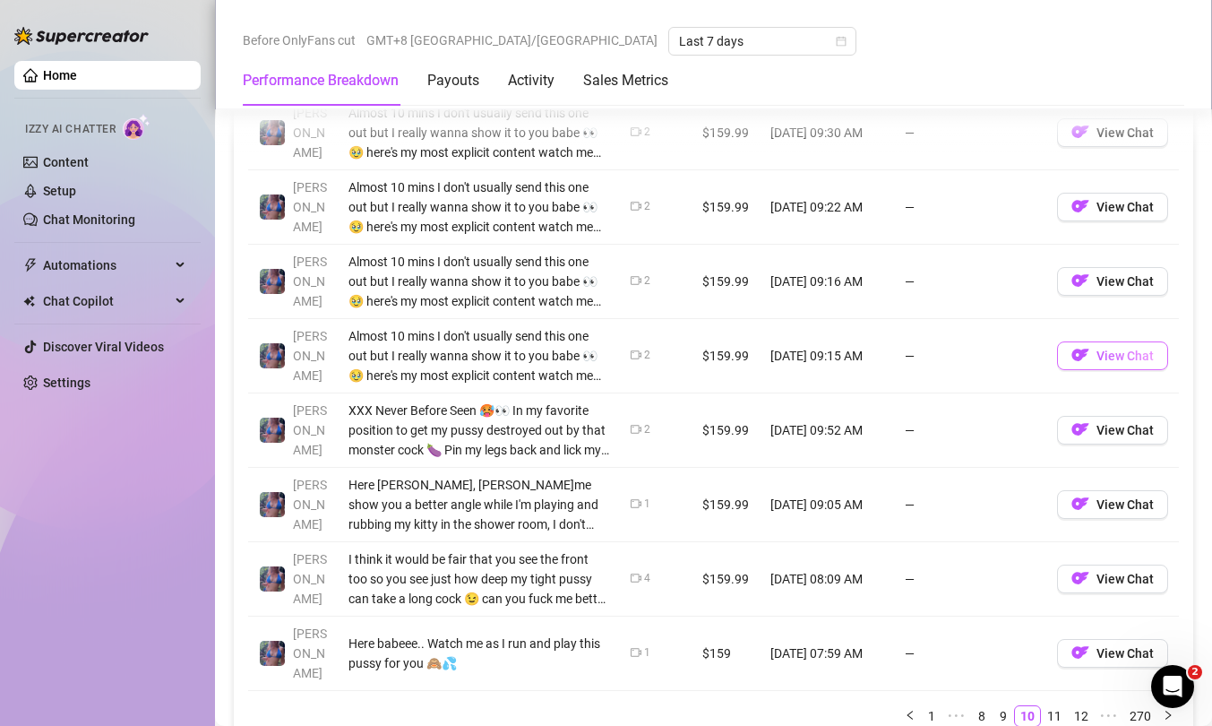
click at [1125, 354] on span "View Chat" at bounding box center [1125, 355] width 57 height 14
click at [1071, 426] on img "button" at bounding box center [1080, 429] width 18 height 18
click at [1097, 510] on span "View Chat" at bounding box center [1125, 504] width 57 height 14
click at [1103, 572] on span "View Chat" at bounding box center [1125, 579] width 57 height 14
click at [1124, 572] on span "View Chat" at bounding box center [1125, 653] width 57 height 14
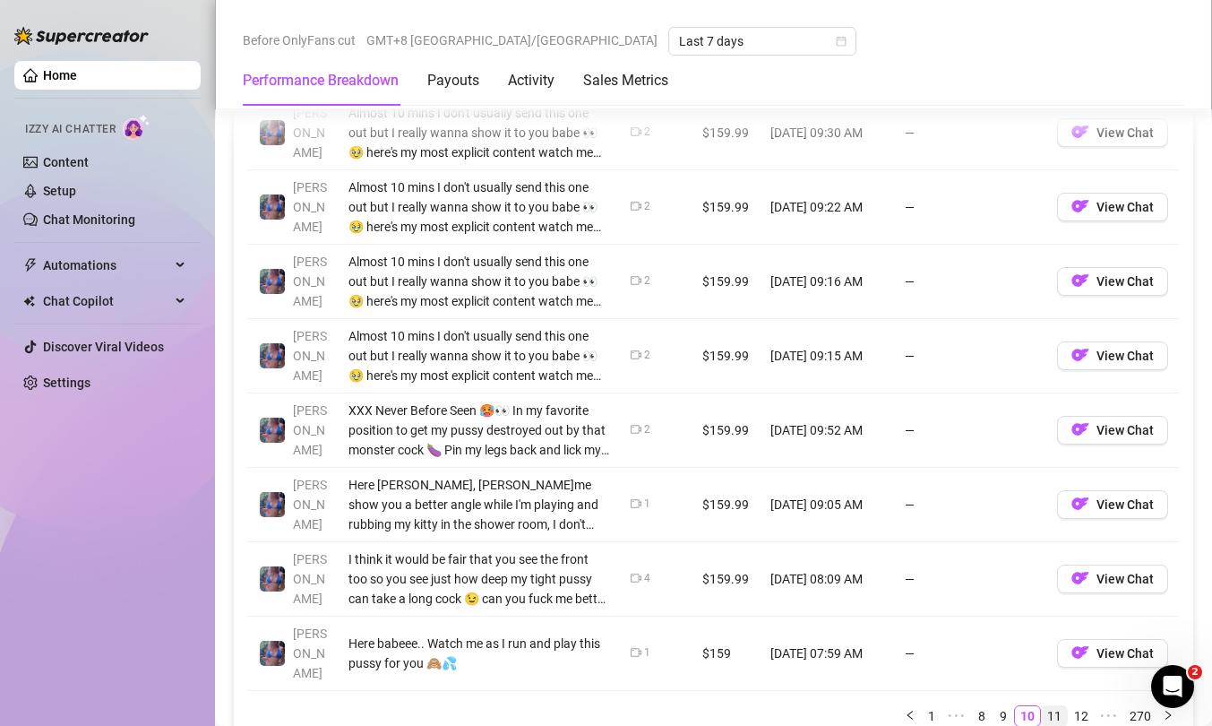
click at [1042, 572] on link "11" at bounding box center [1054, 716] width 25 height 20
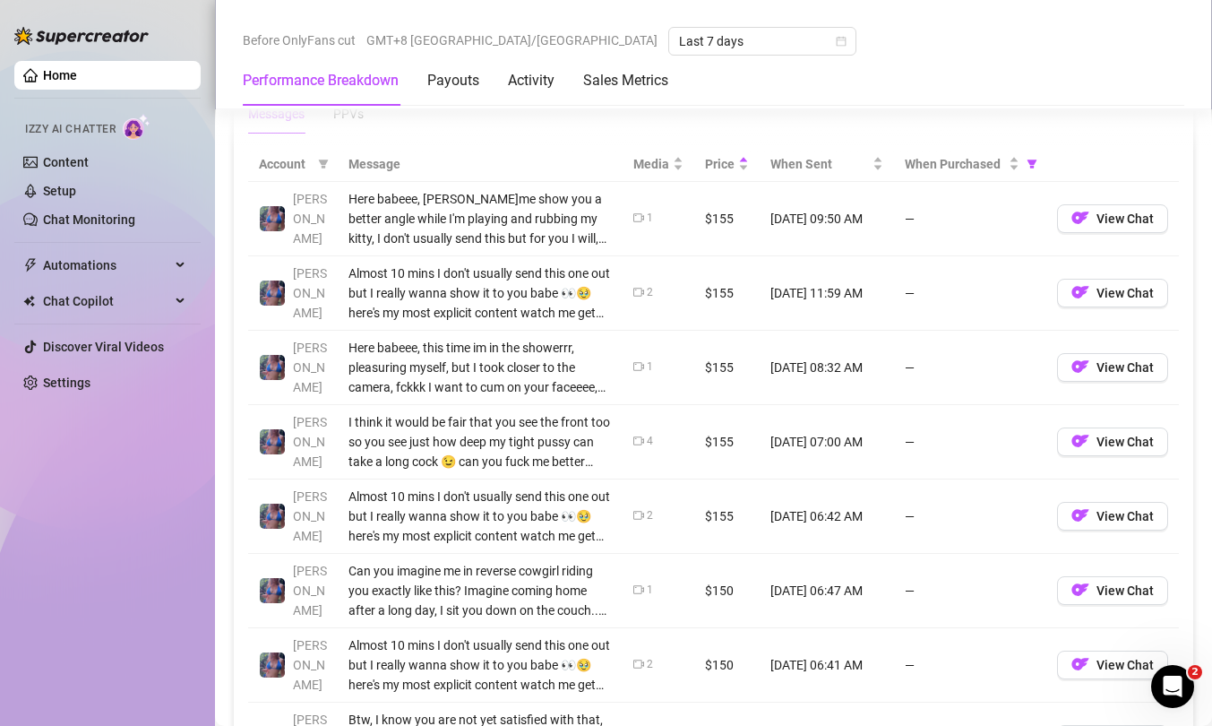
scroll to position [1673, 0]
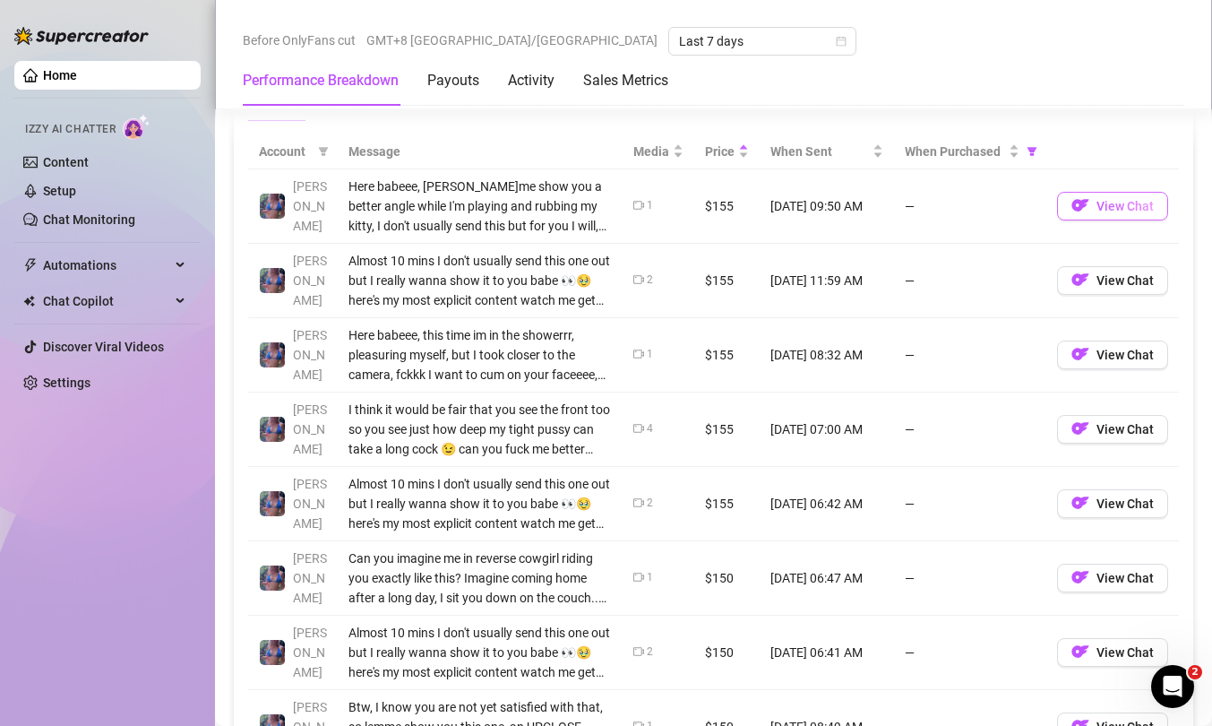
click at [1097, 207] on span "View Chat" at bounding box center [1125, 206] width 57 height 14
click at [1116, 273] on span "View Chat" at bounding box center [1125, 280] width 57 height 14
click at [1097, 349] on span "View Chat" at bounding box center [1125, 355] width 57 height 14
drag, startPoint x: 1083, startPoint y: 434, endPoint x: 627, endPoint y: 214, distance: 506.5
click at [1097, 434] on span "View Chat" at bounding box center [1125, 429] width 57 height 14
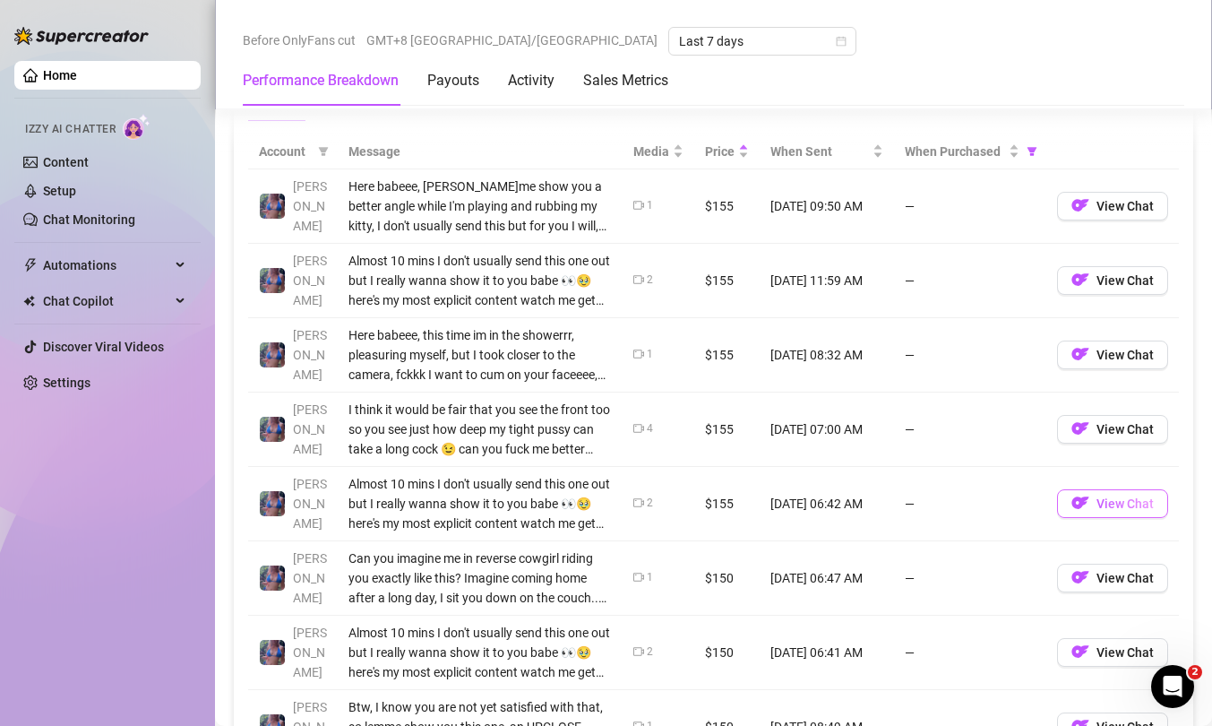
click at [1097, 512] on button "View Chat" at bounding box center [1112, 503] width 111 height 29
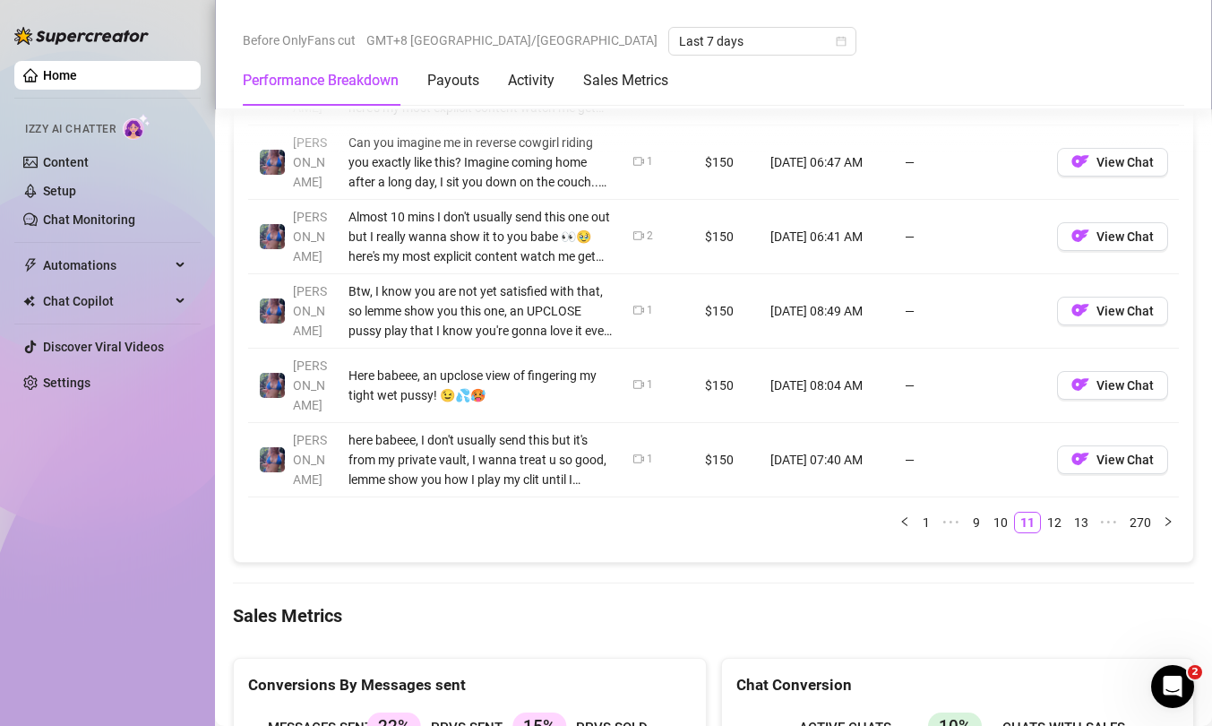
scroll to position [2090, 0]
click at [1080, 163] on button "View Chat" at bounding box center [1112, 161] width 111 height 29
click at [1097, 236] on span "View Chat" at bounding box center [1125, 235] width 57 height 14
click at [1050, 512] on link "12" at bounding box center [1054, 522] width 25 height 20
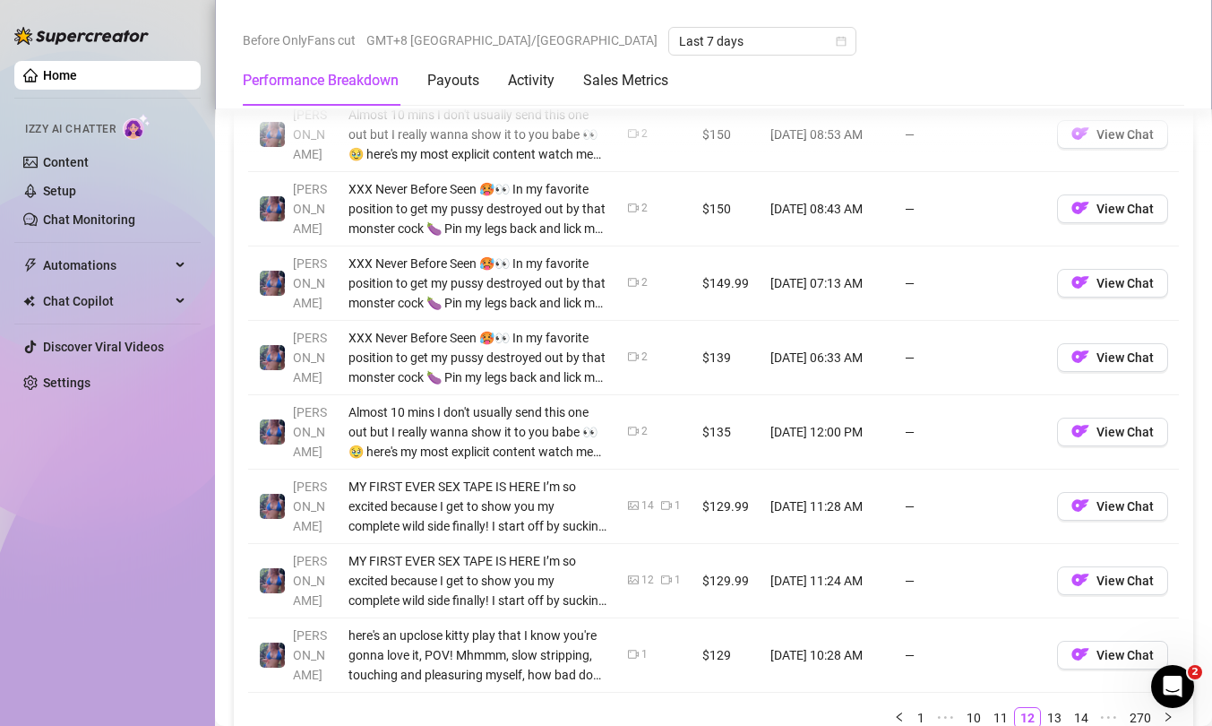
scroll to position [1902, 0]
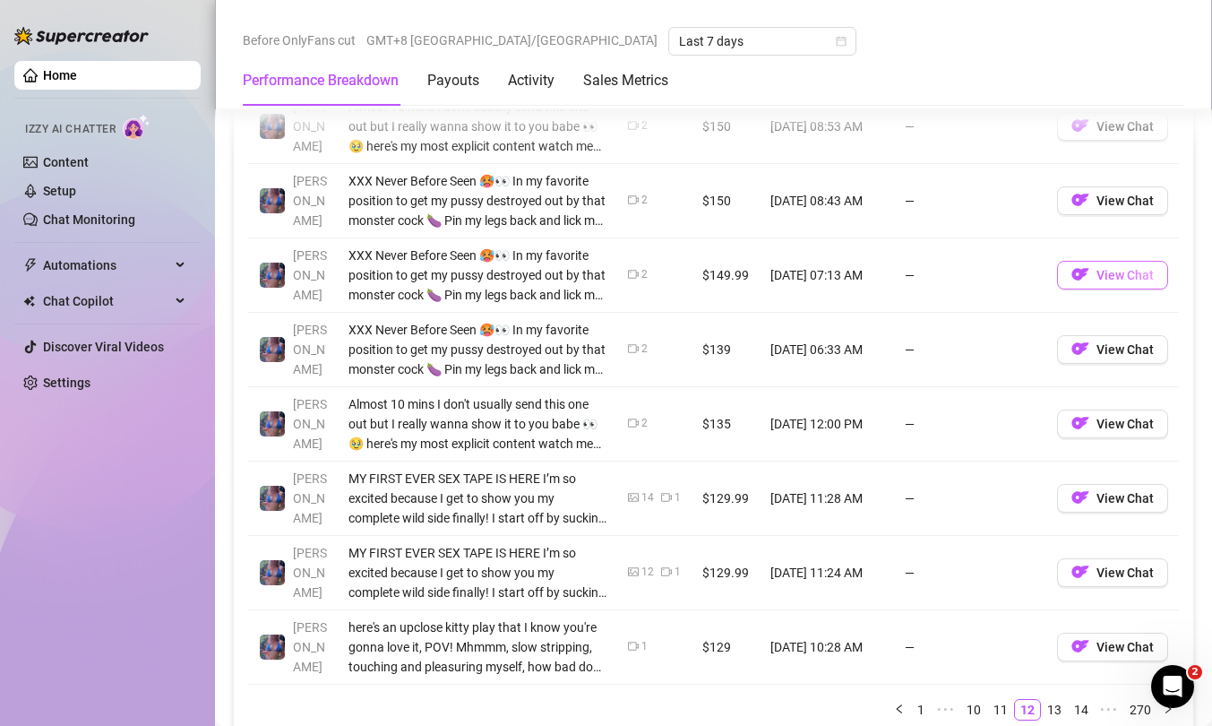
click at [1100, 275] on span "View Chat" at bounding box center [1125, 275] width 57 height 14
click at [1097, 342] on span "View Chat" at bounding box center [1125, 349] width 57 height 14
click at [1104, 431] on button "View Chat" at bounding box center [1112, 423] width 111 height 29
click at [1071, 496] on img "button" at bounding box center [1080, 497] width 18 height 18
click at [1097, 572] on span "View Chat" at bounding box center [1125, 572] width 57 height 14
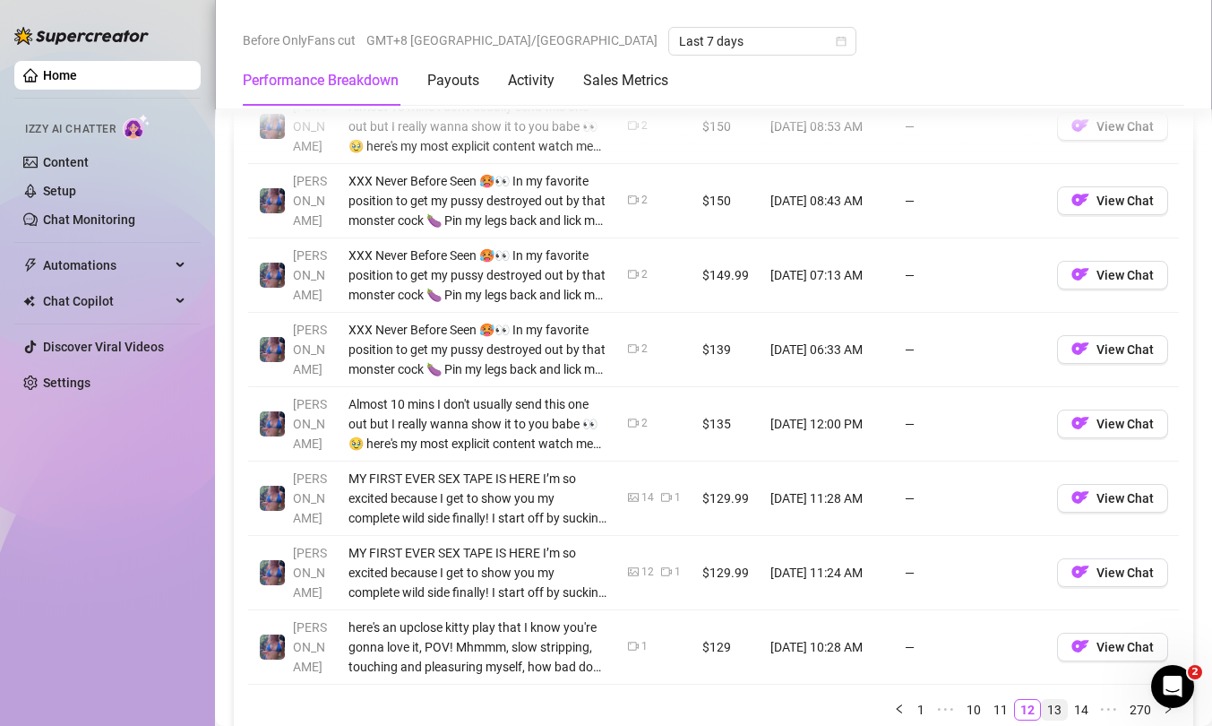
click at [1042, 572] on link "13" at bounding box center [1054, 710] width 25 height 20
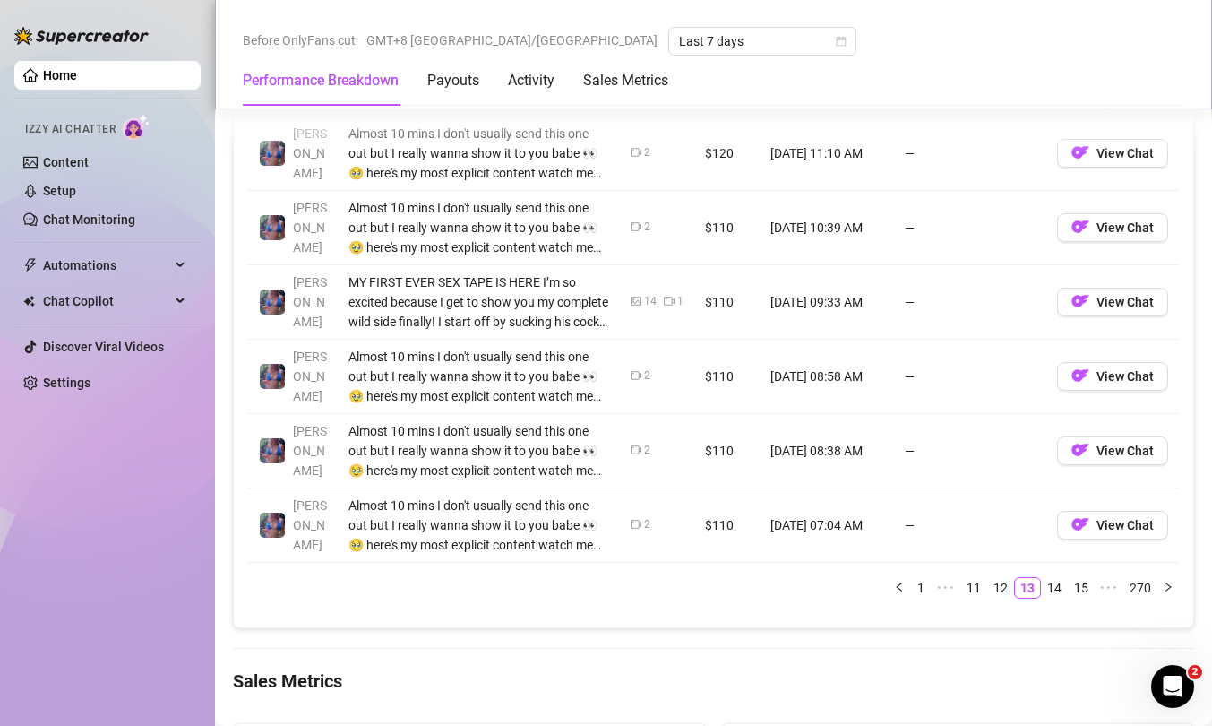
scroll to position [2031, 0]
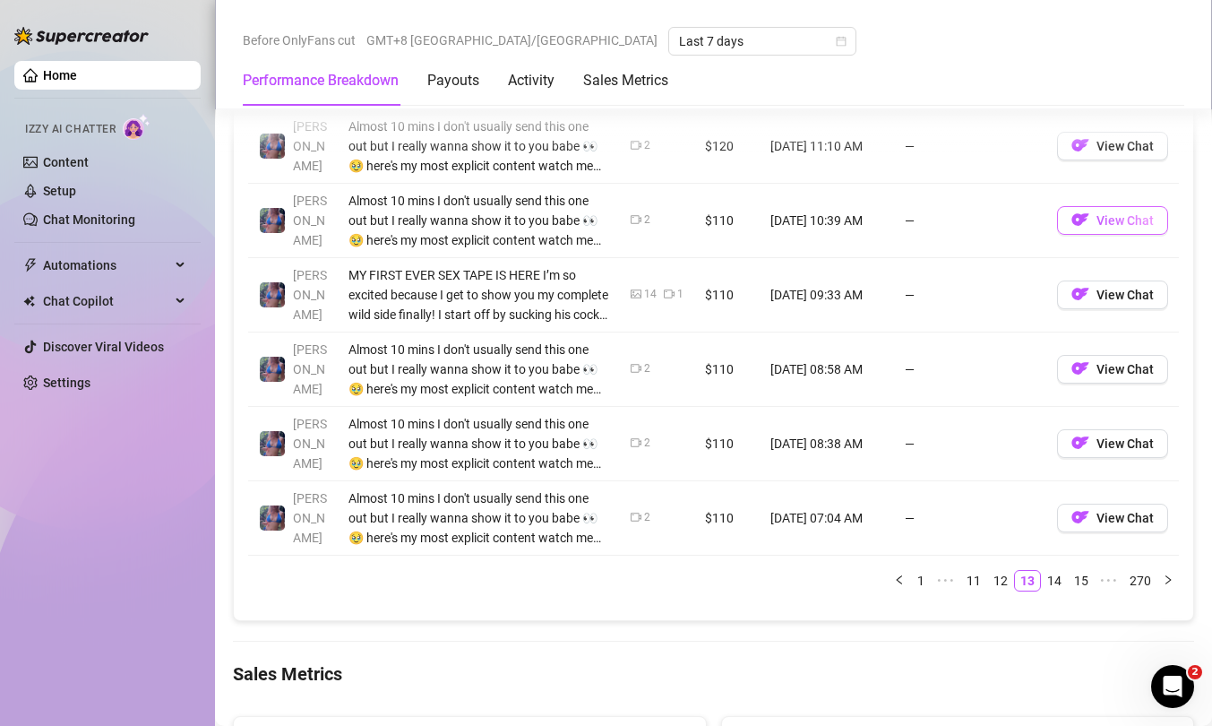
click at [1098, 217] on span "View Chat" at bounding box center [1125, 220] width 57 height 14
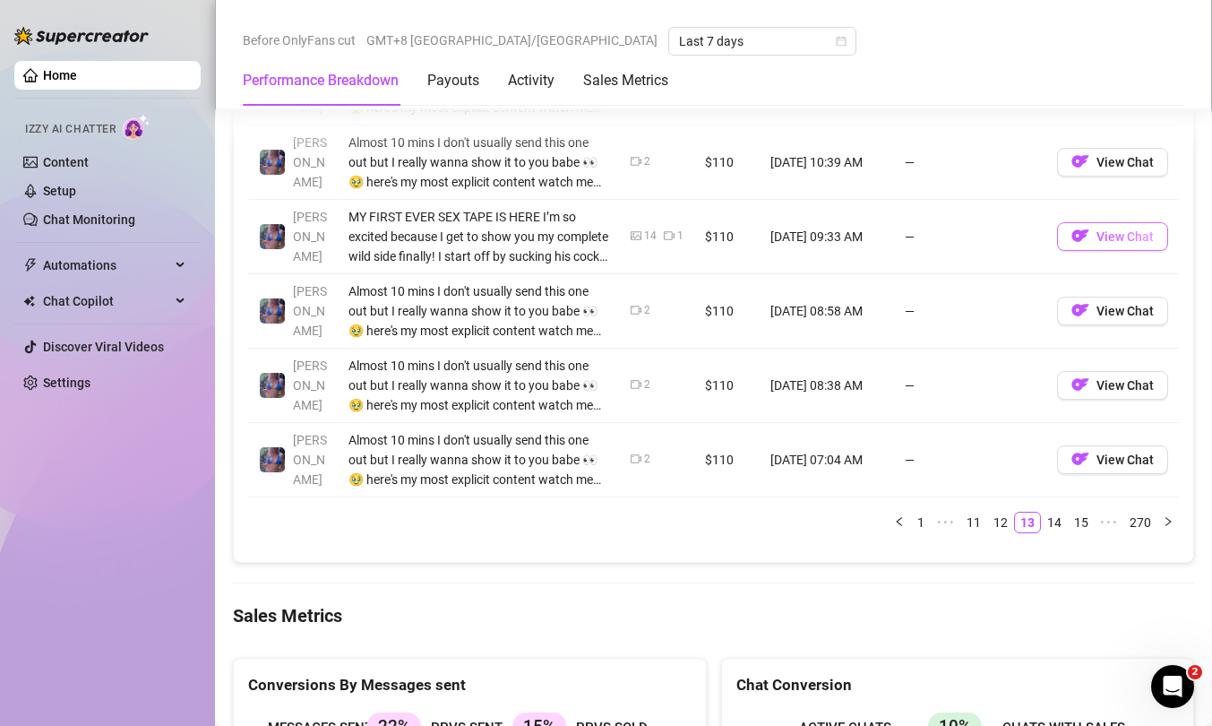
scroll to position [2091, 0]
click at [1078, 239] on button "View Chat" at bounding box center [1112, 234] width 111 height 29
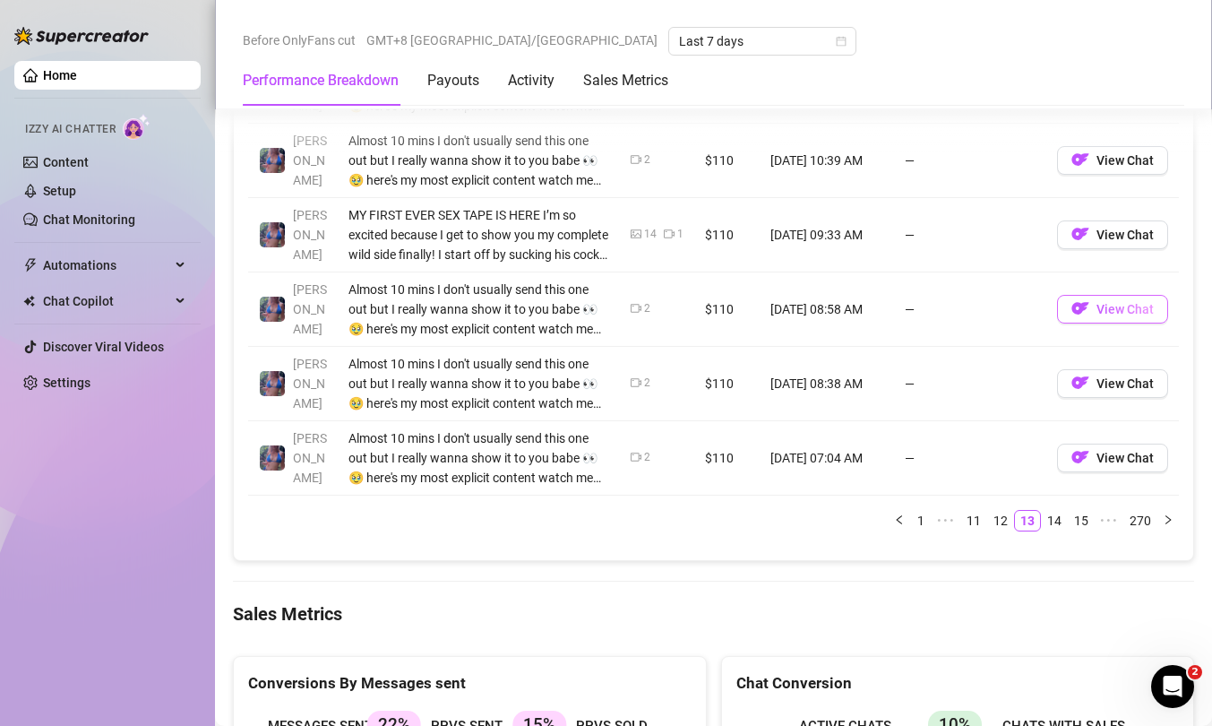
click at [1097, 314] on span "View Chat" at bounding box center [1125, 309] width 57 height 14
click at [1087, 391] on button "View Chat" at bounding box center [1112, 383] width 111 height 29
click at [1097, 463] on span "View Chat" at bounding box center [1125, 458] width 57 height 14
click at [1042, 513] on link "14" at bounding box center [1054, 521] width 25 height 20
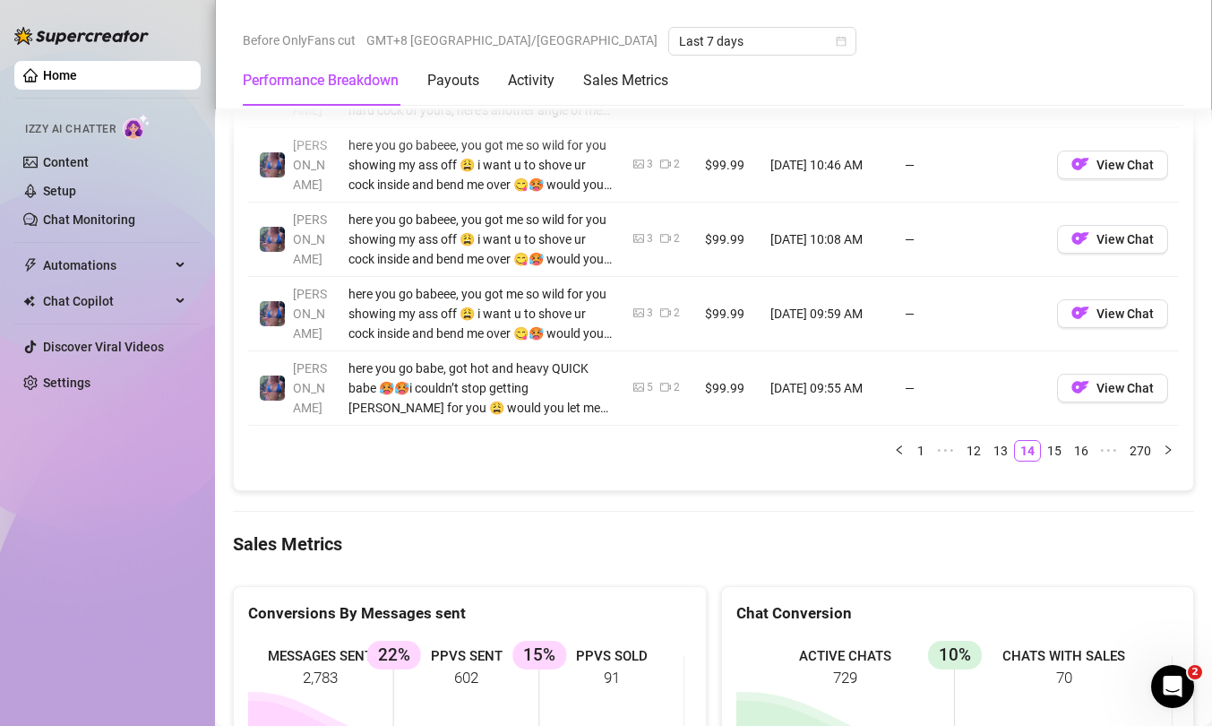
scroll to position [2163, 0]
click at [1080, 168] on button "View Chat" at bounding box center [1112, 163] width 111 height 29
drag, startPoint x: 1075, startPoint y: 230, endPoint x: 1061, endPoint y: 224, distance: 15.6
click at [1075, 230] on img "button" at bounding box center [1080, 237] width 18 height 18
click at [1107, 317] on span "View Chat" at bounding box center [1125, 312] width 57 height 14
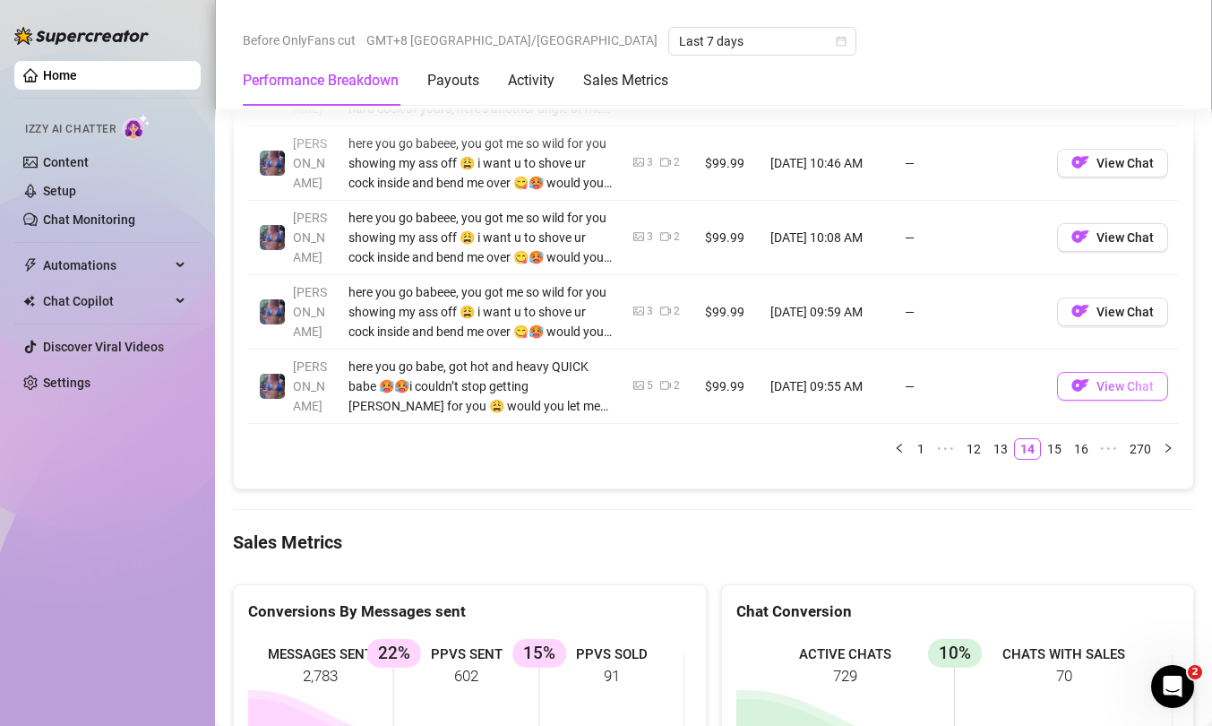
click at [1121, 383] on span "View Chat" at bounding box center [1125, 386] width 57 height 14
click at [1044, 452] on link "15" at bounding box center [1054, 449] width 25 height 20
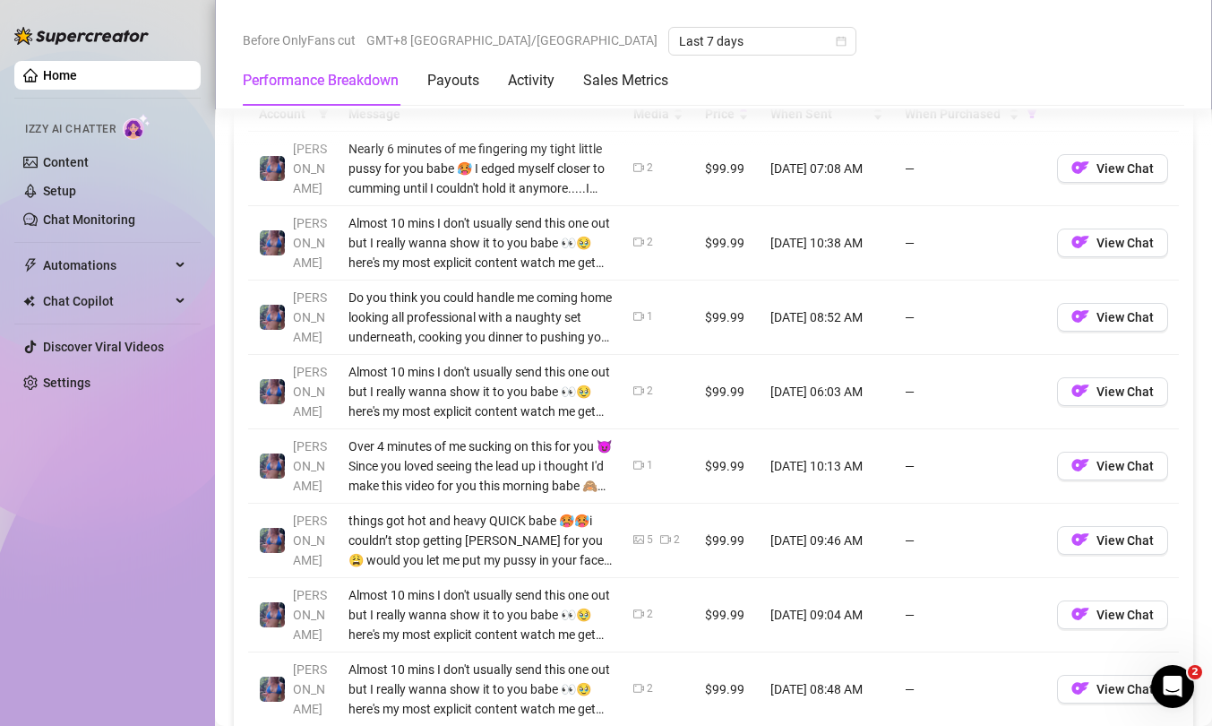
scroll to position [1714, 0]
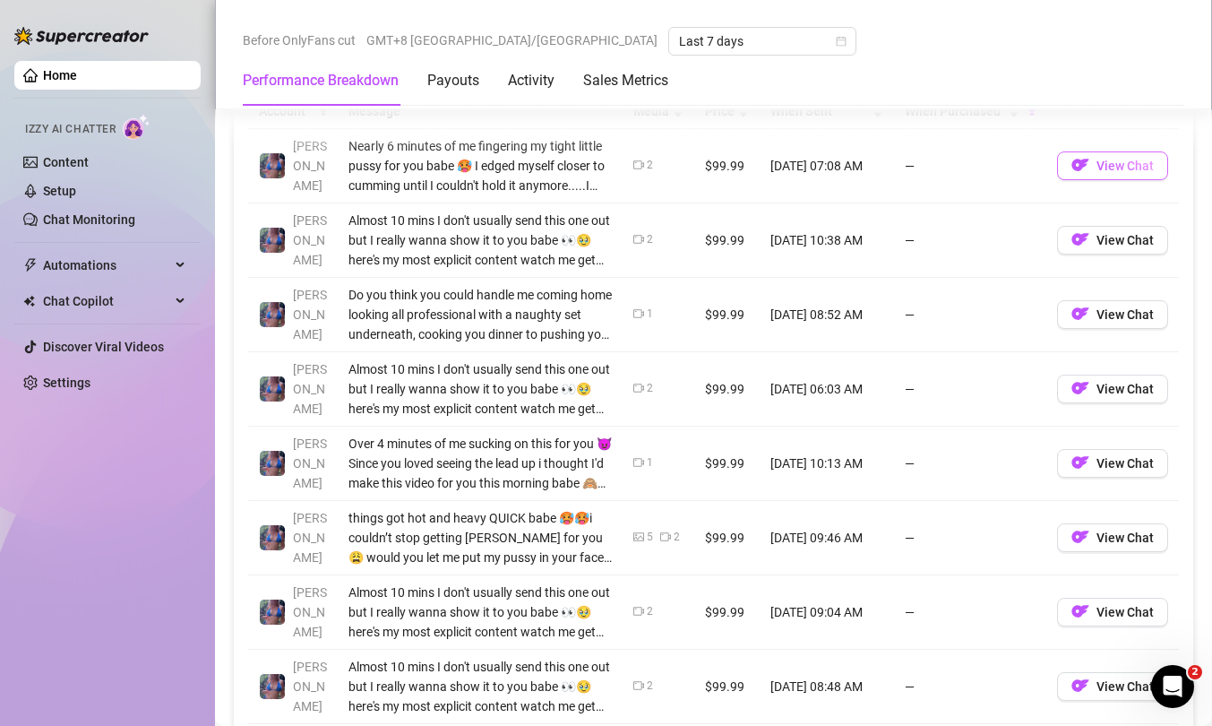
click at [1097, 170] on span "View Chat" at bounding box center [1125, 166] width 57 height 14
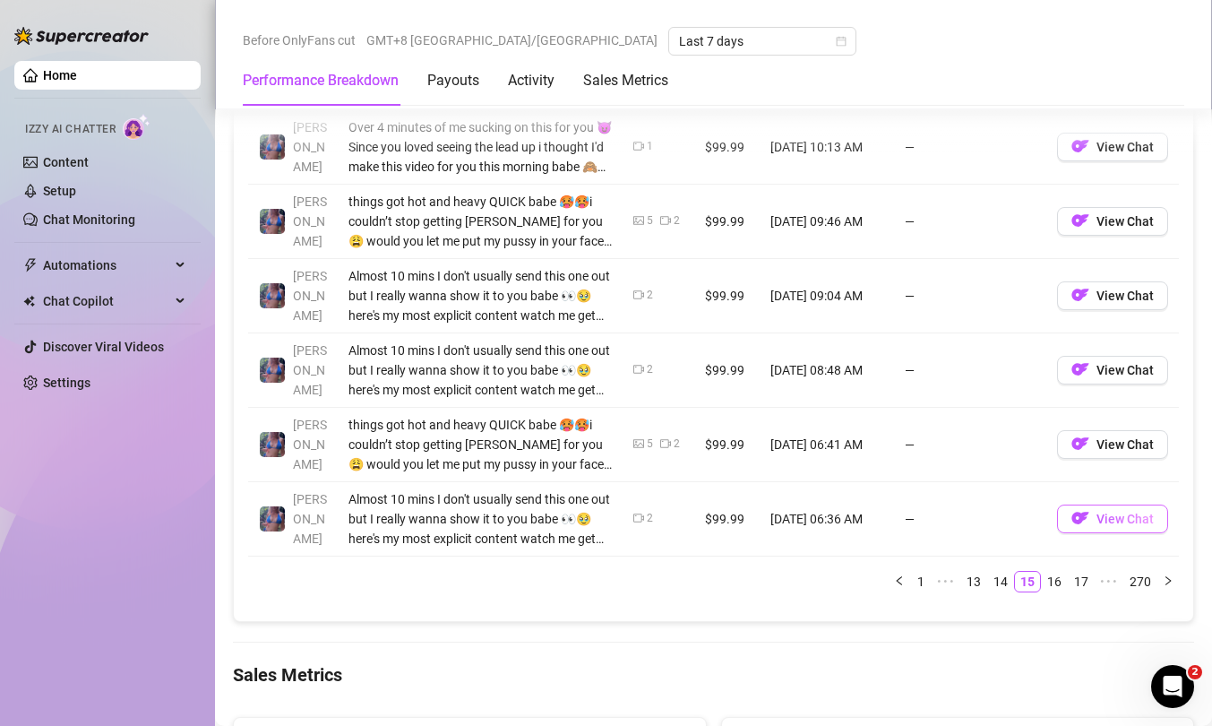
scroll to position [2031, 0]
click at [1042, 572] on link "16" at bounding box center [1054, 581] width 25 height 20
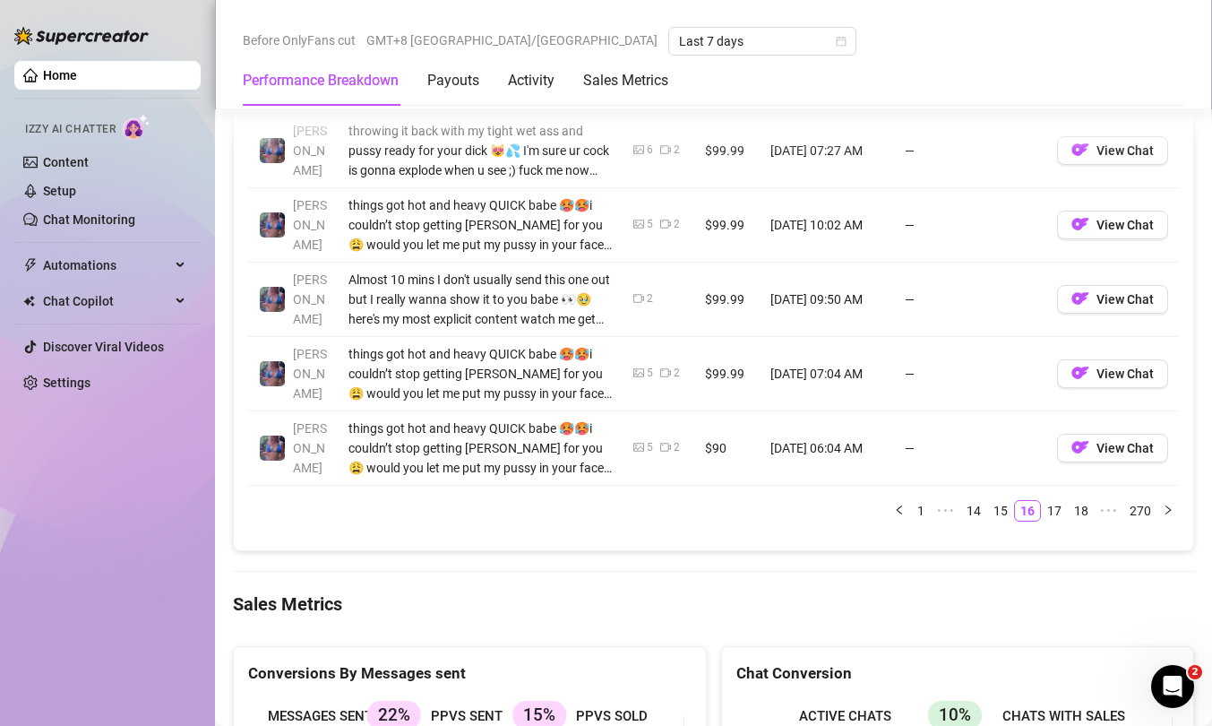
scroll to position [2103, 0]
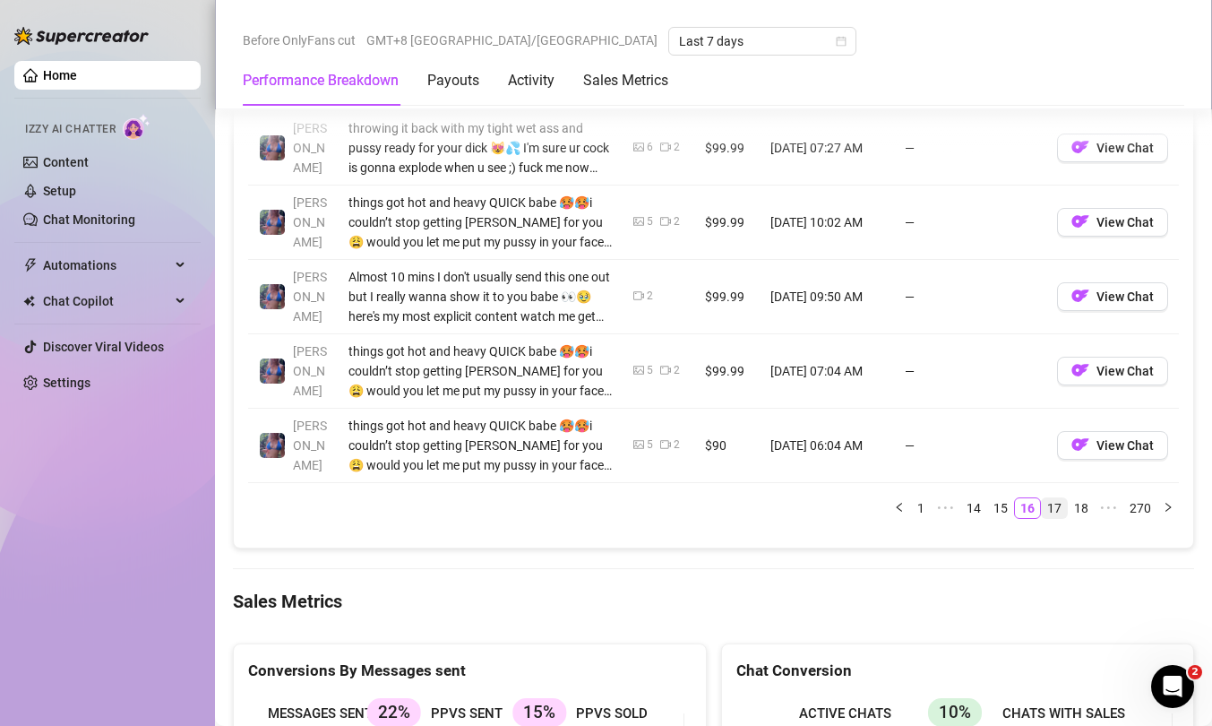
click at [1044, 511] on link "17" at bounding box center [1054, 508] width 25 height 20
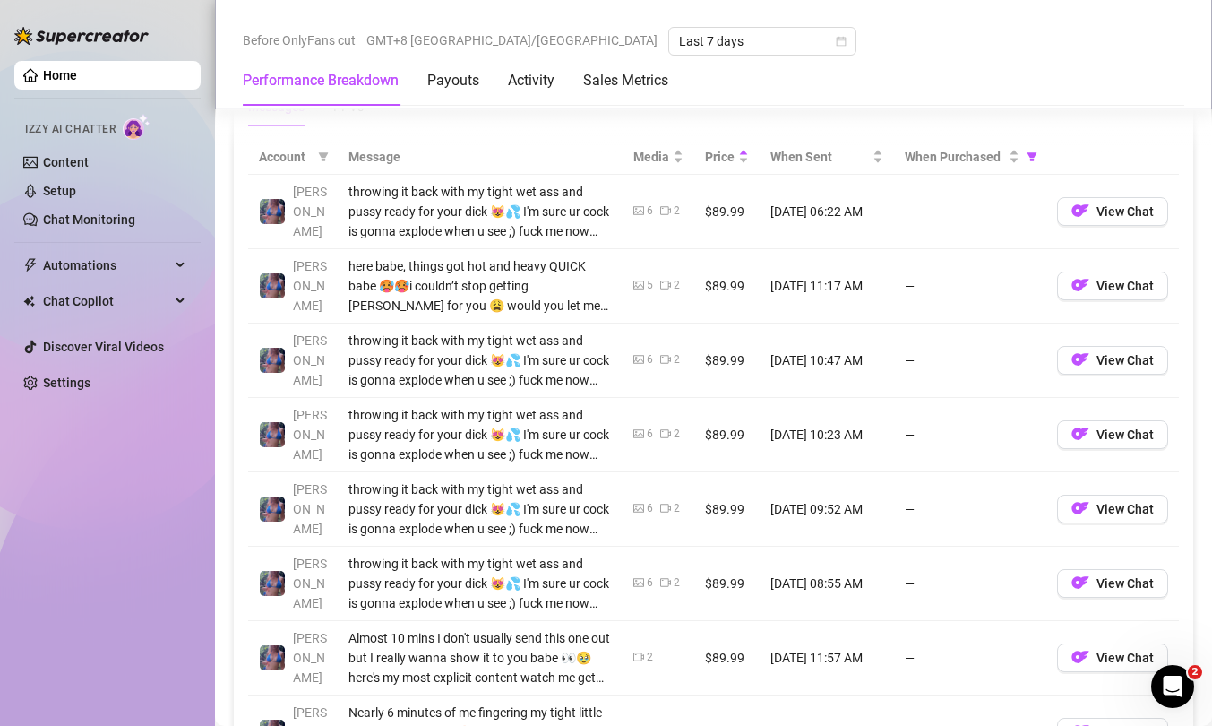
scroll to position [1672, 0]
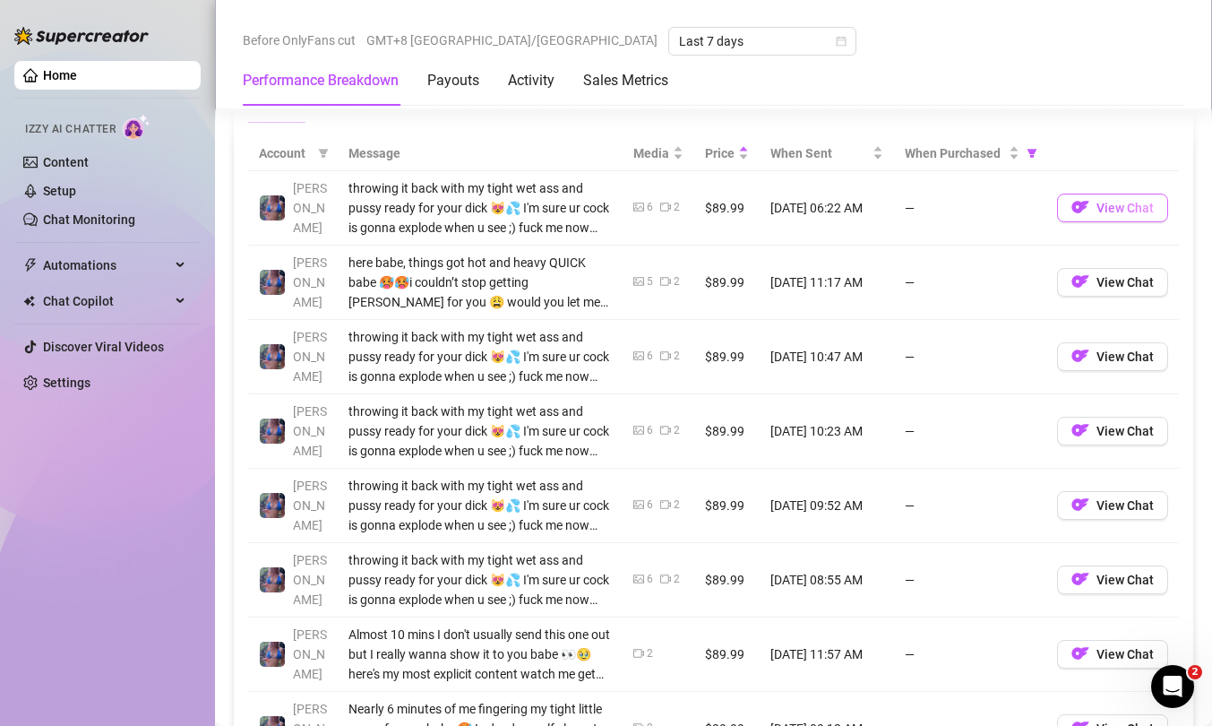
click at [1086, 216] on button "View Chat" at bounding box center [1112, 208] width 111 height 29
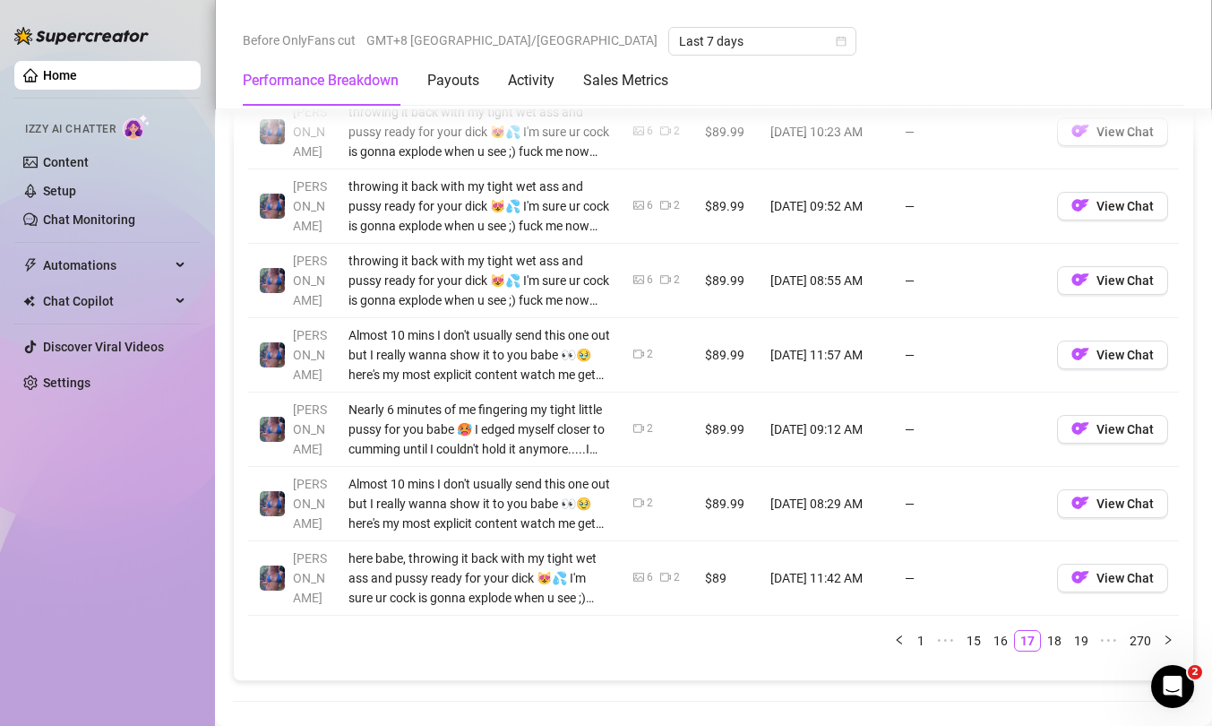
scroll to position [1978, 0]
